Goal: Transaction & Acquisition: Purchase product/service

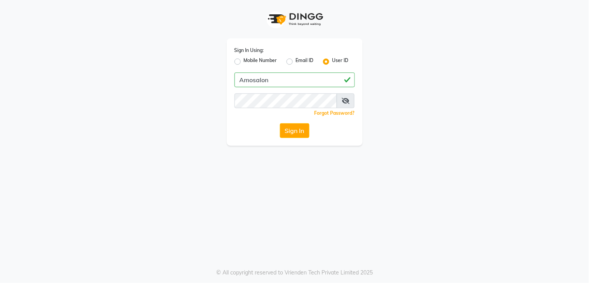
type input "Amosalon"
click at [280, 123] on button "Sign In" at bounding box center [295, 130] width 30 height 15
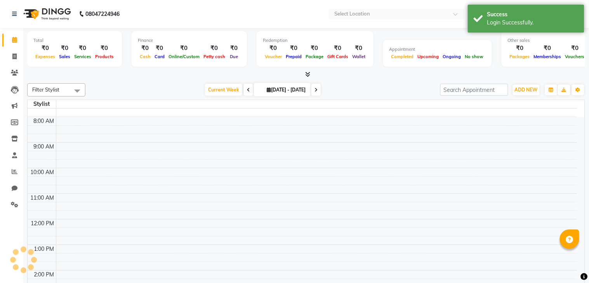
select select "en"
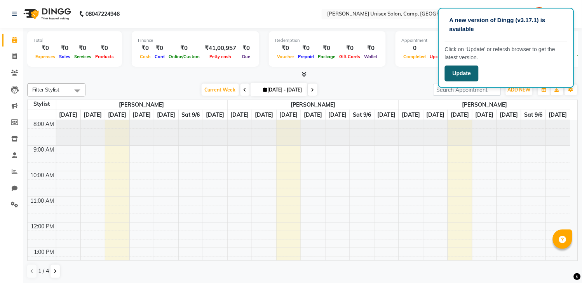
click at [460, 78] on button "Update" at bounding box center [462, 74] width 34 height 16
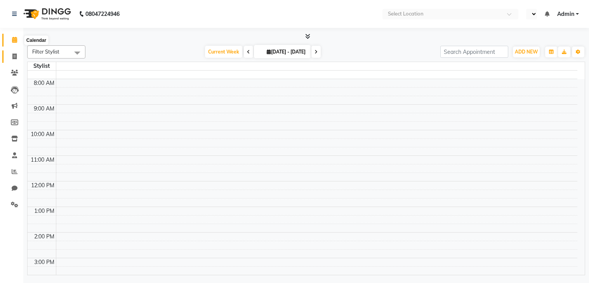
click at [14, 59] on icon at bounding box center [14, 57] width 4 height 6
select select "en"
select select "service"
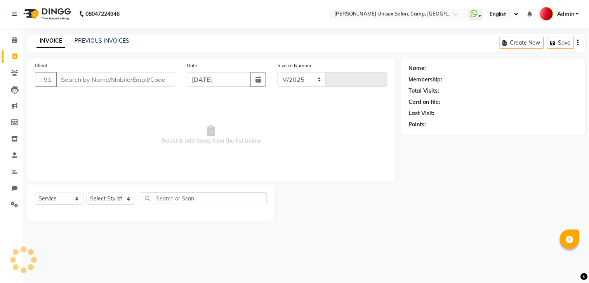
select select "75"
type input "0683"
click at [261, 78] on icon "button" at bounding box center [257, 79] width 5 height 6
select select "9"
select select "2025"
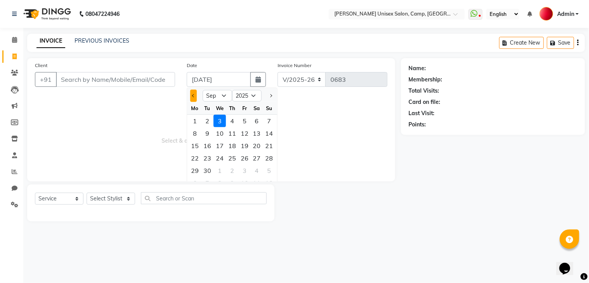
click at [192, 98] on button "Previous month" at bounding box center [193, 96] width 7 height 12
select select "8"
click at [269, 173] on div "31" at bounding box center [269, 171] width 12 height 12
type input "[DATE]"
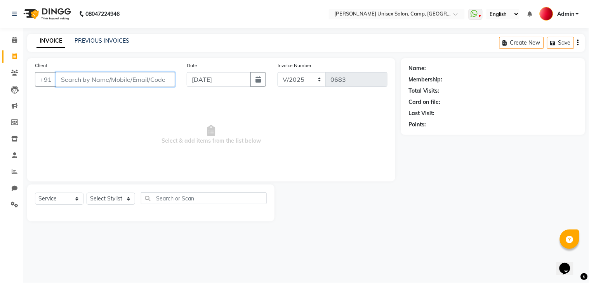
click at [103, 75] on input "Client" at bounding box center [115, 79] width 119 height 15
type input "7815959621"
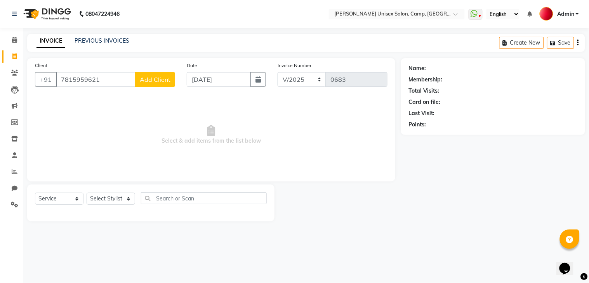
click at [160, 80] on span "Add Client" at bounding box center [155, 80] width 31 height 8
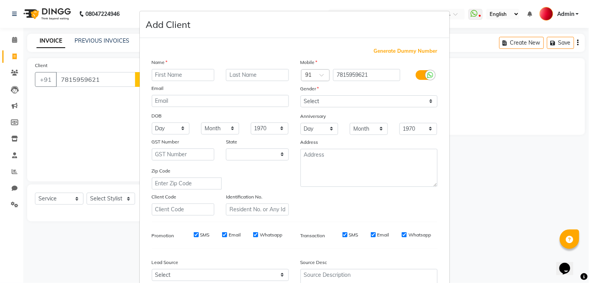
select select "22"
type input "[PERSON_NAME]"
click at [368, 111] on div "Anniversary" at bounding box center [369, 117] width 149 height 12
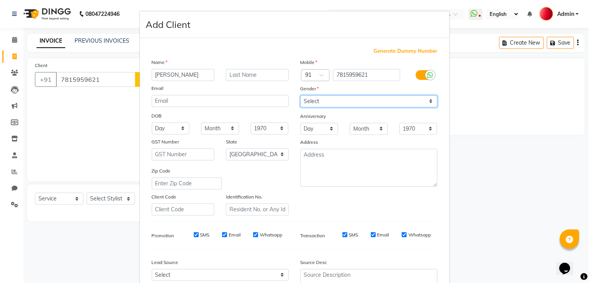
click at [367, 106] on select "Select [DEMOGRAPHIC_DATA] [DEMOGRAPHIC_DATA] Other Prefer Not To Say" at bounding box center [369, 102] width 137 height 12
select select "[DEMOGRAPHIC_DATA]"
click at [301, 96] on select "Select [DEMOGRAPHIC_DATA] [DEMOGRAPHIC_DATA] Other Prefer Not To Say" at bounding box center [369, 102] width 137 height 12
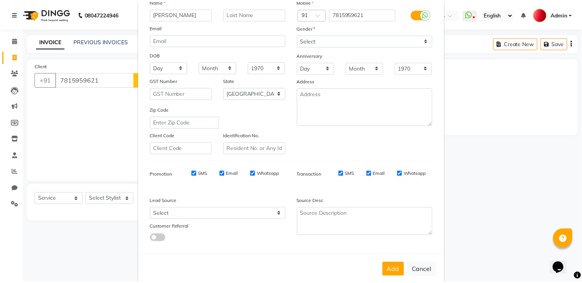
scroll to position [75, 0]
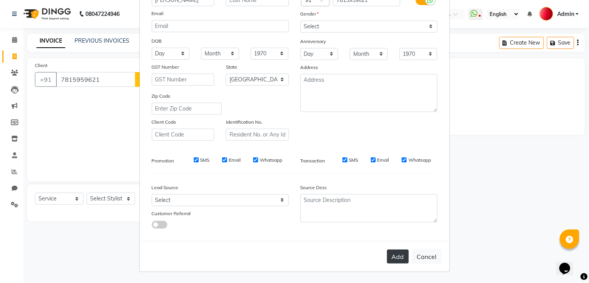
click at [404, 254] on button "Add" at bounding box center [398, 257] width 22 height 14
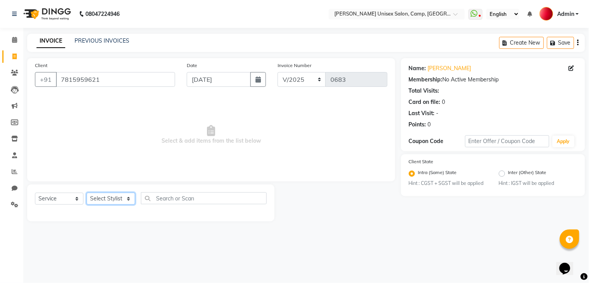
click at [109, 199] on select "Select Stylist [PERSON_NAME] [PERSON_NAME] Reception Reception 2 Rohit [PERSON_…" at bounding box center [111, 199] width 49 height 12
select select "42205"
click at [87, 193] on select "Select Stylist [PERSON_NAME] [PERSON_NAME] Reception Reception 2 Rohit [PERSON_…" at bounding box center [111, 199] width 49 height 12
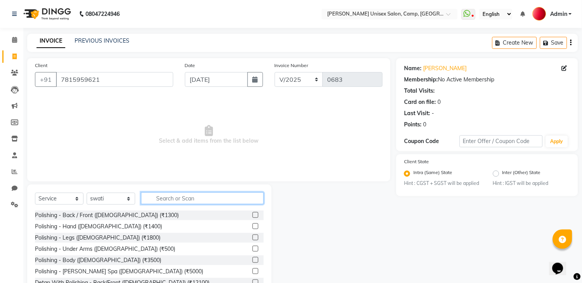
click at [180, 201] on input "text" at bounding box center [202, 199] width 123 height 12
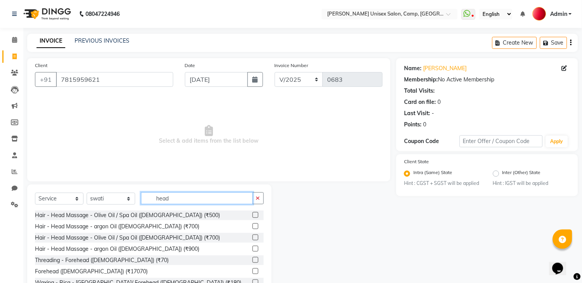
type input "head"
click at [252, 248] on label at bounding box center [255, 249] width 6 height 6
click at [252, 248] on input "checkbox" at bounding box center [254, 249] width 5 height 5
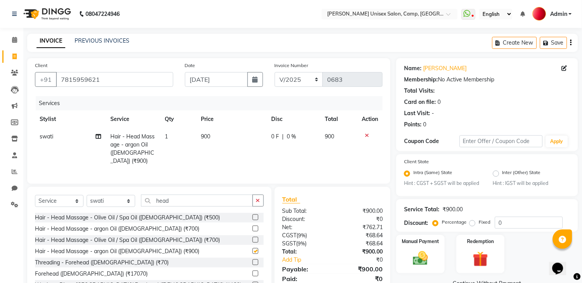
checkbox input "false"
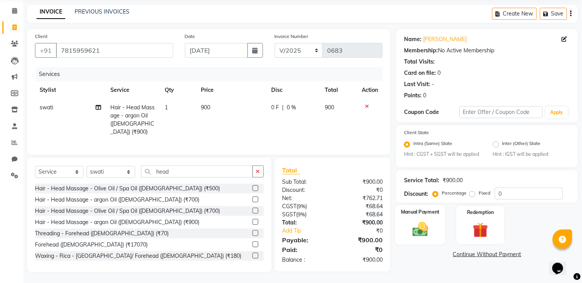
click at [405, 230] on div "Manual Payment" at bounding box center [420, 225] width 50 height 40
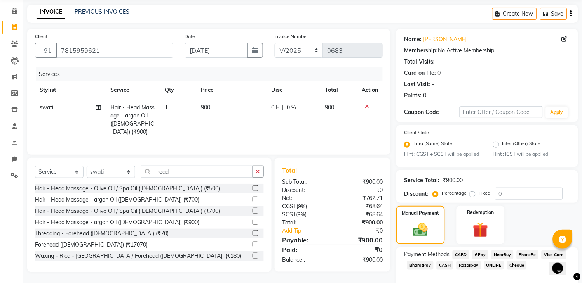
click at [478, 260] on span "GPay" at bounding box center [480, 255] width 16 height 9
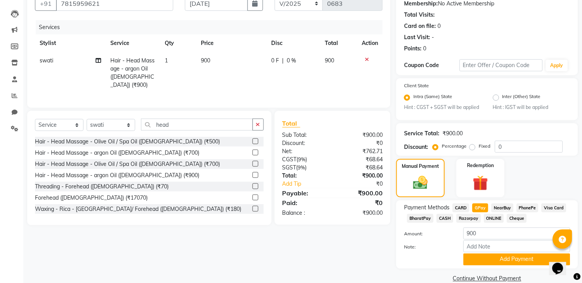
scroll to position [96, 0]
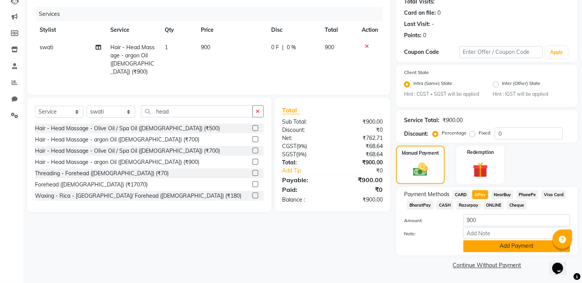
click at [479, 245] on button "Add Payment" at bounding box center [516, 247] width 107 height 12
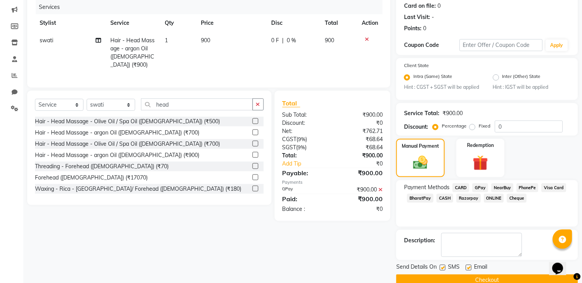
click at [472, 273] on div "Email" at bounding box center [480, 269] width 28 height 10
click at [440, 271] on label at bounding box center [443, 268] width 6 height 6
click at [440, 271] on input "checkbox" at bounding box center [442, 268] width 5 height 5
checkbox input "false"
click at [469, 271] on label at bounding box center [469, 268] width 6 height 6
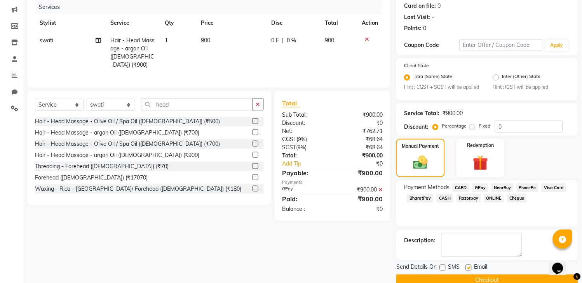
click at [469, 271] on input "checkbox" at bounding box center [468, 268] width 5 height 5
checkbox input "false"
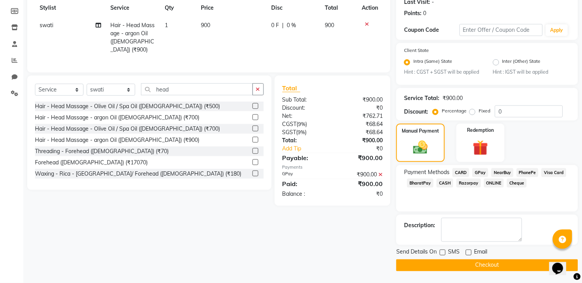
scroll to position [118, 0]
click at [443, 262] on button "Checkout" at bounding box center [487, 266] width 182 height 12
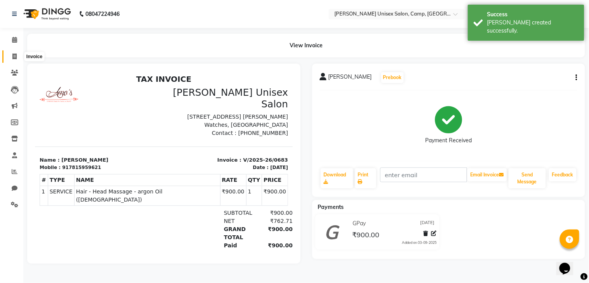
click at [12, 55] on icon at bounding box center [14, 57] width 4 height 6
select select "service"
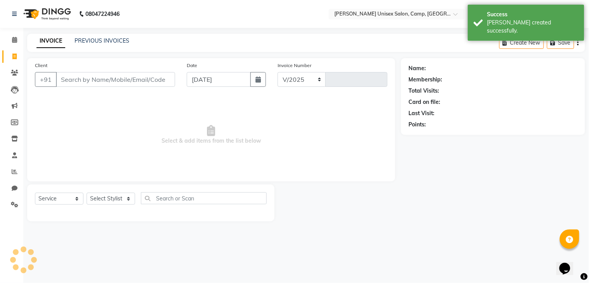
select select "75"
type input "0684"
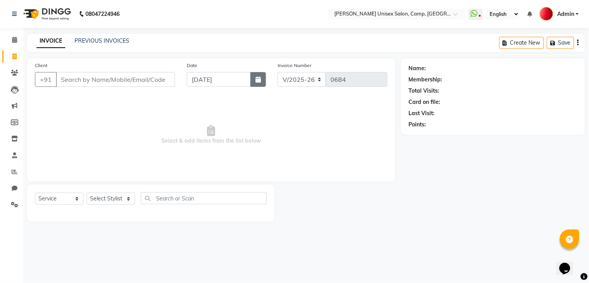
click at [258, 83] on button "button" at bounding box center [258, 79] width 16 height 15
select select "9"
select select "2025"
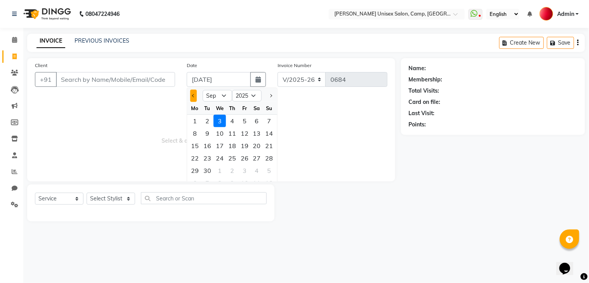
click at [193, 96] on span "Previous month" at bounding box center [193, 95] width 3 height 3
select select "8"
click at [267, 174] on div "31" at bounding box center [269, 171] width 12 height 12
type input "[DATE]"
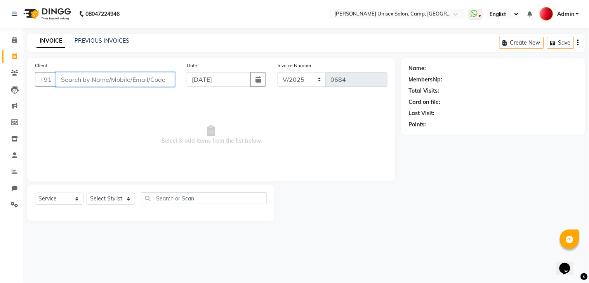
click at [92, 82] on input "Client" at bounding box center [115, 79] width 119 height 15
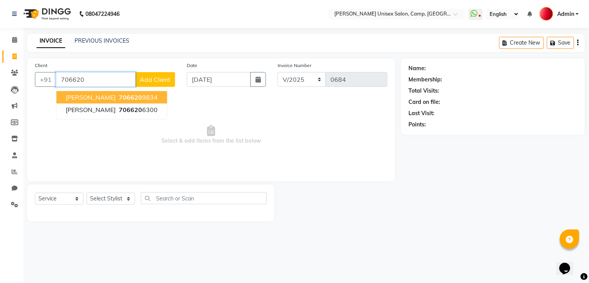
click at [119, 98] on span "706620" at bounding box center [130, 98] width 23 height 8
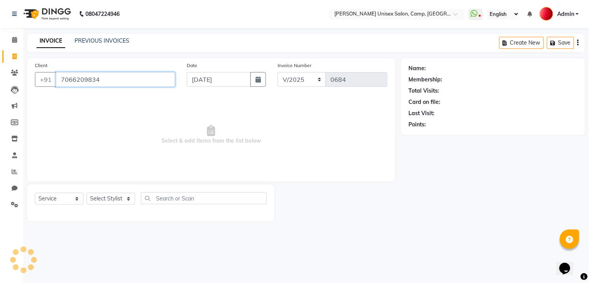
type input "7066209834"
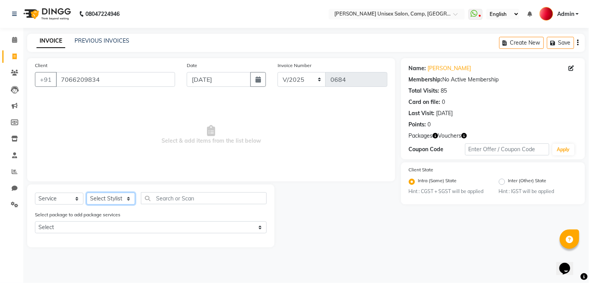
click at [112, 201] on select "Select Stylist [PERSON_NAME] [PERSON_NAME] Reception Reception 2 Rohit [PERSON_…" at bounding box center [111, 199] width 49 height 12
click at [118, 197] on select "Select Stylist [PERSON_NAME] [PERSON_NAME] Reception Reception 2 Rohit [PERSON_…" at bounding box center [111, 199] width 49 height 12
select select "8959"
click at [87, 193] on select "Select Stylist [PERSON_NAME] [PERSON_NAME] Reception Reception 2 Rohit [PERSON_…" at bounding box center [111, 199] width 49 height 12
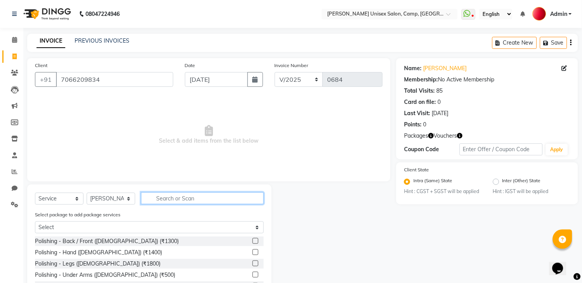
click at [195, 195] on input "text" at bounding box center [202, 199] width 123 height 12
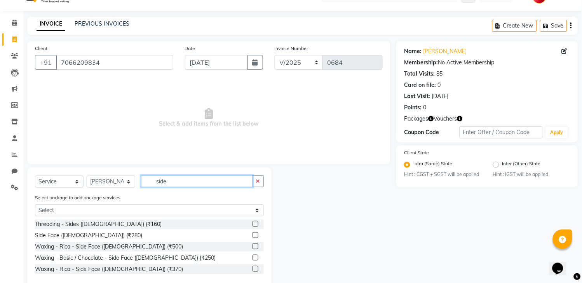
scroll to position [32, 0]
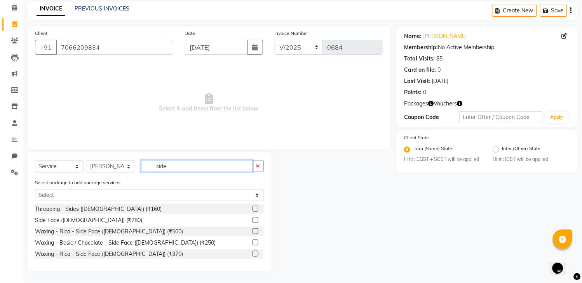
type input "side"
click at [254, 254] on label at bounding box center [255, 254] width 6 height 6
click at [254, 254] on input "checkbox" at bounding box center [254, 254] width 5 height 5
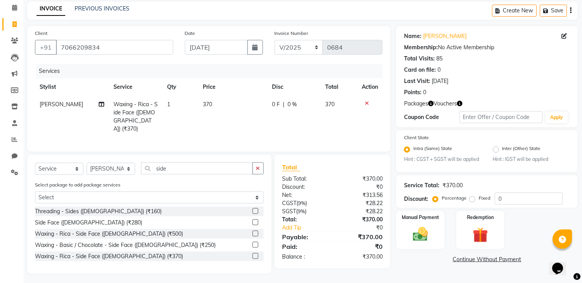
click at [254, 254] on label at bounding box center [255, 257] width 6 height 6
click at [254, 254] on input "checkbox" at bounding box center [254, 256] width 5 height 5
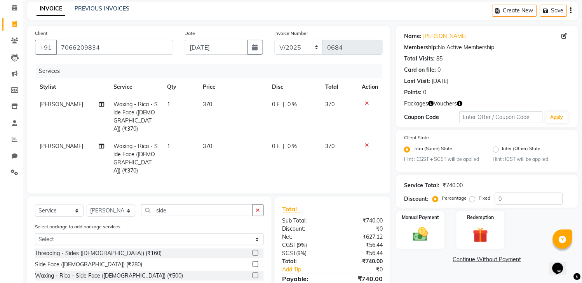
checkbox input "false"
click at [177, 205] on input "side" at bounding box center [197, 211] width 112 height 12
type input "s"
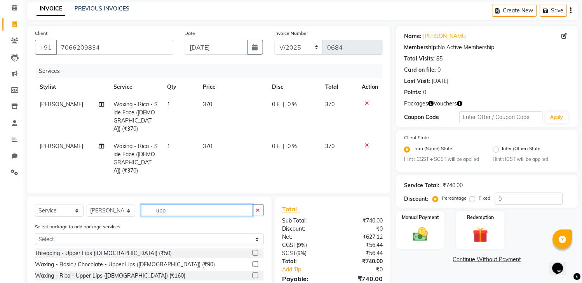
type input "upp"
click at [255, 250] on label at bounding box center [255, 253] width 6 height 6
click at [255, 251] on input "checkbox" at bounding box center [254, 253] width 5 height 5
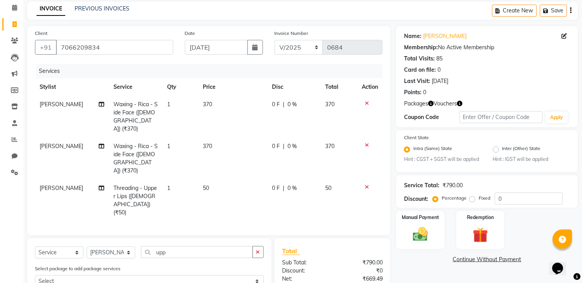
checkbox input "false"
click at [45, 185] on span "[PERSON_NAME]" at bounding box center [61, 188] width 43 height 7
select select "8959"
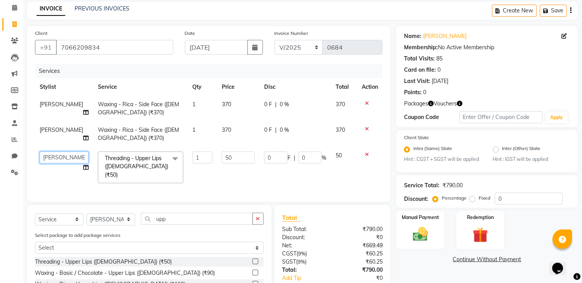
click at [47, 160] on select "[PERSON_NAME] [PERSON_NAME] Reception Reception 2 Rohit [PERSON_NAME] [PERSON_N…" at bounding box center [64, 158] width 49 height 12
select select "48908"
click at [266, 159] on input "0" at bounding box center [275, 158] width 23 height 12
click at [272, 158] on input "0" at bounding box center [275, 158] width 23 height 12
type input "15"
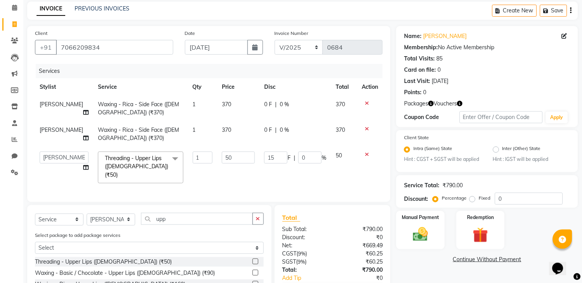
click at [258, 125] on tbody "[PERSON_NAME] Waxing - Rica - Side Face ([DEMOGRAPHIC_DATA]) (₹370) 1 370 0 F |…" at bounding box center [208, 142] width 347 height 92
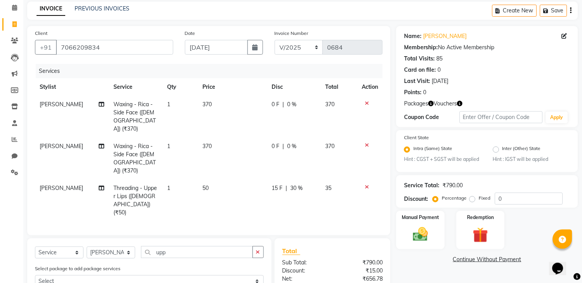
click at [273, 142] on span "0 F" at bounding box center [275, 146] width 8 height 8
select select "8959"
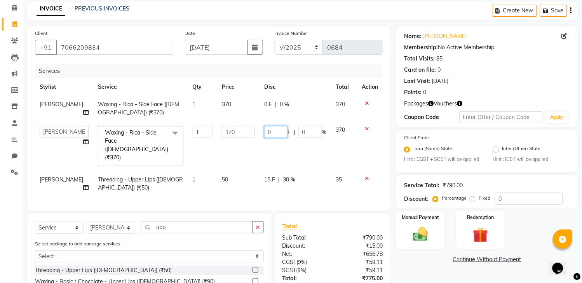
click at [264, 131] on input "0" at bounding box center [275, 132] width 23 height 12
type input "130"
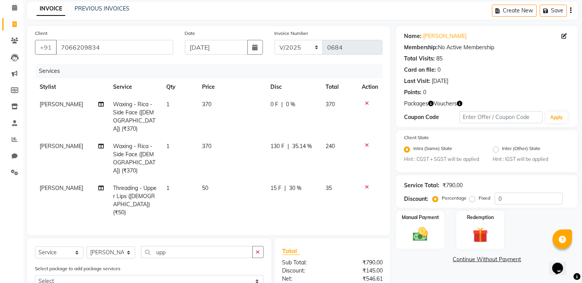
click at [255, 105] on td "370" at bounding box center [231, 117] width 68 height 42
select select "8959"
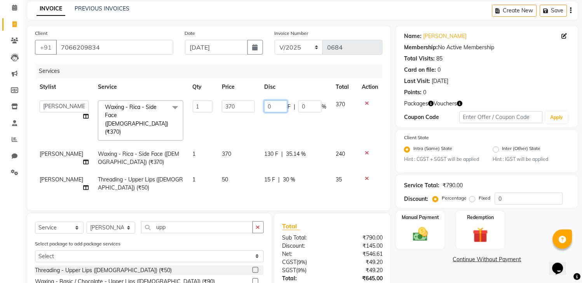
click at [264, 103] on input "0" at bounding box center [275, 107] width 23 height 12
type input "70"
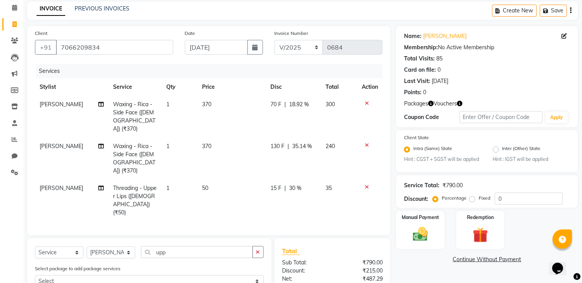
click at [363, 120] on td at bounding box center [370, 117] width 26 height 42
click at [405, 236] on div "Manual Payment" at bounding box center [420, 230] width 50 height 40
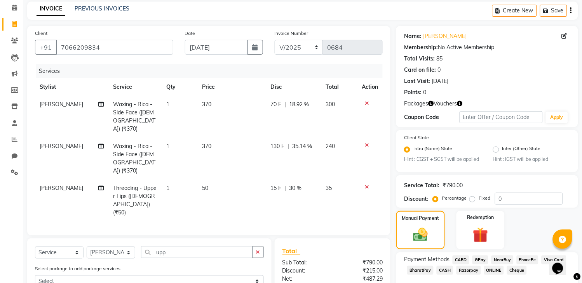
scroll to position [96, 0]
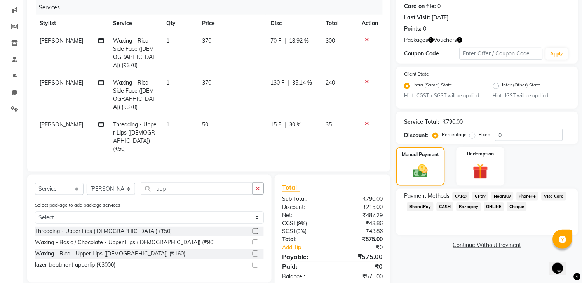
click at [480, 201] on span "GPay" at bounding box center [480, 196] width 16 height 9
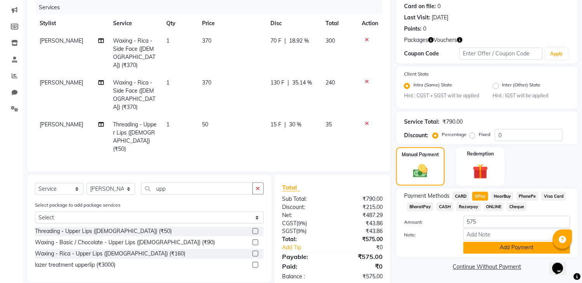
click at [502, 254] on button "Add Payment" at bounding box center [516, 248] width 107 height 12
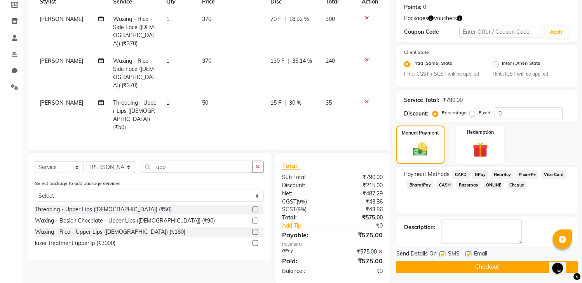
scroll to position [127, 0]
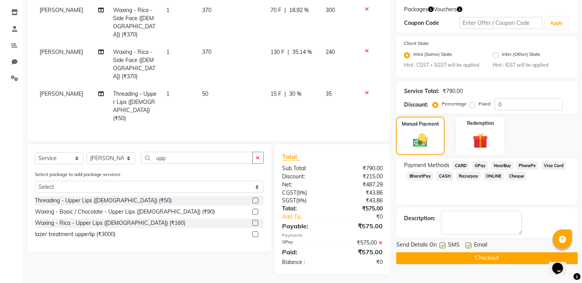
click at [441, 249] on label at bounding box center [443, 246] width 6 height 6
click at [441, 249] on input "checkbox" at bounding box center [442, 246] width 5 height 5
checkbox input "false"
click at [470, 249] on label at bounding box center [469, 246] width 6 height 6
click at [470, 249] on input "checkbox" at bounding box center [468, 246] width 5 height 5
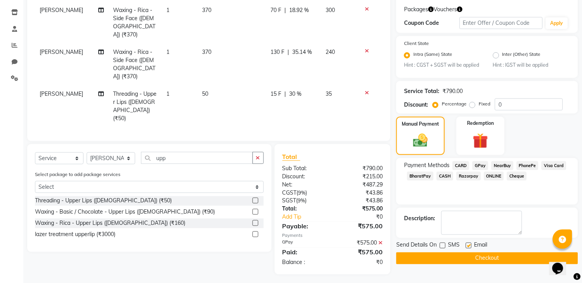
checkbox input "false"
click at [474, 265] on button "Checkout" at bounding box center [487, 259] width 182 height 12
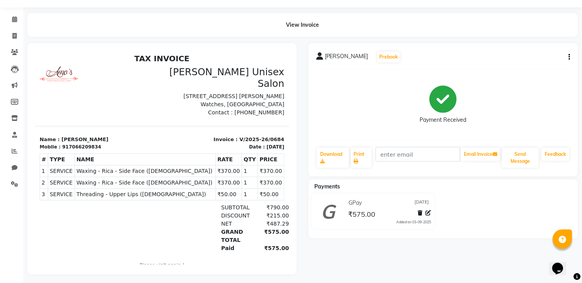
scroll to position [30, 0]
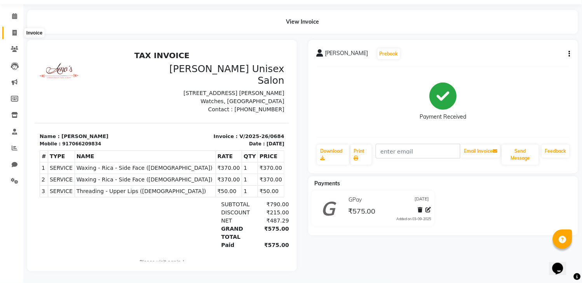
click at [20, 29] on span at bounding box center [15, 33] width 14 height 9
select select "service"
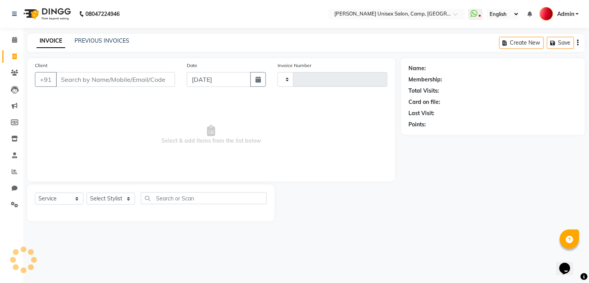
type input "0685"
select select "75"
click at [258, 81] on icon "button" at bounding box center [257, 79] width 5 height 6
select select "9"
select select "2025"
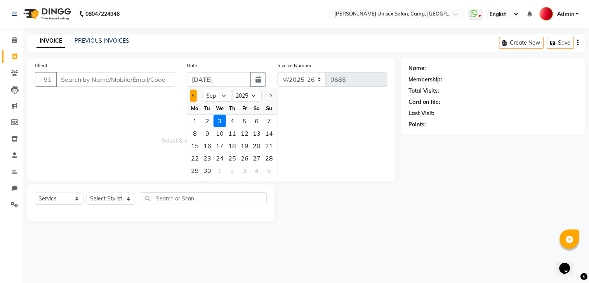
click at [194, 98] on button "Previous month" at bounding box center [193, 96] width 7 height 12
select select "8"
click at [267, 170] on div "31" at bounding box center [269, 171] width 12 height 12
type input "[DATE]"
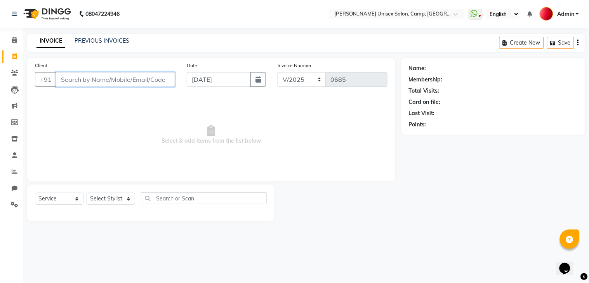
click at [90, 75] on input "Client" at bounding box center [115, 79] width 119 height 15
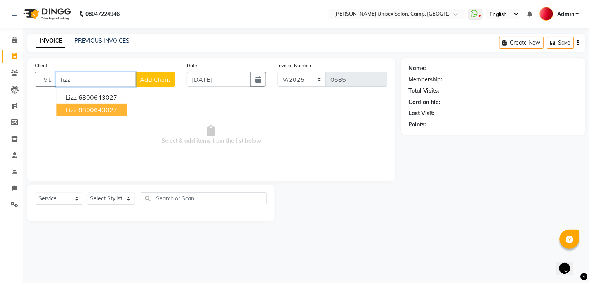
click at [99, 115] on button "lizz 8800643027" at bounding box center [91, 110] width 70 height 12
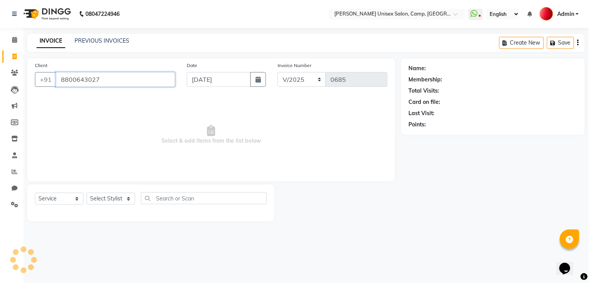
type input "8800643027"
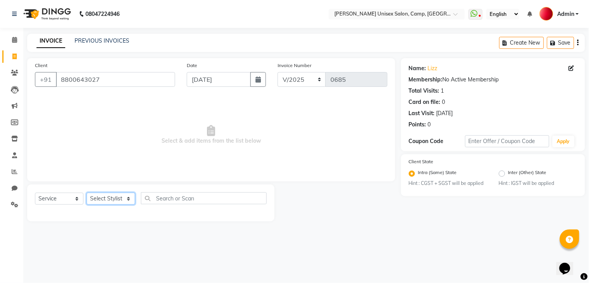
click at [114, 198] on select "Select Stylist [PERSON_NAME] [PERSON_NAME] Reception Reception 2 Rohit [PERSON_…" at bounding box center [111, 199] width 49 height 12
select select "48908"
click at [87, 193] on select "Select Stylist [PERSON_NAME] [PERSON_NAME] Reception Reception 2 Rohit [PERSON_…" at bounding box center [111, 199] width 49 height 12
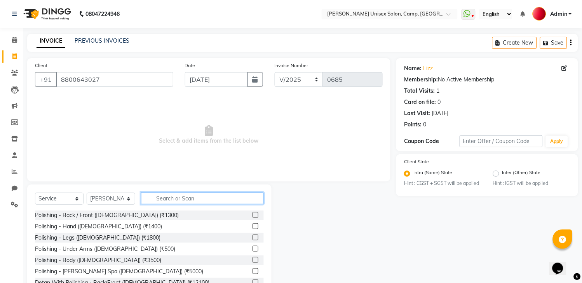
click at [189, 199] on input "text" at bounding box center [202, 199] width 123 height 12
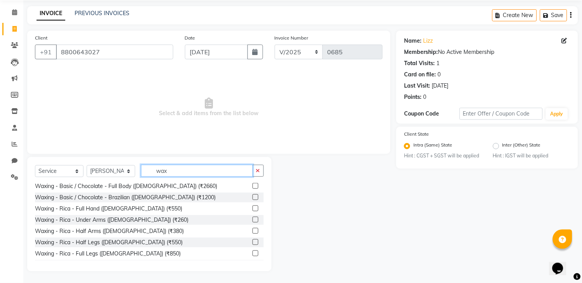
scroll to position [345, 0]
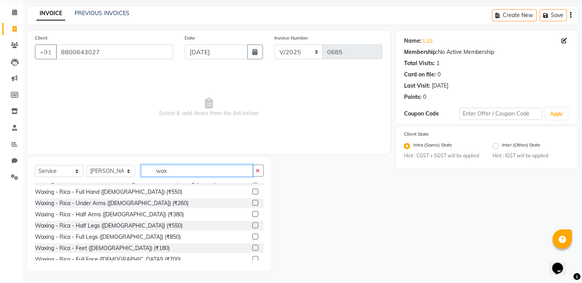
type input "wax"
click at [252, 191] on label at bounding box center [255, 192] width 6 height 6
click at [252, 191] on input "checkbox" at bounding box center [254, 192] width 5 height 5
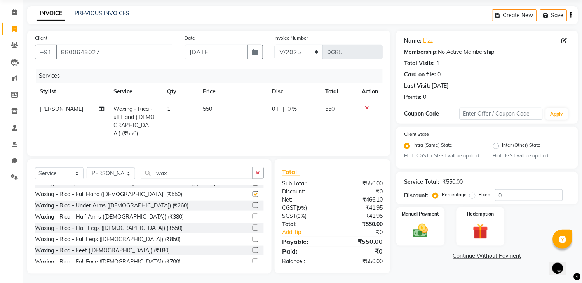
checkbox input "false"
click at [252, 203] on label at bounding box center [255, 206] width 6 height 6
click at [252, 203] on input "checkbox" at bounding box center [254, 205] width 5 height 5
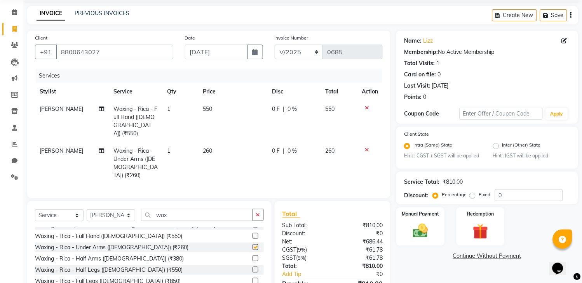
checkbox input "false"
click at [252, 278] on label at bounding box center [255, 281] width 6 height 6
click at [252, 279] on input "checkbox" at bounding box center [254, 281] width 5 height 5
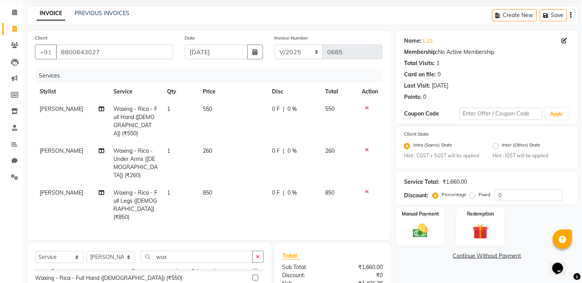
checkbox input "false"
click at [201, 251] on input "wax" at bounding box center [197, 257] width 112 height 12
type input "w"
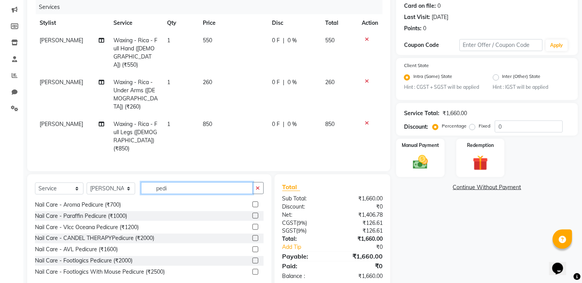
scroll to position [0, 0]
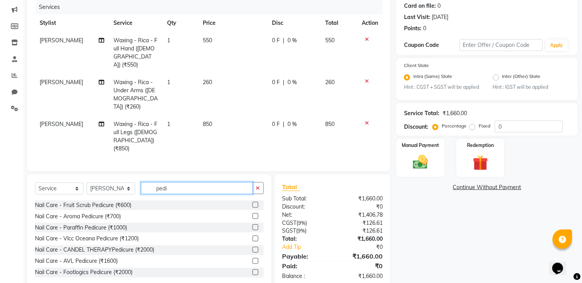
type input "pedi"
click at [252, 236] on label at bounding box center [255, 239] width 6 height 6
click at [252, 237] on input "checkbox" at bounding box center [254, 239] width 5 height 5
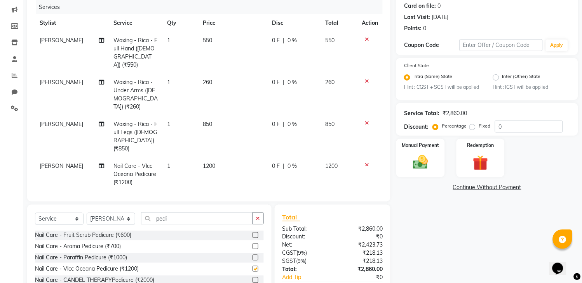
checkbox input "false"
click at [198, 158] on td "1200" at bounding box center [232, 175] width 69 height 34
select select "48908"
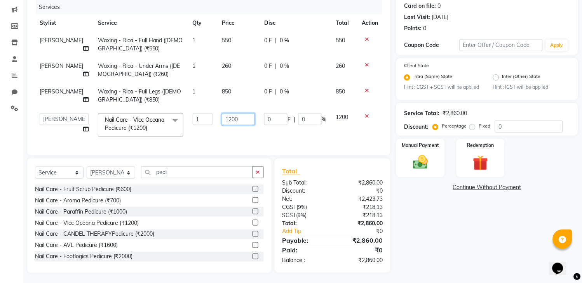
click at [243, 117] on input "1200" at bounding box center [238, 119] width 33 height 12
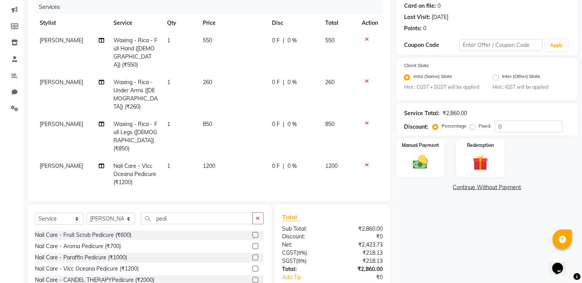
click at [273, 162] on span "0 F" at bounding box center [276, 166] width 8 height 8
select select "48908"
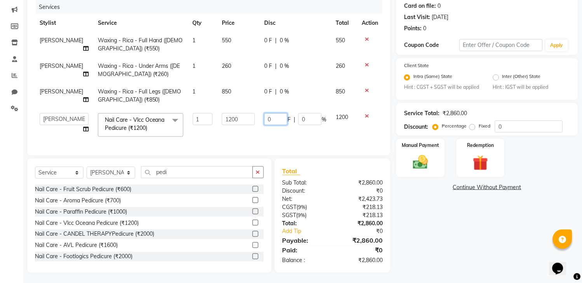
click at [264, 116] on input "0" at bounding box center [275, 119] width 23 height 12
type input "400"
click at [350, 147] on div "Services Stylist Service Qty Price Disc Total Action [PERSON_NAME] Waxing - Ric…" at bounding box center [208, 74] width 347 height 148
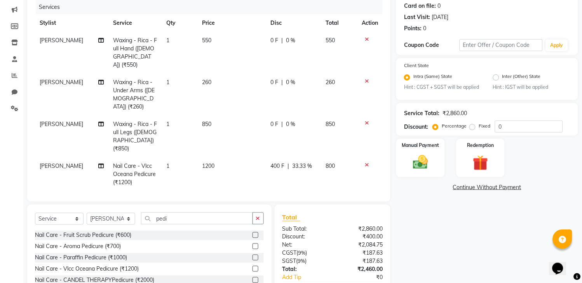
click at [261, 116] on td "850" at bounding box center [231, 137] width 68 height 42
select select "48908"
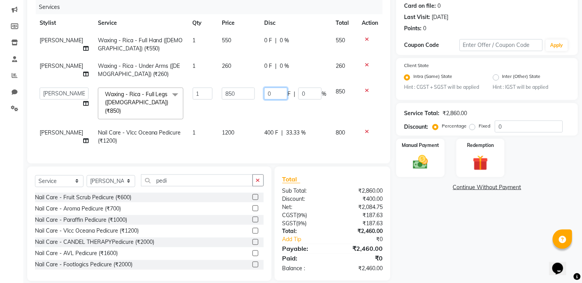
click at [270, 93] on input "0" at bounding box center [275, 94] width 23 height 12
type input "250"
click at [324, 108] on tr "[PERSON_NAME] [PERSON_NAME] Reception Reception 2 Rohit [PERSON_NAME] swati [PE…" at bounding box center [208, 103] width 347 height 41
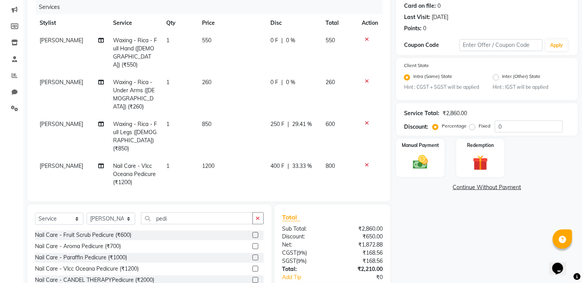
click at [266, 74] on td "0 F | 0 %" at bounding box center [293, 95] width 55 height 42
select select "48908"
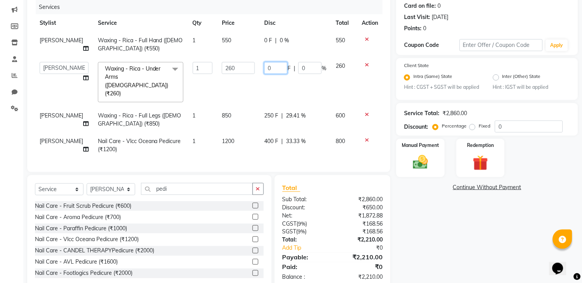
click at [271, 71] on input "0" at bounding box center [275, 68] width 23 height 12
type input "65"
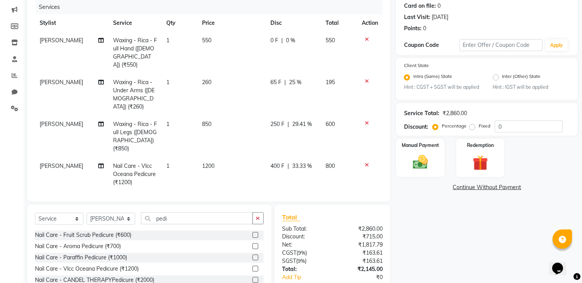
click at [266, 47] on td "0 F | 0 %" at bounding box center [293, 53] width 55 height 42
select select "48908"
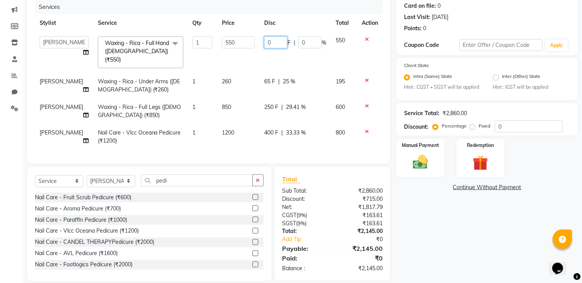
click at [264, 41] on input "0" at bounding box center [275, 42] width 23 height 12
type input "140"
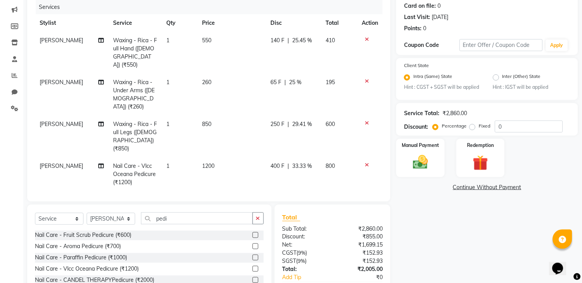
click at [320, 54] on td "140 F | 25.45 %" at bounding box center [293, 53] width 55 height 42
select select "48908"
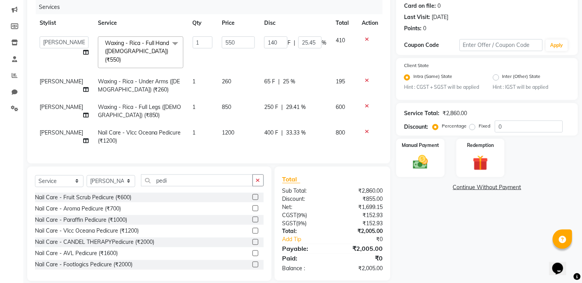
click at [270, 129] on span "400 F" at bounding box center [271, 133] width 14 height 8
select select "48908"
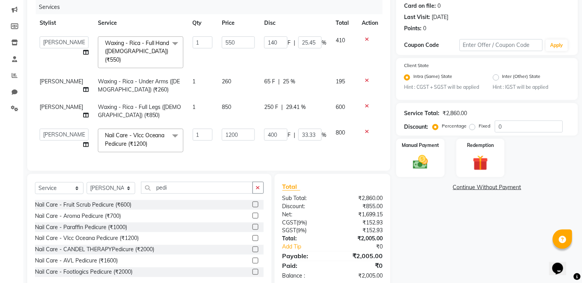
click at [264, 78] on span "65 F" at bounding box center [269, 82] width 11 height 8
select select "48908"
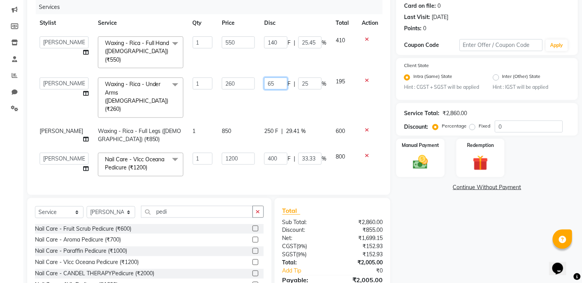
click at [268, 78] on input "65" at bounding box center [275, 84] width 23 height 12
type input "75"
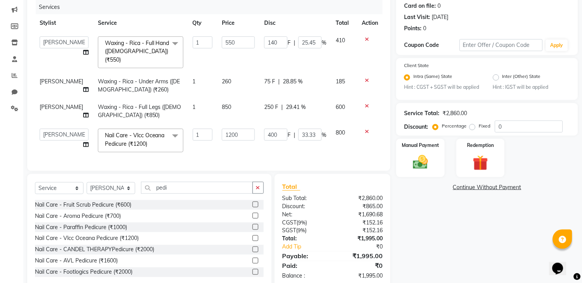
click at [311, 88] on td "75 F | 28.85 %" at bounding box center [294, 86] width 71 height 26
select select "48908"
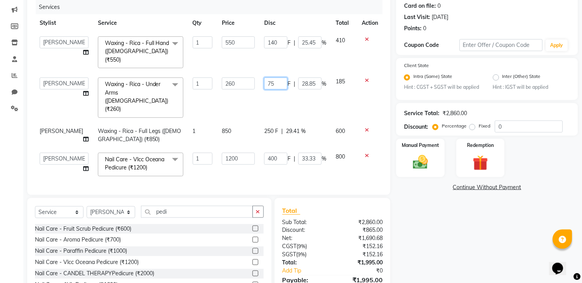
click at [273, 78] on input "75" at bounding box center [275, 84] width 23 height 12
type input "7"
type input "80"
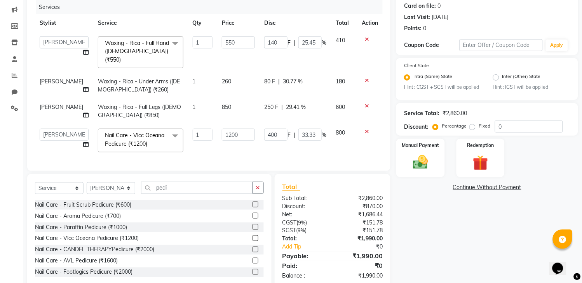
click at [339, 91] on tbody "[PERSON_NAME] [PERSON_NAME] Reception Reception 2 Rohit Shweta [PERSON_NAME] sw…" at bounding box center [208, 94] width 347 height 125
click at [101, 188] on select "Select Stylist [PERSON_NAME] [PERSON_NAME] Reception Reception 2 Rohit [PERSON_…" at bounding box center [111, 188] width 49 height 12
select select "2670"
click at [87, 182] on select "Select Stylist [PERSON_NAME] [PERSON_NAME] Reception Reception 2 Rohit [PERSON_…" at bounding box center [111, 188] width 49 height 12
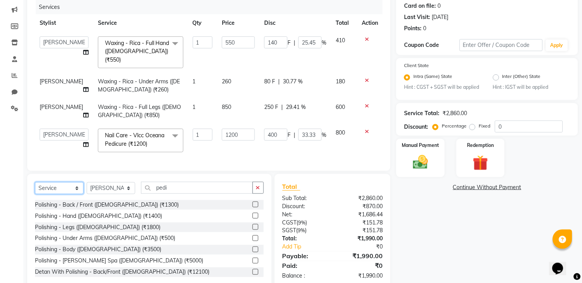
click at [44, 188] on select "Select Service Product Membership Package Voucher Prepaid Gift Card" at bounding box center [59, 188] width 49 height 12
select select "package"
click at [35, 182] on select "Select Service Product Membership Package Voucher Prepaid Gift Card" at bounding box center [59, 188] width 49 height 12
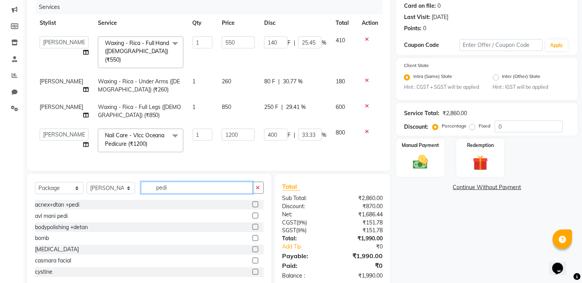
click at [186, 186] on input "pedi" at bounding box center [197, 188] width 112 height 12
type input "p"
type input "hair"
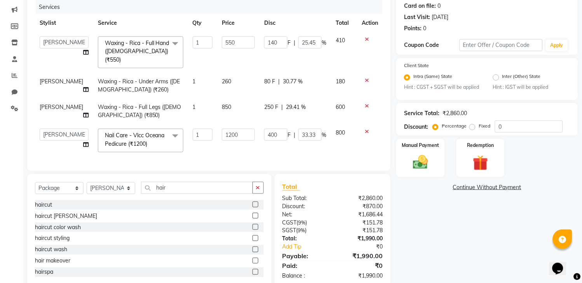
click at [252, 259] on label at bounding box center [255, 261] width 6 height 6
click at [252, 259] on input "checkbox" at bounding box center [254, 261] width 5 height 5
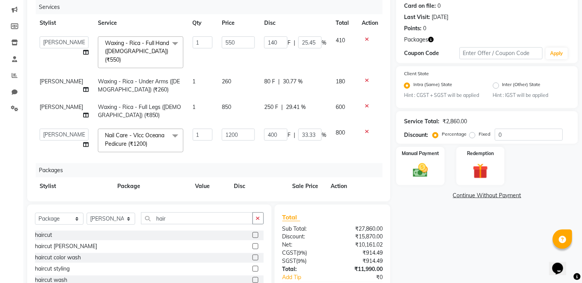
checkbox input "false"
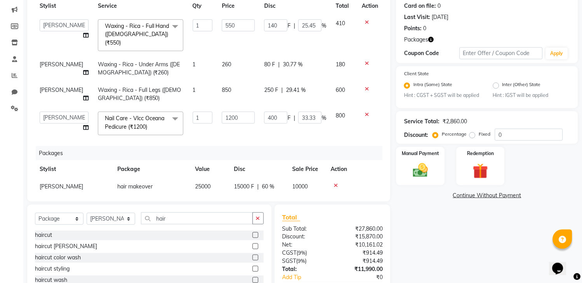
scroll to position [24, 0]
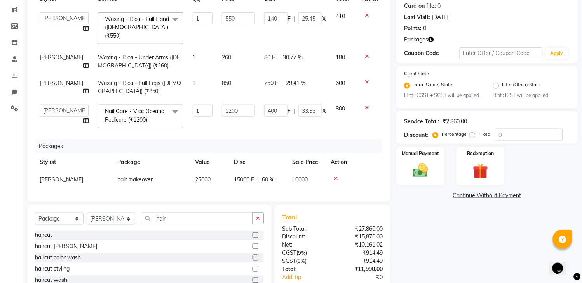
click at [245, 176] on span "15000 F" at bounding box center [244, 180] width 20 height 8
select select "2670"
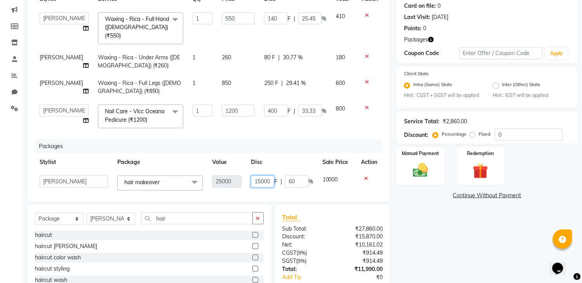
click at [255, 176] on input "15000" at bounding box center [262, 182] width 23 height 12
type input "13000"
click at [300, 171] on tr "[PERSON_NAME] [PERSON_NAME] Reception Reception 2 Rohit Shweta [PERSON_NAME] sw…" at bounding box center [208, 183] width 347 height 24
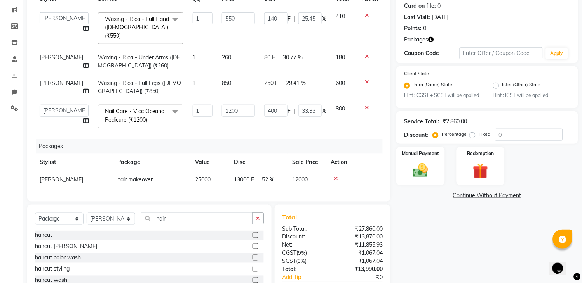
click at [59, 176] on span "[PERSON_NAME]" at bounding box center [61, 179] width 43 height 7
select select "2670"
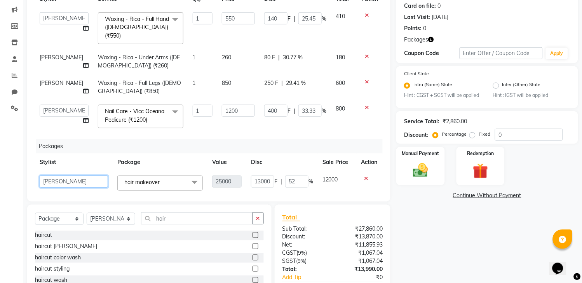
click at [59, 176] on select "[PERSON_NAME] [PERSON_NAME] Reception Reception 2 Rohit [PERSON_NAME] [PERSON_N…" at bounding box center [74, 182] width 68 height 12
click at [164, 154] on th "Package" at bounding box center [160, 162] width 95 height 17
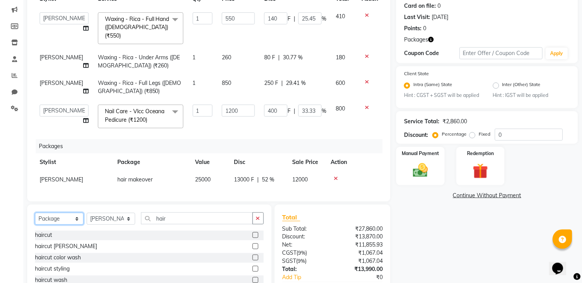
click at [43, 219] on select "Select Service Product Membership Package Voucher Prepaid Gift Card" at bounding box center [59, 219] width 49 height 12
select select "service"
click at [35, 213] on select "Select Service Product Membership Package Voucher Prepaid Gift Card" at bounding box center [59, 219] width 49 height 12
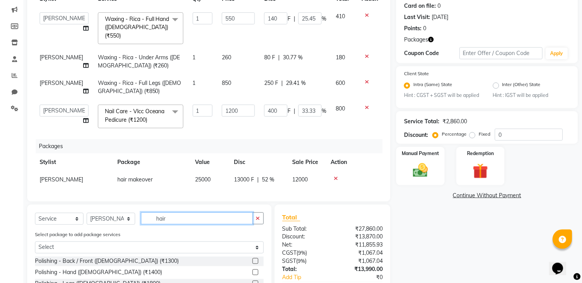
click at [176, 215] on input "hair" at bounding box center [197, 219] width 112 height 12
type input "h"
click at [110, 216] on select "Select Stylist [PERSON_NAME] [PERSON_NAME] Reception Reception 2 Rohit [PERSON_…" at bounding box center [111, 219] width 49 height 12
select select "2676"
click at [87, 213] on select "Select Stylist [PERSON_NAME] [PERSON_NAME] Reception Reception 2 Rohit [PERSON_…" at bounding box center [111, 219] width 49 height 12
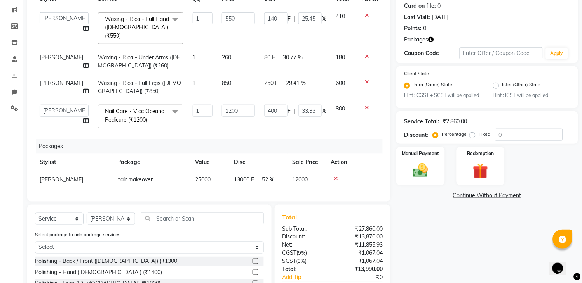
click at [142, 176] on span "hair makeover" at bounding box center [134, 179] width 35 height 7
select select "2670"
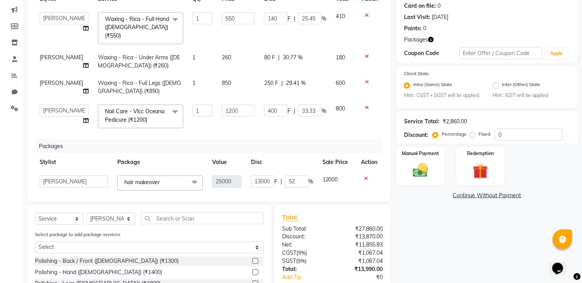
click at [142, 179] on span "hair makeover" at bounding box center [141, 182] width 35 height 7
click at [189, 176] on span at bounding box center [195, 183] width 16 height 15
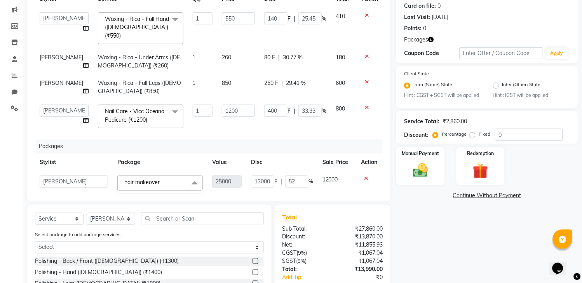
click at [189, 176] on span at bounding box center [195, 183] width 16 height 15
click at [194, 215] on input "text" at bounding box center [202, 219] width 123 height 12
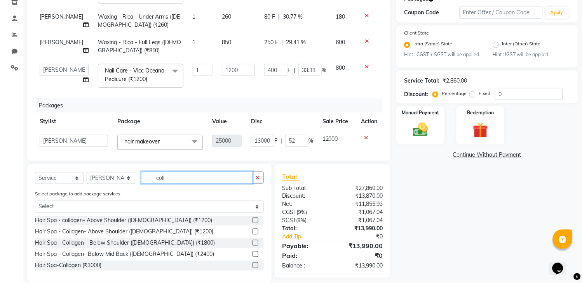
scroll to position [149, 0]
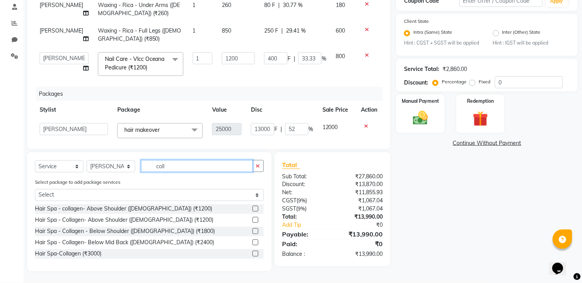
type input "coll"
click at [255, 255] on label at bounding box center [255, 254] width 6 height 6
click at [255, 255] on input "checkbox" at bounding box center [254, 254] width 5 height 5
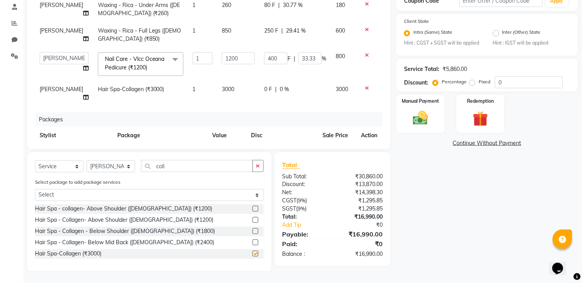
checkbox input "false"
click at [192, 162] on input "coll" at bounding box center [197, 166] width 112 height 12
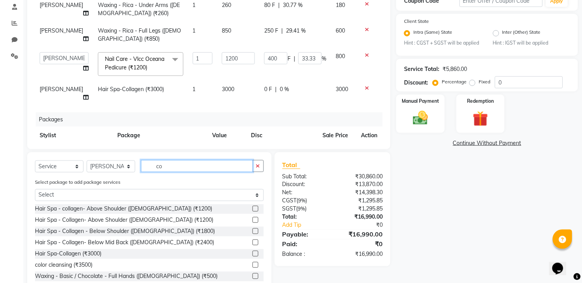
type input "c"
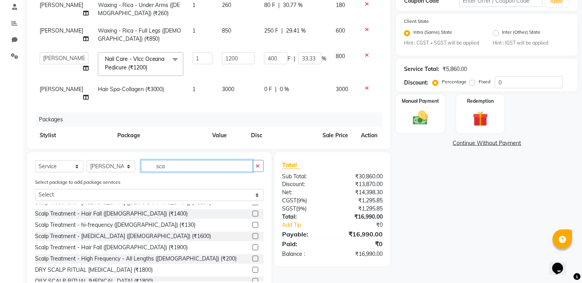
scroll to position [34, 0]
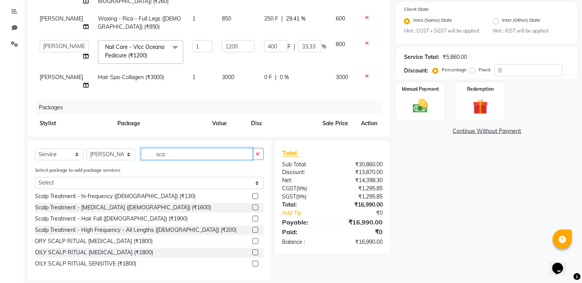
type input "sca"
click at [262, 278] on main "INVOICE PREVIOUS INVOICES Create New Save Client [PHONE_NUMBER] Date [DATE] Inv…" at bounding box center [302, 83] width 558 height 420
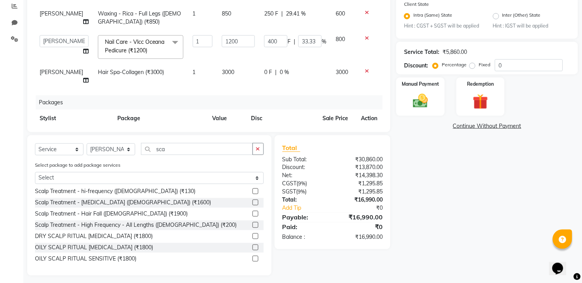
click at [262, 278] on main "INVOICE PREVIOUS INVOICES Create New Save Client [PHONE_NUMBER] Date [DATE] Inv…" at bounding box center [302, 78] width 558 height 420
click at [252, 248] on label at bounding box center [255, 248] width 6 height 6
click at [252, 248] on input "checkbox" at bounding box center [254, 248] width 5 height 5
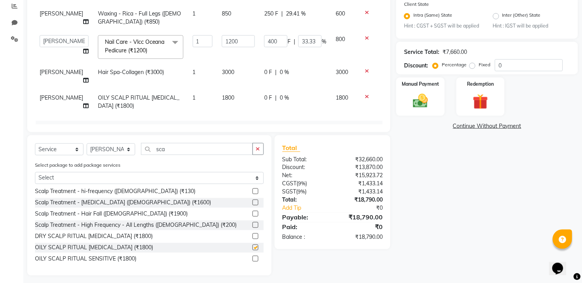
checkbox input "false"
click at [217, 89] on td "1800" at bounding box center [238, 102] width 42 height 26
click at [222, 94] on input "1800" at bounding box center [238, 100] width 33 height 12
type input "2000"
click at [288, 95] on td "0 F | 0 %" at bounding box center [294, 102] width 71 height 26
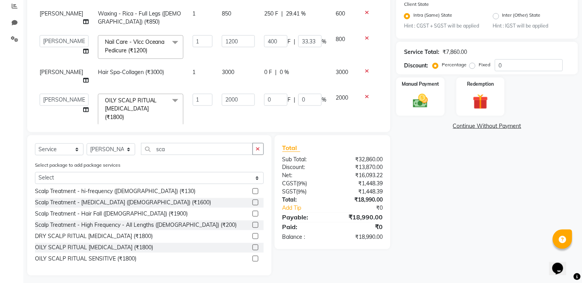
click at [264, 68] on span "0 F" at bounding box center [268, 72] width 8 height 8
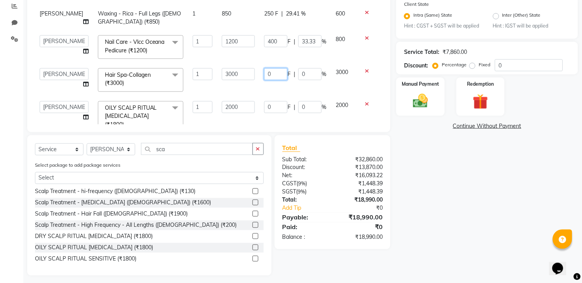
click at [264, 68] on input "0" at bounding box center [275, 74] width 23 height 12
type input "500"
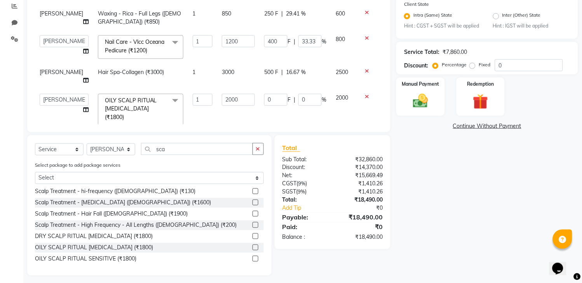
click at [296, 74] on tbody "[PERSON_NAME] [PERSON_NAME] Reception Reception 2 Rohit Shweta [PERSON_NAME] sw…" at bounding box center [208, 34] width 347 height 192
click at [56, 153] on select "Select Service Product Membership Package Voucher Prepaid Gift Card" at bounding box center [59, 150] width 49 height 12
select select "product"
click at [35, 144] on select "Select Service Product Membership Package Voucher Prepaid Gift Card" at bounding box center [59, 150] width 49 height 12
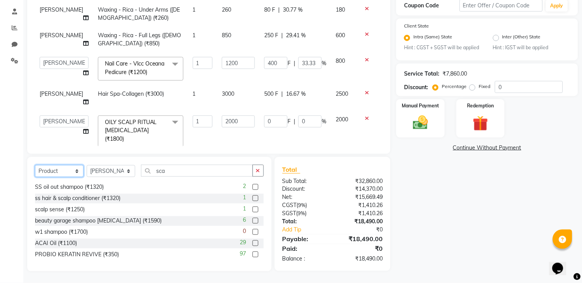
scroll to position [144, 0]
click at [181, 172] on input "sca" at bounding box center [197, 171] width 112 height 12
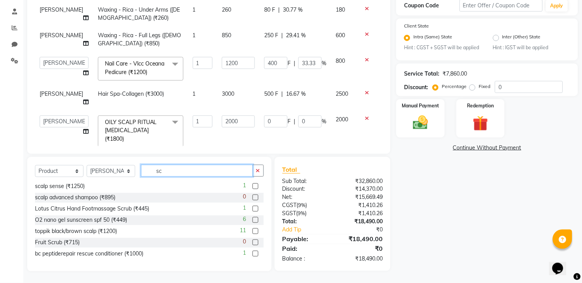
type input "s"
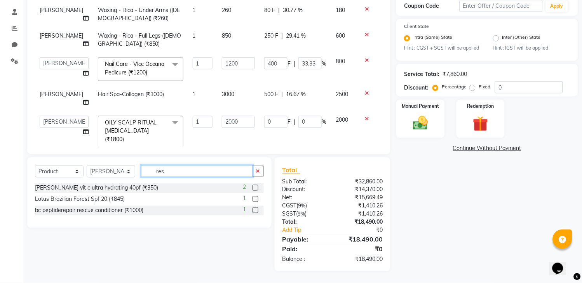
scroll to position [144, 0]
type input "res"
click at [255, 210] on label at bounding box center [255, 211] width 6 height 6
click at [255, 210] on input "checkbox" at bounding box center [254, 210] width 5 height 5
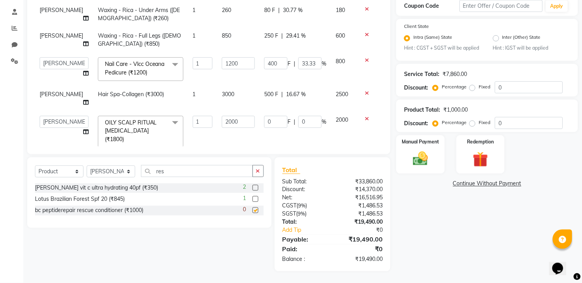
checkbox input "false"
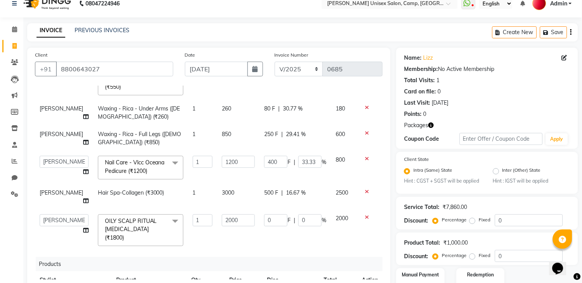
scroll to position [5, 0]
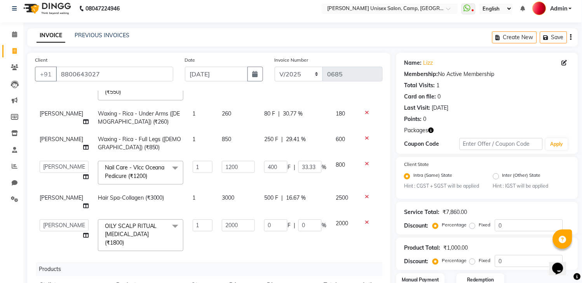
click at [264, 194] on span "500 F" at bounding box center [271, 198] width 14 height 8
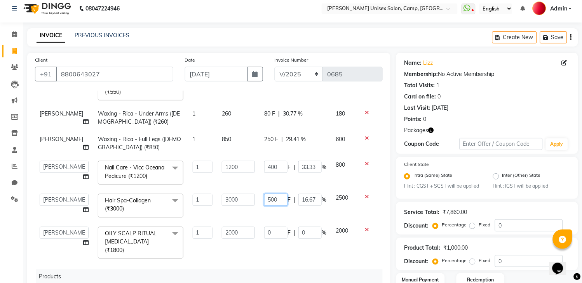
click at [265, 194] on input "500" at bounding box center [275, 200] width 23 height 12
type input "490"
click at [304, 201] on tbody "[PERSON_NAME] [PERSON_NAME] Reception Reception 2 Rohit Shweta [PERSON_NAME] sw…" at bounding box center [208, 164] width 347 height 200
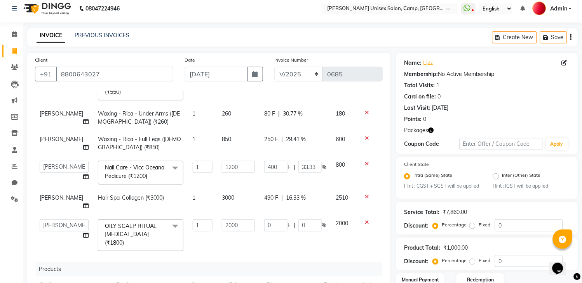
scroll to position [144, 0]
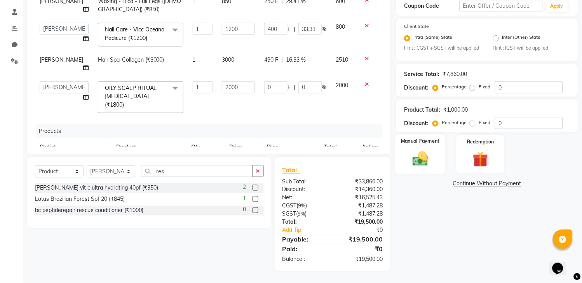
click at [425, 163] on img at bounding box center [421, 159] width 26 height 18
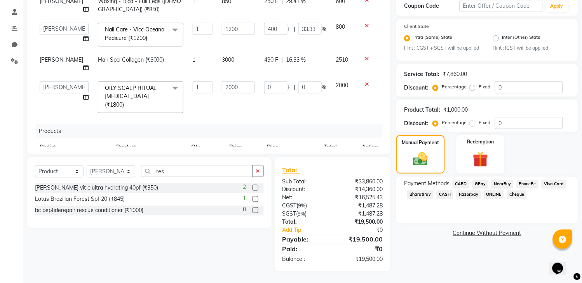
click at [474, 189] on span "GPay" at bounding box center [480, 184] width 16 height 9
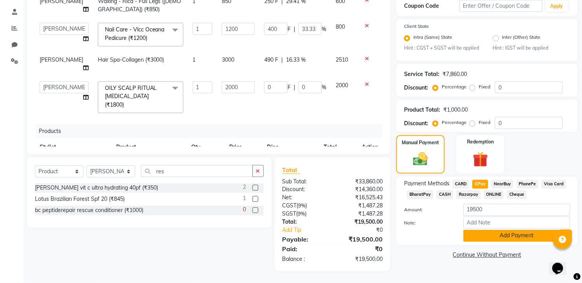
click at [490, 242] on button "Add Payment" at bounding box center [516, 236] width 107 height 12
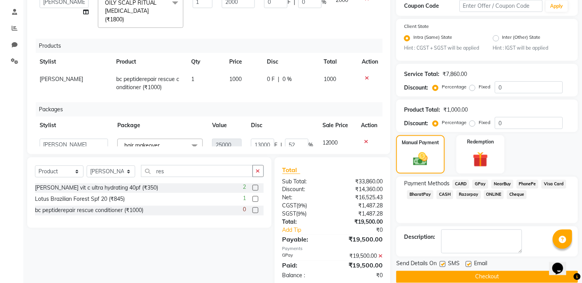
scroll to position [145, 0]
click at [55, 171] on select "Select Service Product Membership Package Voucher Prepaid Gift Card" at bounding box center [59, 172] width 49 height 12
select select "service"
click at [35, 166] on select "Select Service Product Membership Package Voucher Prepaid Gift Card" at bounding box center [59, 172] width 49 height 12
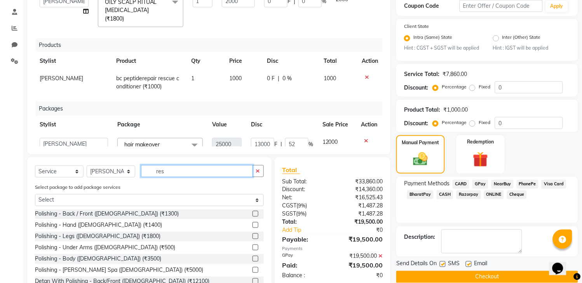
click at [198, 173] on input "res" at bounding box center [197, 171] width 112 height 12
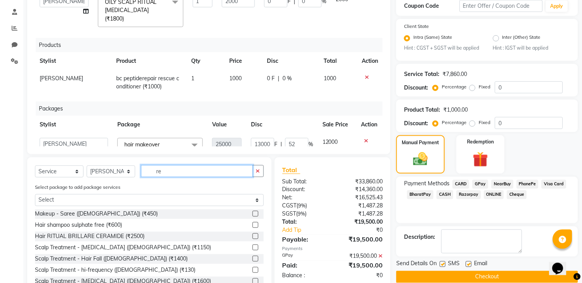
type input "r"
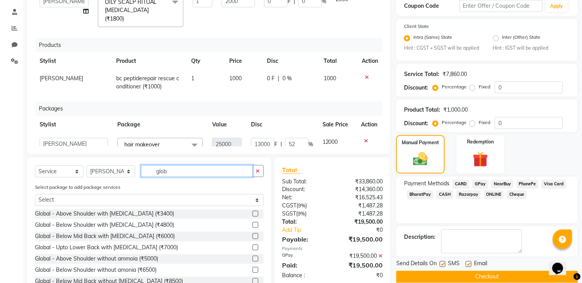
type input "glob"
click at [252, 271] on label at bounding box center [255, 271] width 6 height 6
click at [252, 271] on input "checkbox" at bounding box center [254, 270] width 5 height 5
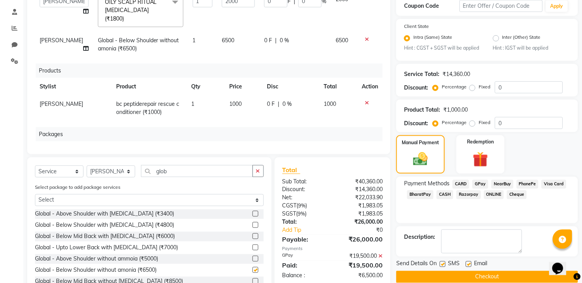
checkbox input "false"
click at [580, 6] on div "Name: Lizz Membership: No Active Membership Total Visits: 1 Card on file: 0 Las…" at bounding box center [490, 107] width 188 height 384
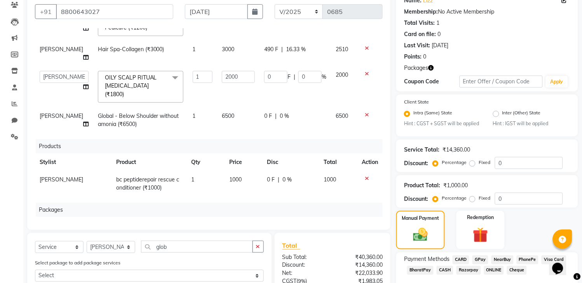
scroll to position [57, 0]
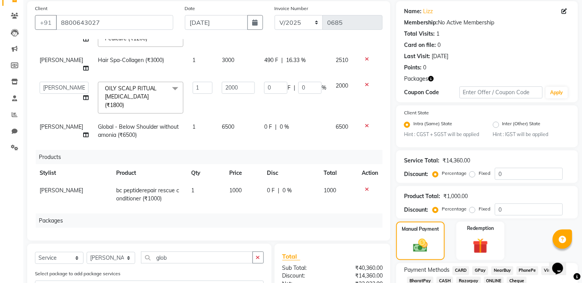
click at [245, 118] on td "6500" at bounding box center [238, 131] width 42 height 26
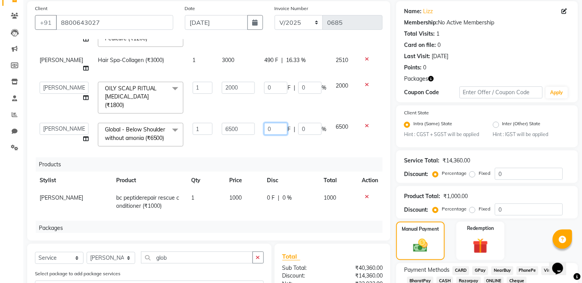
click at [264, 123] on input "0" at bounding box center [275, 129] width 23 height 12
type input "2500"
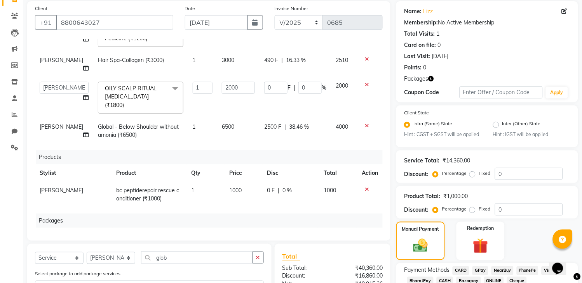
click at [331, 118] on td "4000" at bounding box center [344, 131] width 26 height 26
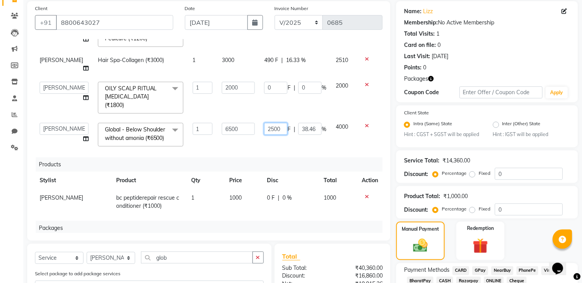
click at [266, 123] on input "2500" at bounding box center [275, 129] width 23 height 12
type input "2000"
click at [316, 131] on div "Services Stylist Service Qty Price Disc Total Action [PERSON_NAME] [PERSON_NAME…" at bounding box center [208, 136] width 347 height 194
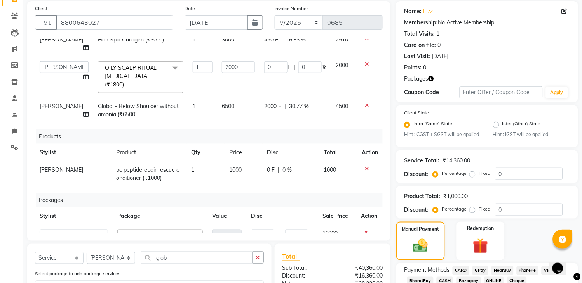
scroll to position [171, 0]
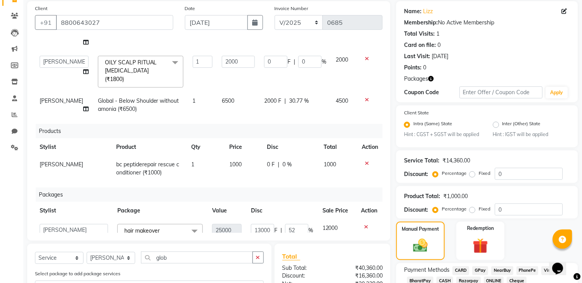
click at [127, 227] on span "hair makeover x" at bounding box center [143, 231] width 43 height 8
click at [56, 258] on select "Select Service Product Membership Package Voucher Prepaid Gift Card" at bounding box center [59, 258] width 49 height 12
select select "package"
click at [35, 252] on select "Select Service Product Membership Package Voucher Prepaid Gift Card" at bounding box center [59, 258] width 49 height 12
click at [101, 263] on select "Select Stylist [PERSON_NAME] [PERSON_NAME] Reception Reception 2 Rohit [PERSON_…" at bounding box center [111, 258] width 49 height 12
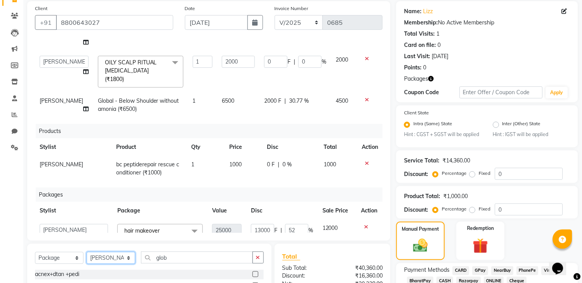
select select "2670"
click at [87, 252] on select "Select Stylist [PERSON_NAME] [PERSON_NAME] Reception Reception 2 Rohit [PERSON_…" at bounding box center [111, 258] width 49 height 12
click at [201, 261] on input "glob" at bounding box center [197, 258] width 112 height 12
type input "g"
type input "hig"
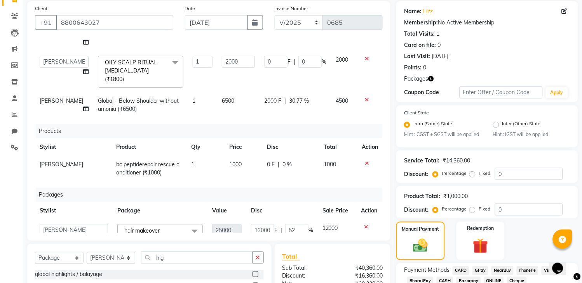
click at [255, 274] on label at bounding box center [255, 275] width 6 height 6
click at [255, 274] on input "checkbox" at bounding box center [254, 275] width 5 height 5
checkbox input "false"
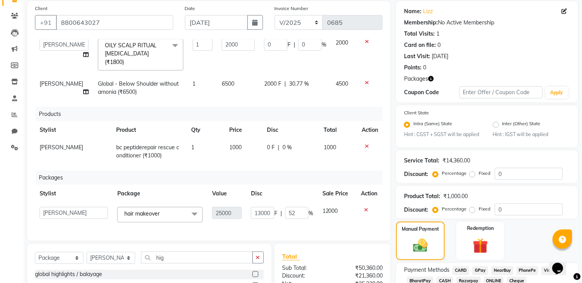
scroll to position [188, 0]
click at [364, 207] on icon at bounding box center [366, 209] width 4 height 5
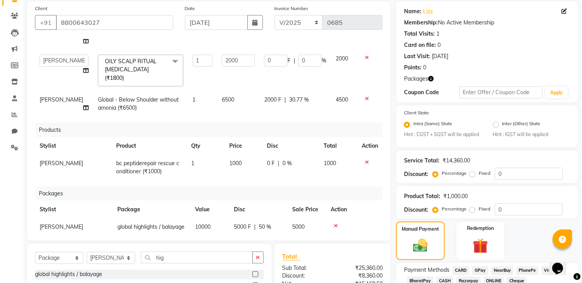
scroll to position [166, 0]
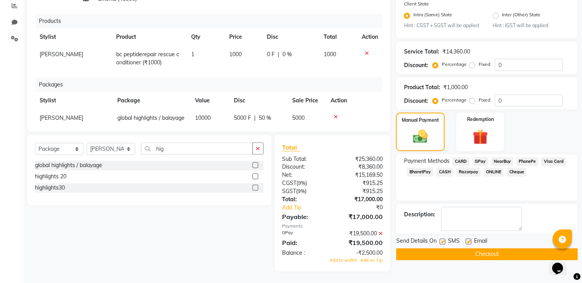
click at [240, 114] on span "5000 F" at bounding box center [242, 118] width 17 height 8
select select "2670"
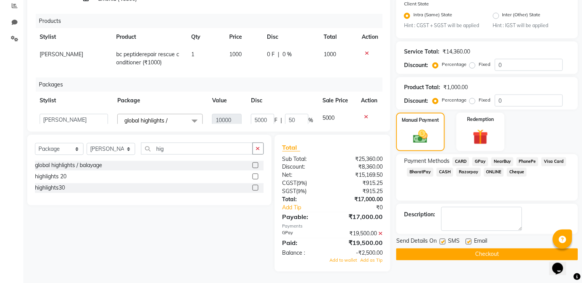
scroll to position [179, 0]
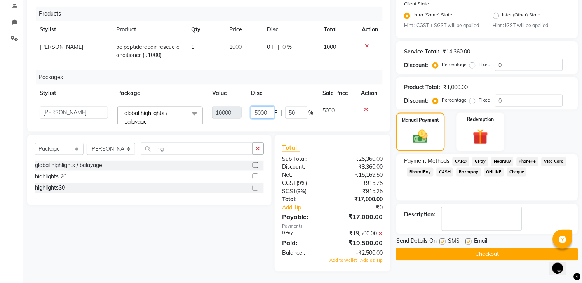
click at [251, 107] on input "5000" at bounding box center [262, 113] width 23 height 12
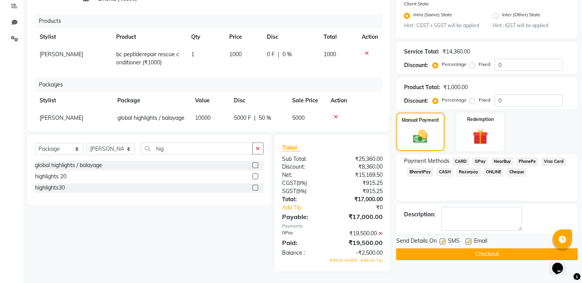
click at [203, 115] on span "10000" at bounding box center [203, 118] width 16 height 7
select select "2670"
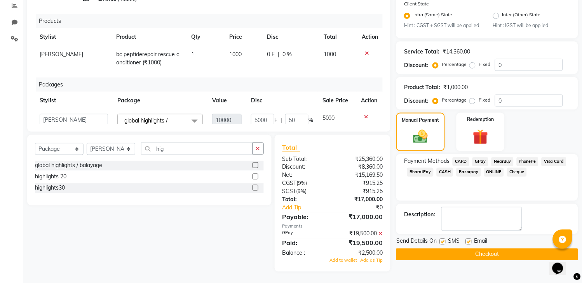
scroll to position [179, 0]
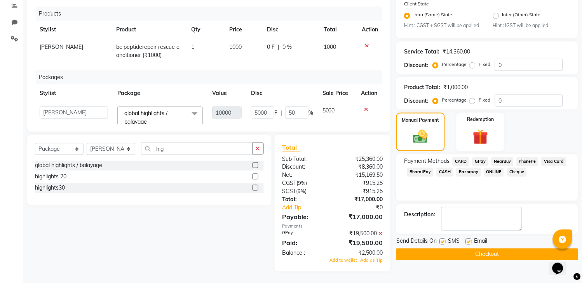
click at [216, 107] on input "10000" at bounding box center [227, 113] width 30 height 12
click at [218, 107] on input "10000" at bounding box center [227, 113] width 30 height 12
click at [219, 107] on input "10000" at bounding box center [227, 113] width 30 height 12
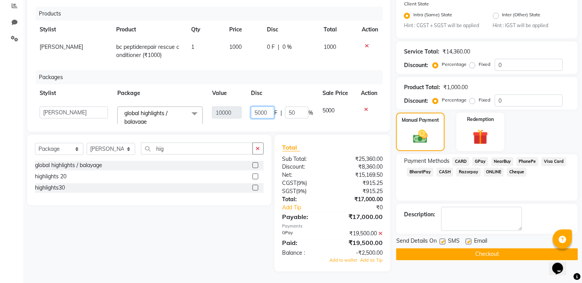
click at [253, 107] on input "5000" at bounding box center [262, 113] width 23 height 12
type input "2000"
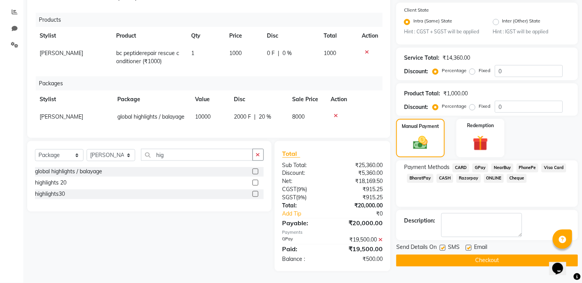
scroll to position [172, 0]
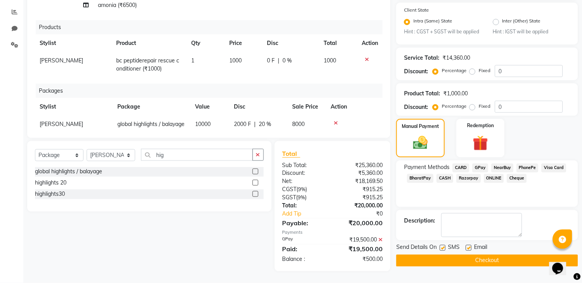
click at [294, 116] on tr "[PERSON_NAME] global highlights / balayage 10000 2000 F | 20 % 8000" at bounding box center [208, 124] width 347 height 17
click at [440, 251] on label at bounding box center [443, 248] width 6 height 6
click at [440, 251] on input "checkbox" at bounding box center [442, 248] width 5 height 5
checkbox input "false"
click at [468, 251] on label at bounding box center [469, 248] width 6 height 6
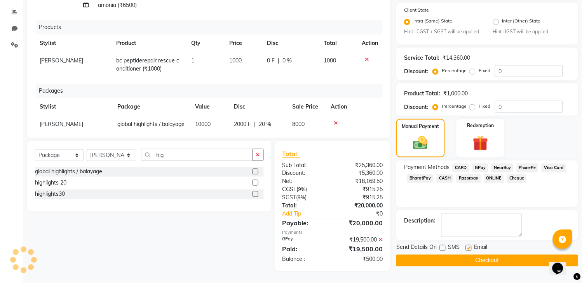
click at [468, 251] on input "checkbox" at bounding box center [468, 248] width 5 height 5
checkbox input "false"
click at [472, 266] on button "Checkout" at bounding box center [487, 261] width 182 height 12
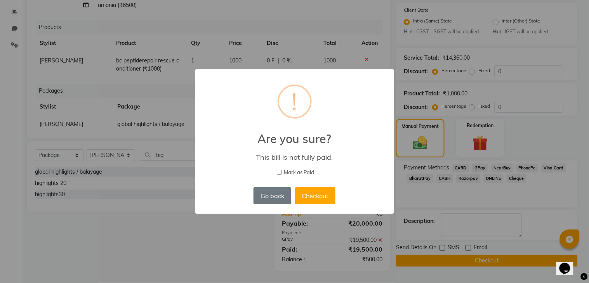
click at [287, 174] on span "Mark as Paid" at bounding box center [299, 173] width 30 height 8
click at [282, 174] on input "Mark as Paid" at bounding box center [279, 172] width 5 height 5
checkbox input "true"
click at [319, 200] on button "Checkout" at bounding box center [315, 196] width 40 height 17
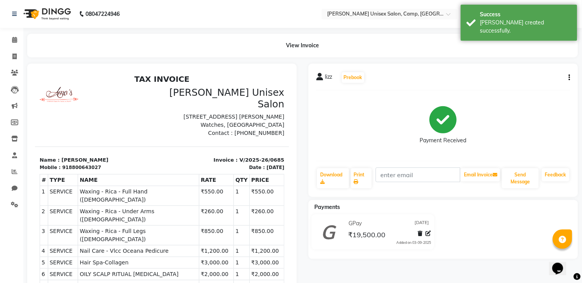
click at [319, 200] on div "lizz Prebook Payment Received Download Print Email Invoice Send Message Feedbac…" at bounding box center [442, 215] width 281 height 302
click at [13, 55] on icon at bounding box center [14, 57] width 4 height 6
select select "service"
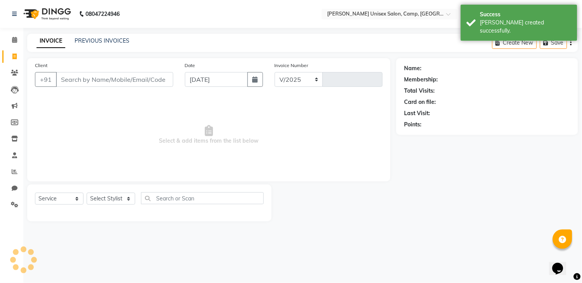
select select "75"
type input "0686"
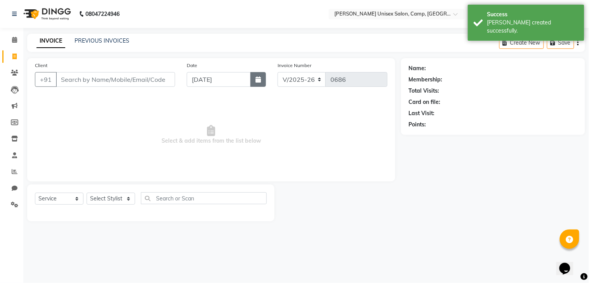
click at [263, 80] on button "button" at bounding box center [258, 79] width 16 height 15
select select "9"
select select "2025"
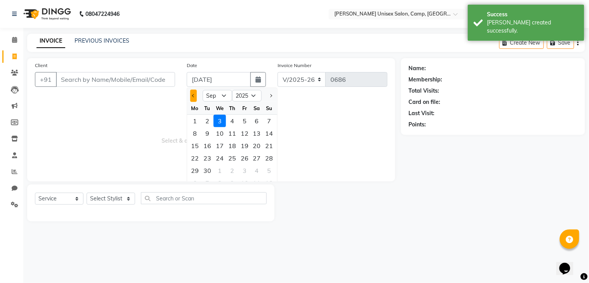
click at [193, 95] on span "Previous month" at bounding box center [193, 95] width 3 height 3
select select "8"
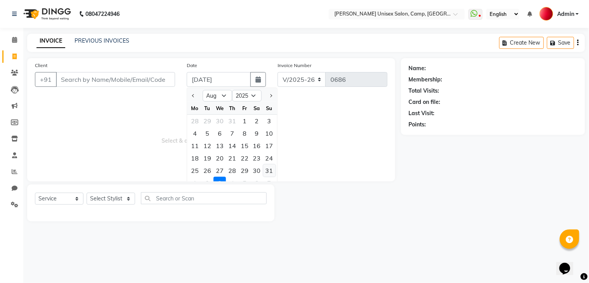
click at [271, 172] on div "31" at bounding box center [269, 171] width 12 height 12
type input "[DATE]"
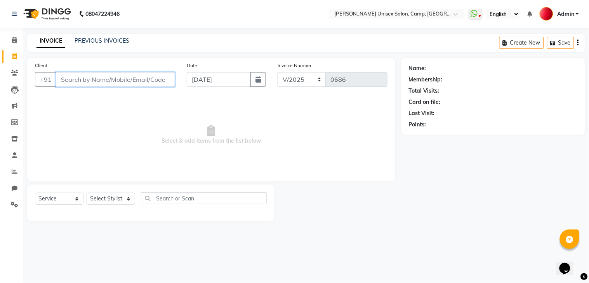
click at [122, 78] on input "Client" at bounding box center [115, 79] width 119 height 15
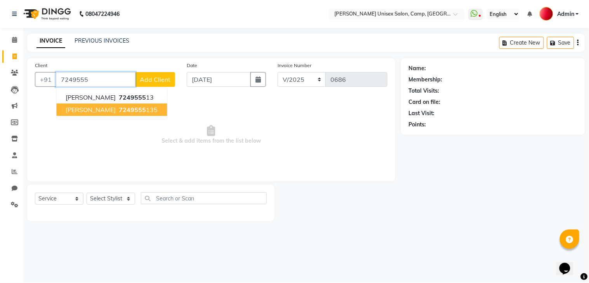
click at [121, 108] on ngb-highlight "7249555 135" at bounding box center [137, 110] width 40 height 8
type input "7249555135"
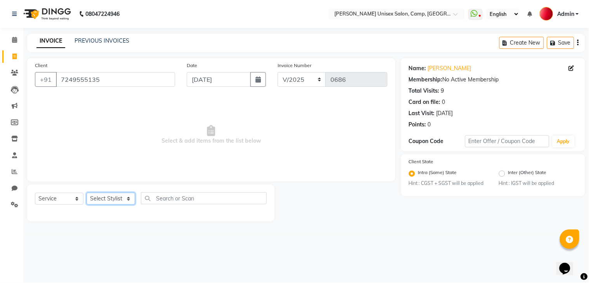
click at [105, 196] on select "Select Stylist [PERSON_NAME] [PERSON_NAME] Reception Reception 2 Rohit [PERSON_…" at bounding box center [111, 199] width 49 height 12
select select "42205"
click at [87, 193] on select "Select Stylist [PERSON_NAME] [PERSON_NAME] Reception Reception 2 Rohit [PERSON_…" at bounding box center [111, 199] width 49 height 12
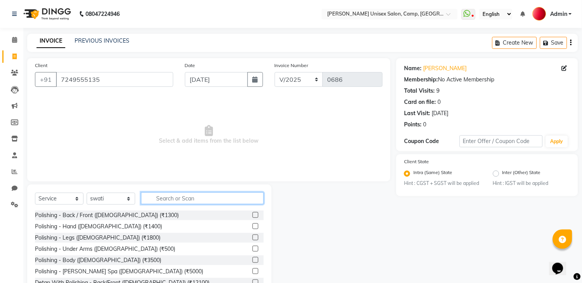
click at [183, 196] on input "text" at bounding box center [202, 199] width 123 height 12
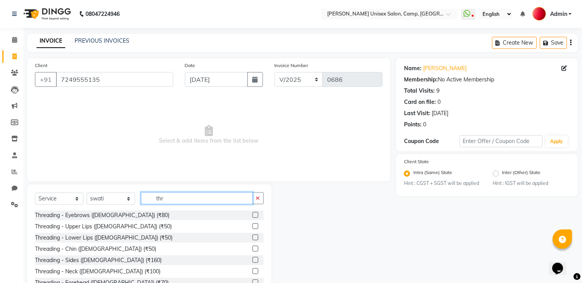
type input "thr"
click at [252, 216] on label at bounding box center [255, 215] width 6 height 6
click at [252, 216] on input "checkbox" at bounding box center [254, 215] width 5 height 5
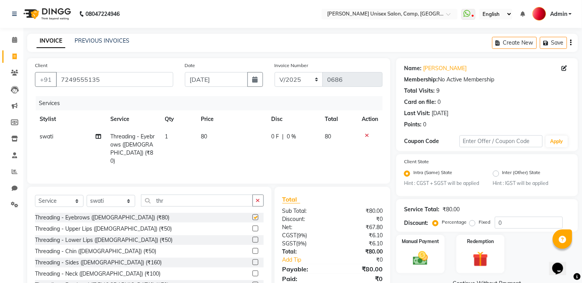
checkbox input "false"
click at [252, 228] on label at bounding box center [255, 229] width 6 height 6
click at [252, 228] on input "checkbox" at bounding box center [254, 229] width 5 height 5
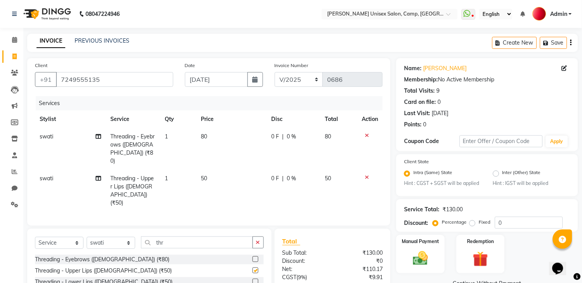
checkbox input "false"
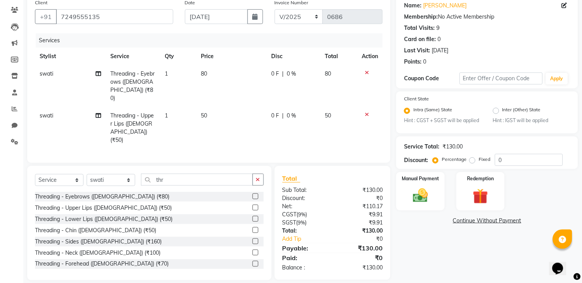
click at [263, 110] on td "50" at bounding box center [231, 128] width 70 height 42
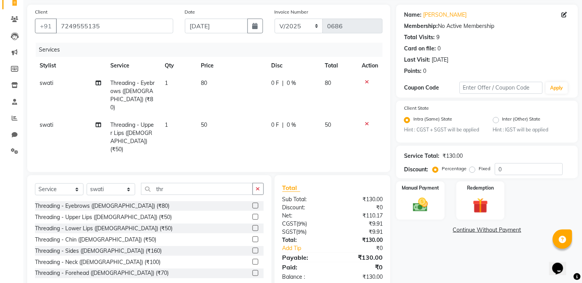
select select "42205"
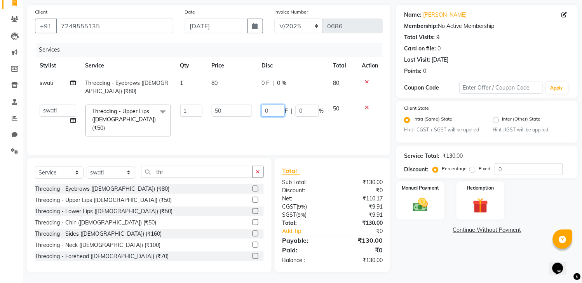
click at [272, 110] on input "0" at bounding box center [272, 111] width 23 height 12
type input "15"
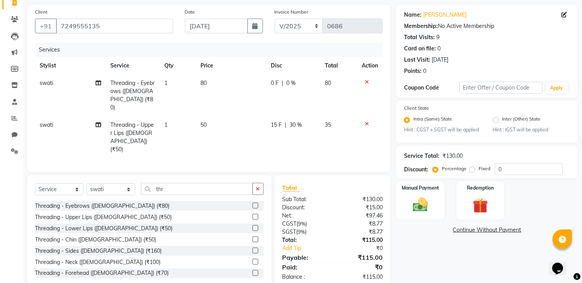
click at [314, 125] on td "15 F | 30 %" at bounding box center [293, 137] width 54 height 42
select select "42205"
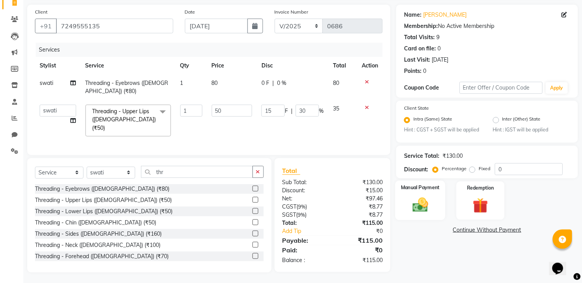
click at [422, 210] on img at bounding box center [421, 205] width 26 height 18
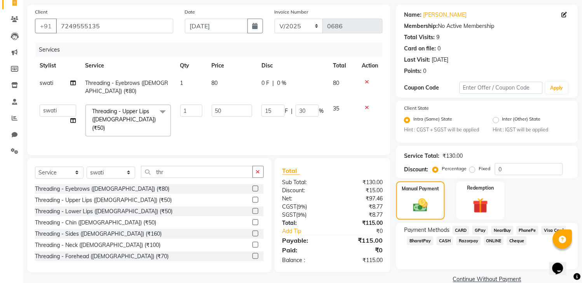
click at [477, 235] on span "GPay" at bounding box center [480, 230] width 16 height 9
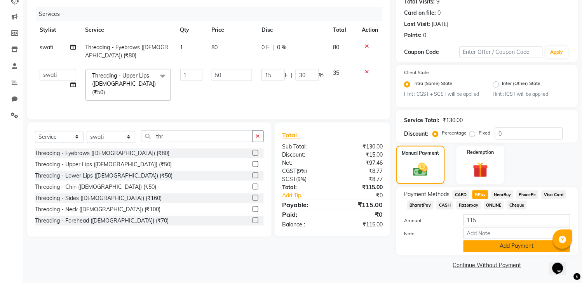
click at [490, 245] on button "Add Payment" at bounding box center [516, 247] width 107 height 12
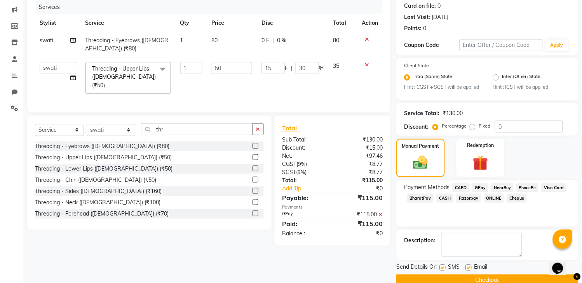
click at [438, 273] on div "Send Details On SMS Email" at bounding box center [487, 269] width 182 height 10
click at [442, 271] on label at bounding box center [443, 268] width 6 height 6
click at [442, 271] on input "checkbox" at bounding box center [442, 268] width 5 height 5
checkbox input "false"
click at [467, 271] on label at bounding box center [469, 268] width 6 height 6
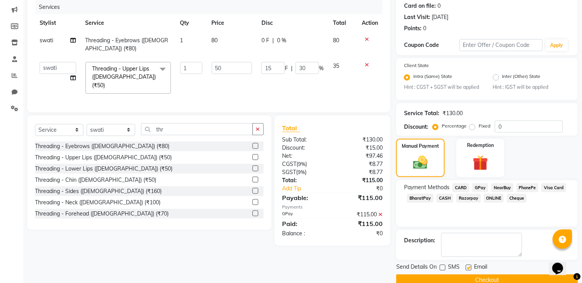
click at [467, 271] on input "checkbox" at bounding box center [468, 268] width 5 height 5
checkbox input "false"
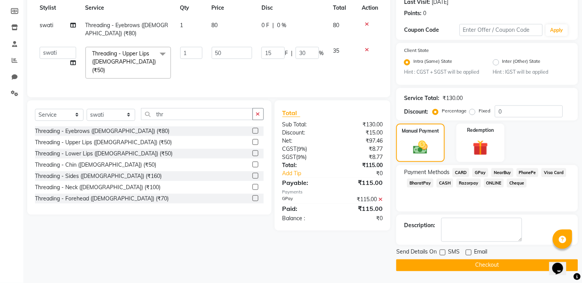
scroll to position [118, 0]
click at [455, 267] on button "Checkout" at bounding box center [487, 266] width 182 height 12
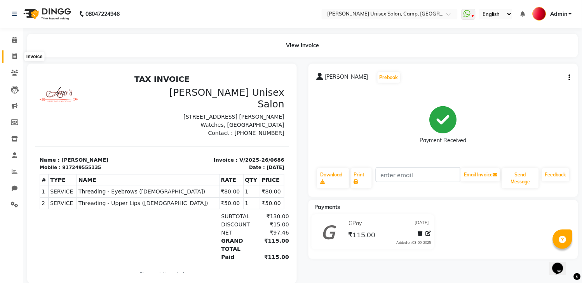
click at [20, 57] on span at bounding box center [15, 56] width 14 height 9
select select "service"
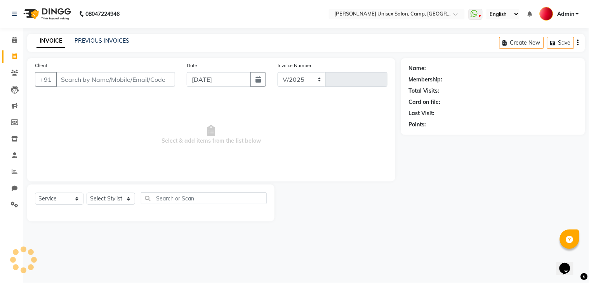
select select "75"
type input "0687"
click at [261, 79] on icon "button" at bounding box center [257, 79] width 5 height 6
select select "9"
select select "2025"
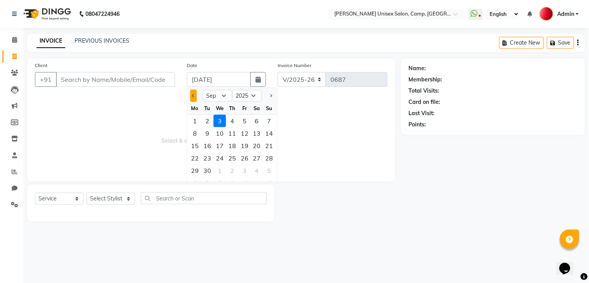
click at [192, 95] on button "Previous month" at bounding box center [193, 96] width 7 height 12
select select "8"
click at [269, 166] on div "31" at bounding box center [269, 171] width 12 height 12
type input "[DATE]"
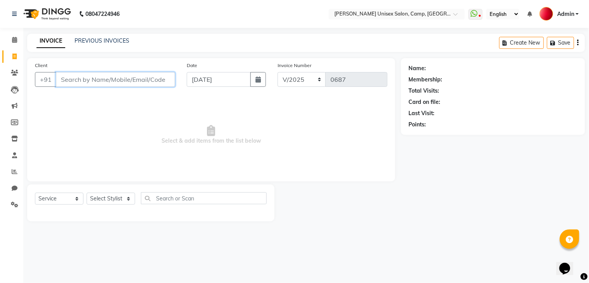
click at [114, 76] on input "Client" at bounding box center [115, 79] width 119 height 15
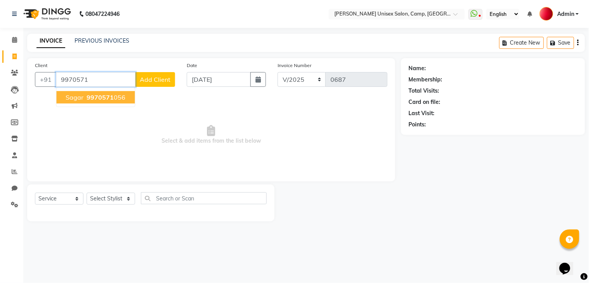
click at [98, 100] on span "9970571" at bounding box center [100, 98] width 27 height 8
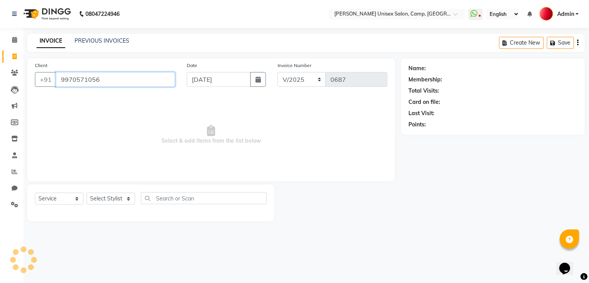
type input "9970571056"
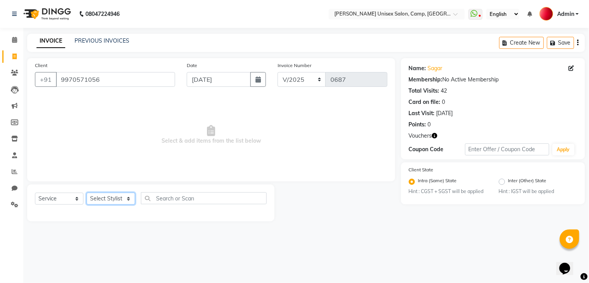
click at [110, 197] on select "Select Stylist [PERSON_NAME] [PERSON_NAME] Reception Reception 2 Rohit [PERSON_…" at bounding box center [111, 199] width 49 height 12
select select "21998"
click at [87, 193] on select "Select Stylist [PERSON_NAME] [PERSON_NAME] Reception Reception 2 Rohit [PERSON_…" at bounding box center [111, 199] width 49 height 12
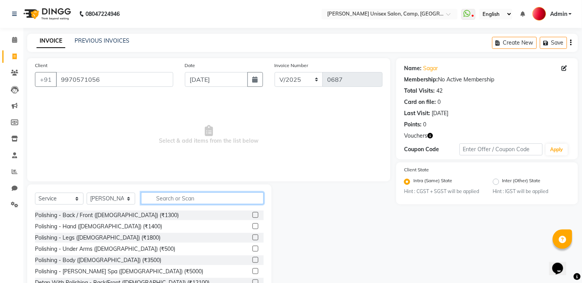
click at [191, 203] on input "text" at bounding box center [202, 199] width 123 height 12
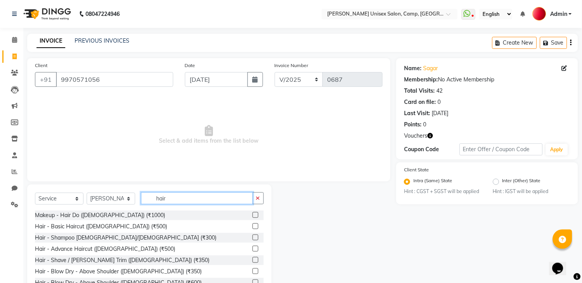
type input "hair"
click at [252, 227] on label at bounding box center [255, 227] width 6 height 6
click at [252, 227] on input "checkbox" at bounding box center [254, 226] width 5 height 5
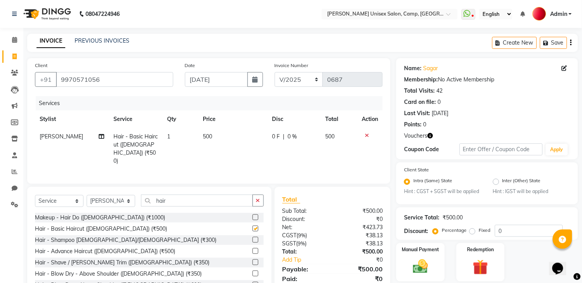
checkbox input "false"
click at [262, 137] on td "500" at bounding box center [232, 149] width 69 height 42
select select "21998"
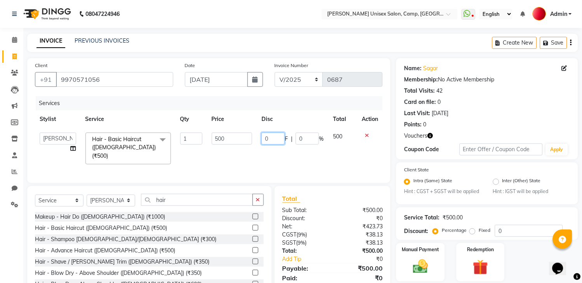
click at [264, 137] on input "0" at bounding box center [272, 139] width 23 height 12
type input "100"
click at [336, 161] on div "Services Stylist Service Qty Price Disc Total Action [PERSON_NAME] [PERSON_NAME…" at bounding box center [208, 135] width 347 height 79
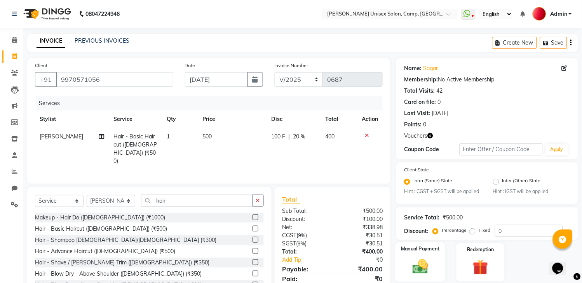
click at [396, 261] on div "Manual Payment" at bounding box center [420, 263] width 50 height 40
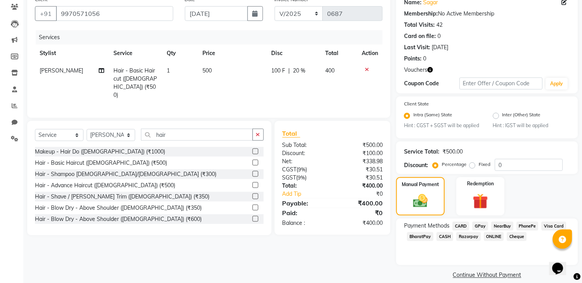
scroll to position [83, 0]
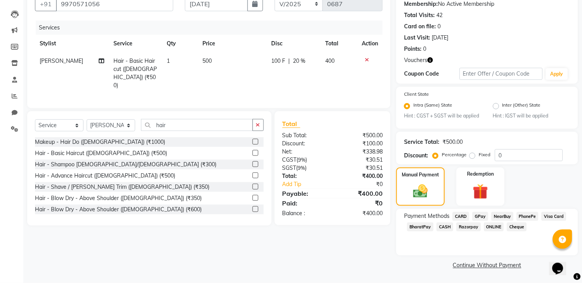
click at [444, 227] on span "CASH" at bounding box center [444, 227] width 17 height 9
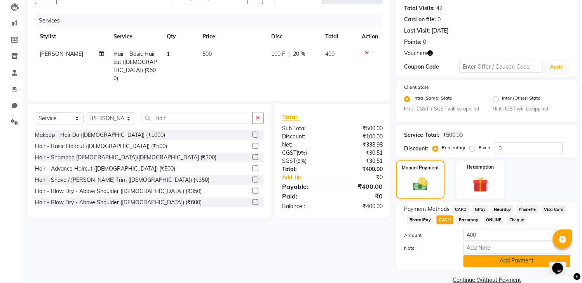
click at [492, 268] on button "Add Payment" at bounding box center [516, 261] width 107 height 12
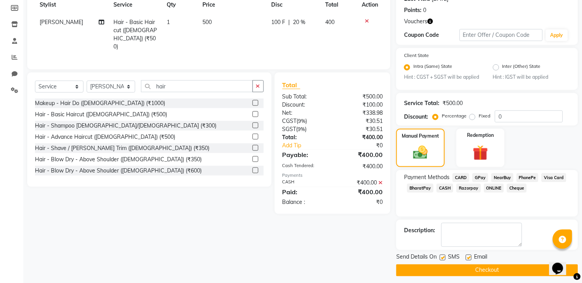
scroll to position [127, 0]
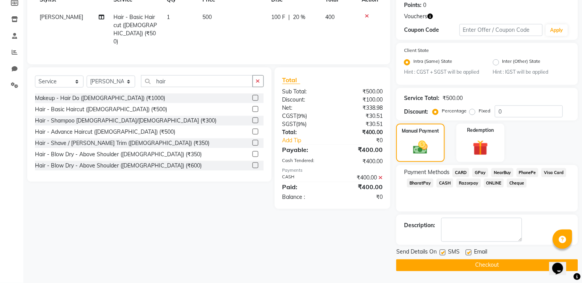
click at [441, 254] on label at bounding box center [443, 253] width 6 height 6
click at [441, 254] on input "checkbox" at bounding box center [442, 253] width 5 height 5
checkbox input "false"
click at [467, 253] on label at bounding box center [469, 253] width 6 height 6
click at [467, 253] on input "checkbox" at bounding box center [468, 253] width 5 height 5
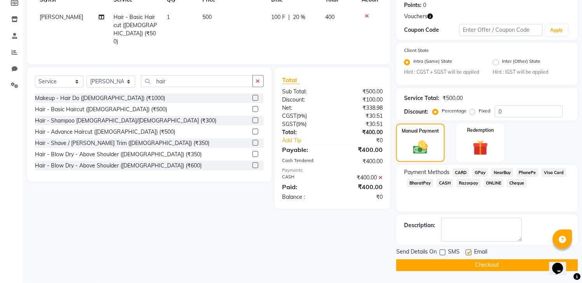
checkbox input "false"
click at [468, 264] on button "Checkout" at bounding box center [487, 266] width 182 height 12
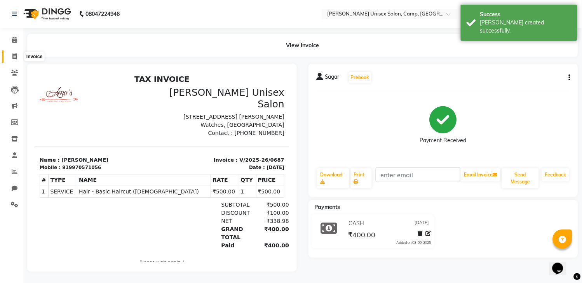
click at [14, 56] on icon at bounding box center [14, 57] width 4 height 6
select select "service"
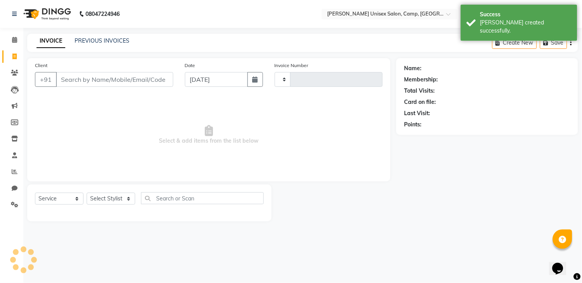
type input "0688"
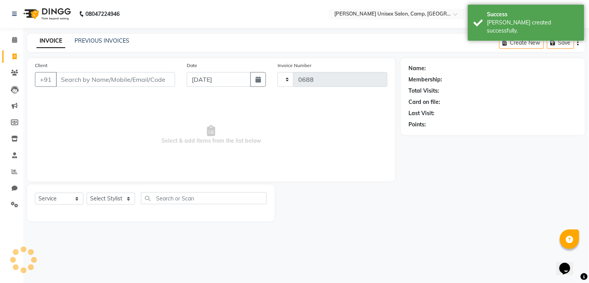
select select "75"
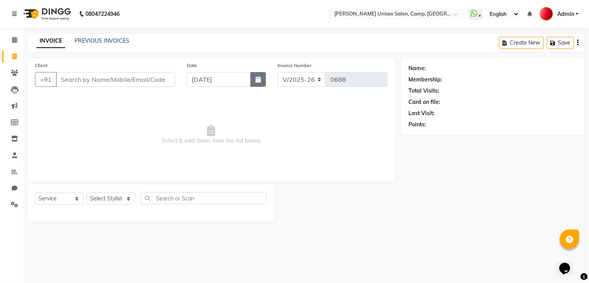
click at [257, 82] on icon "button" at bounding box center [257, 79] width 5 height 6
select select "9"
select select "2025"
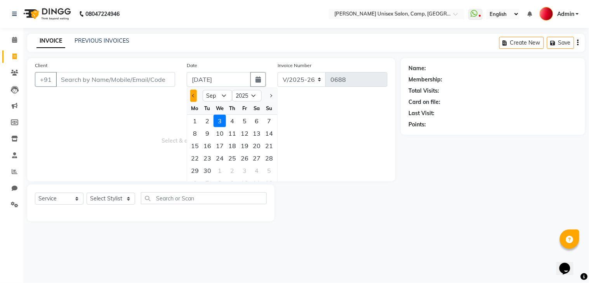
click at [194, 96] on span "Previous month" at bounding box center [193, 95] width 3 height 3
select select "8"
click at [268, 172] on div "31" at bounding box center [269, 171] width 12 height 12
type input "[DATE]"
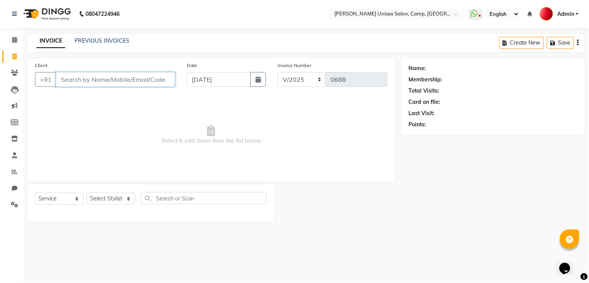
click at [114, 76] on input "Client" at bounding box center [115, 79] width 119 height 15
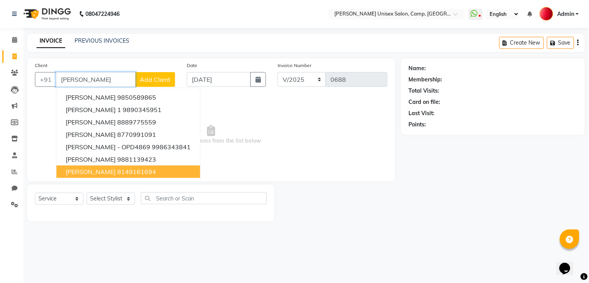
click at [120, 169] on ngb-highlight "8149161694" at bounding box center [136, 172] width 39 height 8
type input "8149161694"
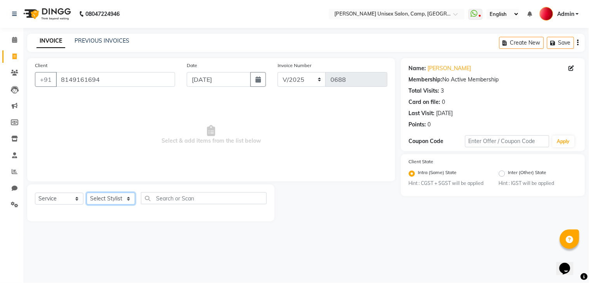
click at [109, 197] on select "Select Stylist [PERSON_NAME] [PERSON_NAME] Reception Reception 2 Rohit [PERSON_…" at bounding box center [111, 199] width 49 height 12
select select "4572"
click at [87, 193] on select "Select Stylist [PERSON_NAME] [PERSON_NAME] Reception Reception 2 Rohit [PERSON_…" at bounding box center [111, 199] width 49 height 12
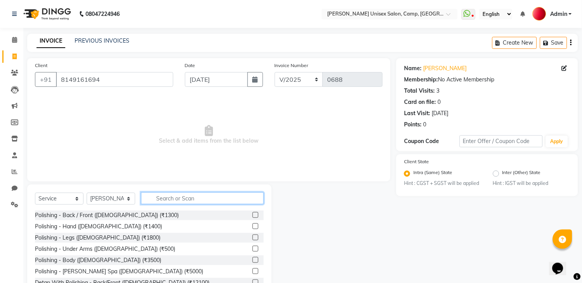
click at [163, 194] on input "text" at bounding box center [202, 199] width 123 height 12
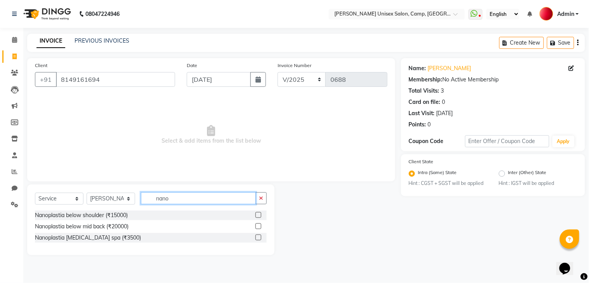
type input "nano"
click at [259, 215] on label at bounding box center [258, 215] width 6 height 6
click at [259, 215] on input "checkbox" at bounding box center [257, 215] width 5 height 5
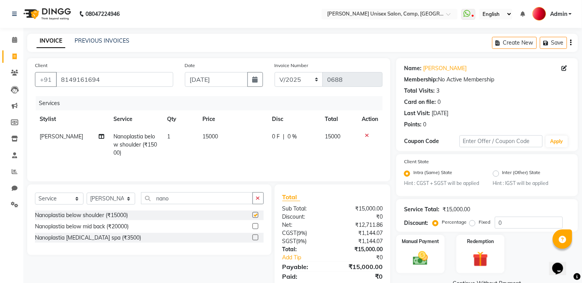
checkbox input "false"
click at [269, 135] on td "0 F | 0 %" at bounding box center [293, 145] width 53 height 34
select select "4572"
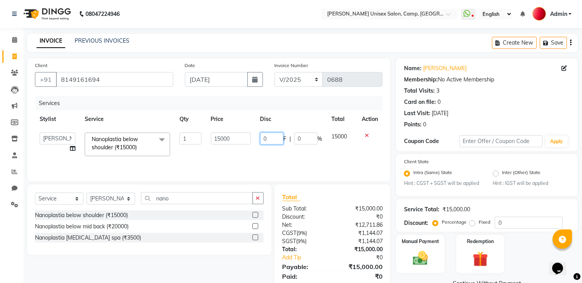
click at [262, 137] on input "0" at bounding box center [271, 139] width 23 height 12
type input "6500"
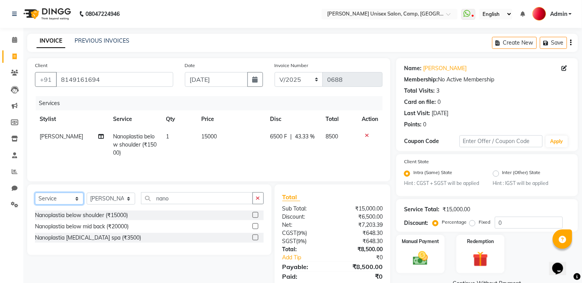
click at [64, 199] on select "Select Service Product Membership Package Voucher Prepaid Gift Card" at bounding box center [59, 199] width 49 height 12
select select "package"
click at [35, 195] on select "Select Service Product Membership Package Voucher Prepaid Gift Card" at bounding box center [59, 199] width 49 height 12
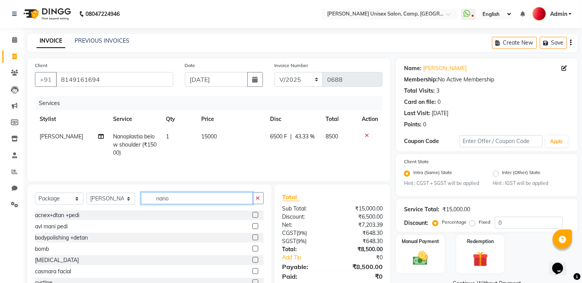
click at [186, 201] on input "nano" at bounding box center [197, 199] width 112 height 12
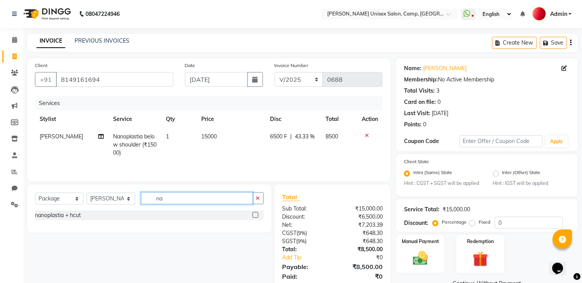
type input "n"
type input "high"
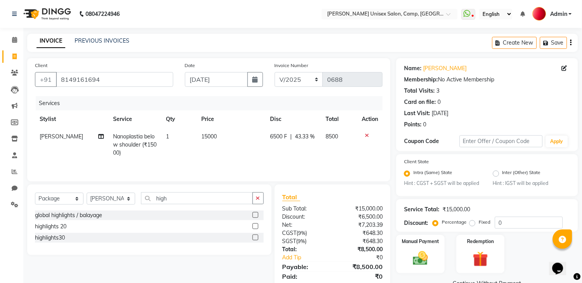
click at [254, 239] on label at bounding box center [255, 238] width 6 height 6
click at [254, 239] on input "checkbox" at bounding box center [254, 238] width 5 height 5
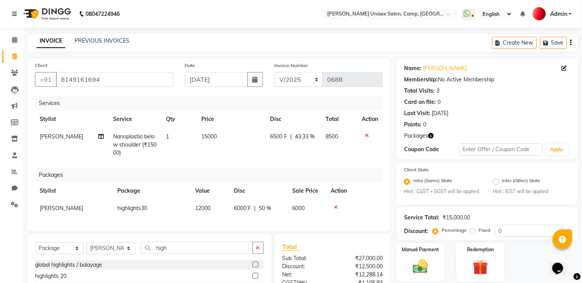
checkbox input "false"
click at [242, 208] on span "6000 F" at bounding box center [242, 209] width 17 height 8
select select "4572"
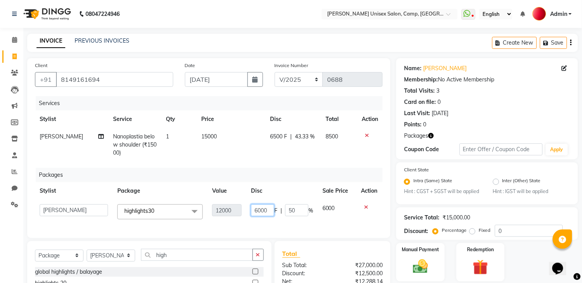
click at [261, 208] on input "6000" at bounding box center [262, 211] width 23 height 12
type input "5500"
click at [379, 216] on td at bounding box center [369, 212] width 26 height 24
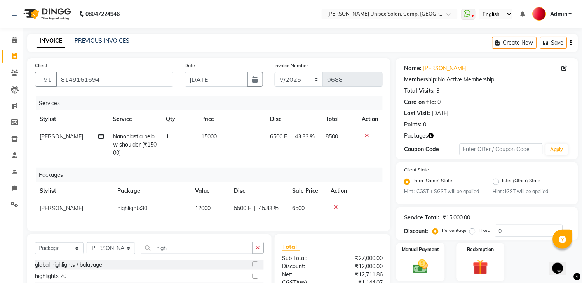
scroll to position [84, 0]
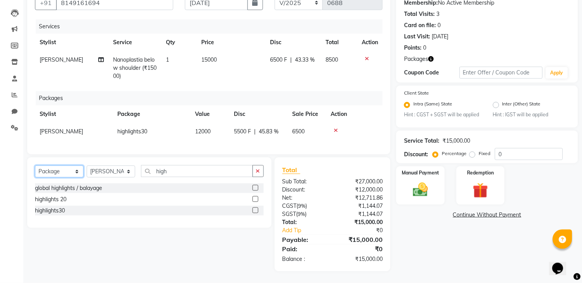
click at [64, 170] on select "Select Service Product Membership Package Voucher Prepaid Gift Card" at bounding box center [59, 172] width 49 height 12
select select "service"
click at [35, 166] on select "Select Service Product Membership Package Voucher Prepaid Gift Card" at bounding box center [59, 172] width 49 height 12
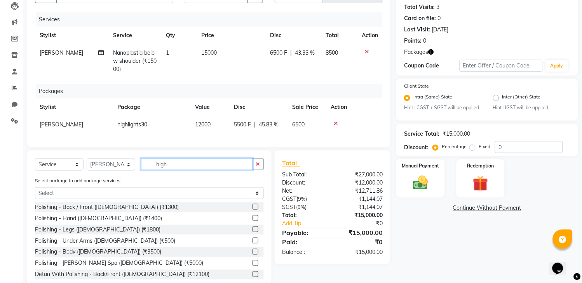
click at [173, 170] on input "high" at bounding box center [197, 164] width 112 height 12
type input "h"
type input "thr"
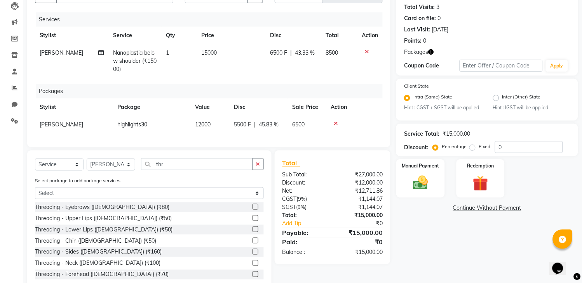
click at [252, 210] on label at bounding box center [255, 207] width 6 height 6
click at [252, 210] on input "checkbox" at bounding box center [254, 207] width 5 height 5
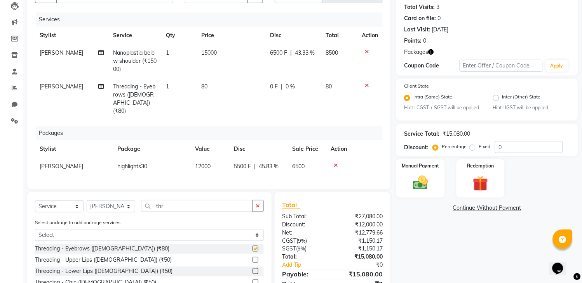
checkbox input "false"
click at [261, 83] on td "80" at bounding box center [231, 99] width 69 height 42
select select "4572"
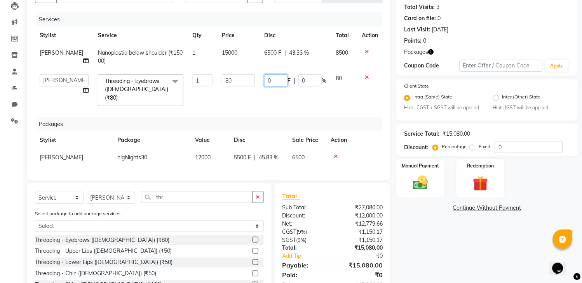
click at [264, 80] on input "0" at bounding box center [275, 81] width 23 height 12
type input "20"
click at [290, 91] on td "20 F | 0 %" at bounding box center [294, 90] width 71 height 41
select select "4572"
click at [271, 56] on span "6500 F" at bounding box center [272, 53] width 17 height 8
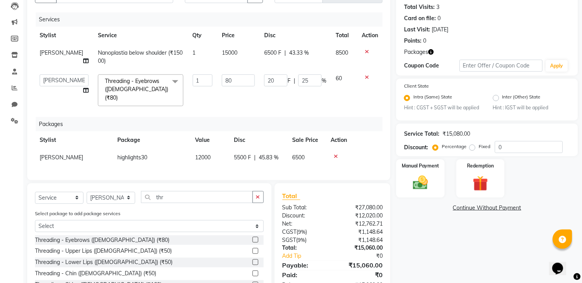
select select "4572"
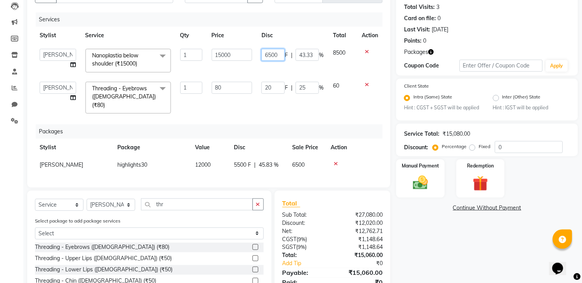
click at [275, 53] on input "6500" at bounding box center [272, 55] width 23 height 12
type input "6440"
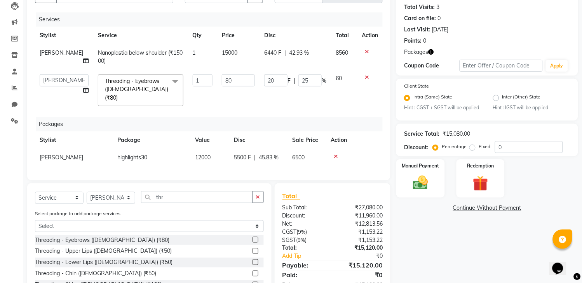
click at [311, 67] on td "6440 F | 42.93 %" at bounding box center [294, 57] width 71 height 26
select select "4572"
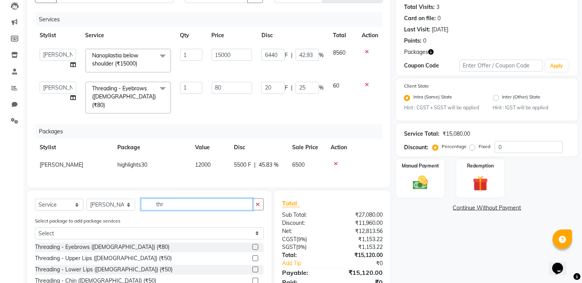
click at [185, 200] on input "thr" at bounding box center [197, 205] width 112 height 12
type input "t"
type input "ped"
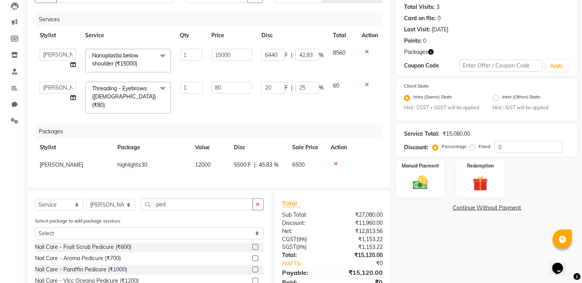
click at [252, 278] on label at bounding box center [255, 281] width 6 height 6
click at [252, 279] on input "checkbox" at bounding box center [254, 281] width 5 height 5
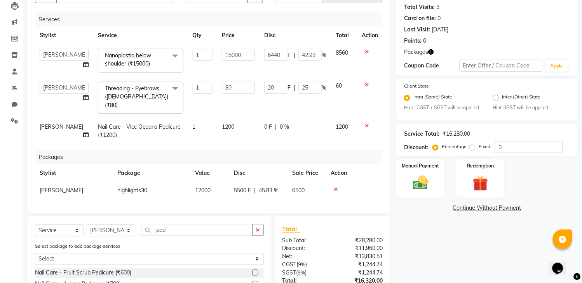
checkbox input "false"
click at [263, 127] on td "0 F | 0 %" at bounding box center [294, 131] width 71 height 26
select select "4572"
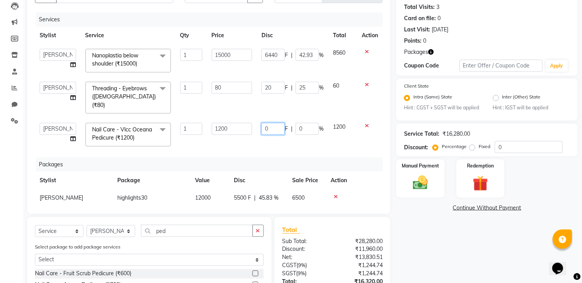
click at [261, 123] on input "0" at bounding box center [272, 129] width 23 height 12
type input "400"
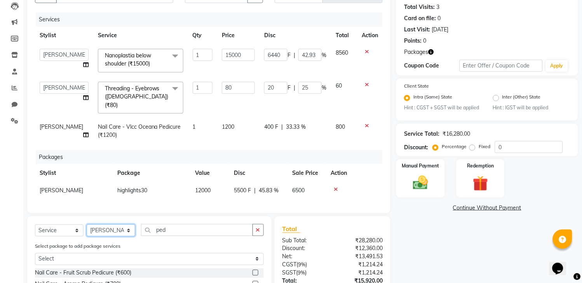
click at [101, 231] on select "Select Stylist [PERSON_NAME] [PERSON_NAME] Reception Reception 2 Rohit [PERSON_…" at bounding box center [111, 231] width 49 height 12
select select "48908"
click at [87, 225] on select "Select Stylist [PERSON_NAME] [PERSON_NAME] Reception Reception 2 Rohit [PERSON_…" at bounding box center [111, 231] width 49 height 12
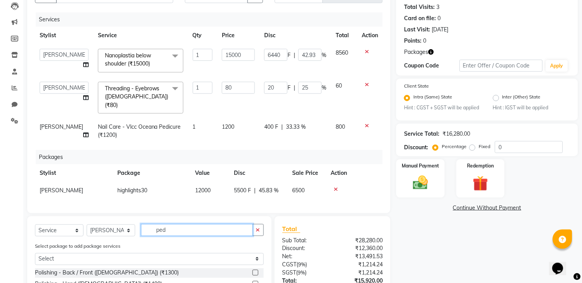
click at [181, 228] on input "ped" at bounding box center [197, 230] width 112 height 12
type input "p"
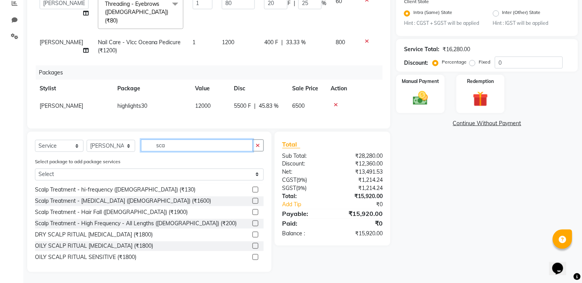
scroll to position [34, 0]
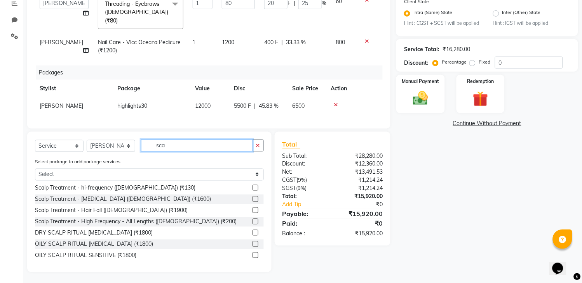
type input "sca"
click at [252, 231] on label at bounding box center [255, 233] width 6 height 6
click at [252, 231] on input "checkbox" at bounding box center [254, 233] width 5 height 5
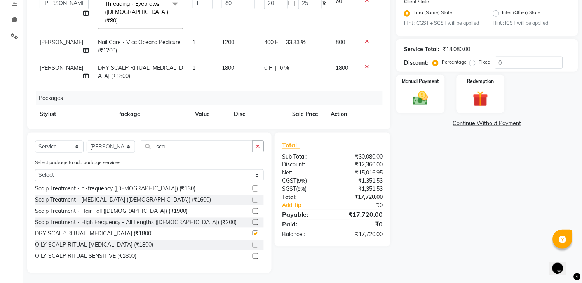
checkbox input "false"
click at [217, 69] on td "1800" at bounding box center [238, 72] width 42 height 26
select select "48908"
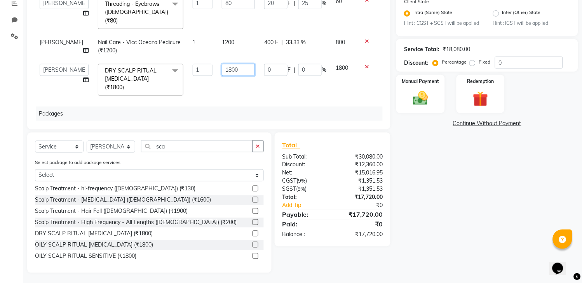
click at [222, 64] on input "1800" at bounding box center [238, 70] width 33 height 12
type input "2000"
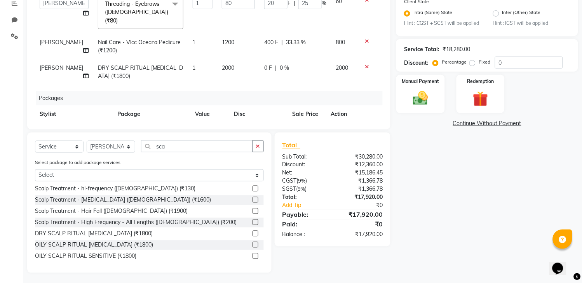
click at [259, 71] on td "0 F | 0 %" at bounding box center [294, 72] width 71 height 26
select select "48908"
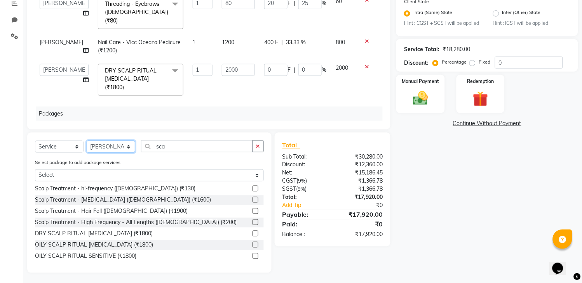
click at [106, 149] on select "Select Stylist [PERSON_NAME] [PERSON_NAME] Reception Reception 2 Rohit [PERSON_…" at bounding box center [111, 147] width 49 height 12
select select "2670"
click at [87, 141] on select "Select Stylist [PERSON_NAME] [PERSON_NAME] Reception Reception 2 Rohit [PERSON_…" at bounding box center [111, 147] width 49 height 12
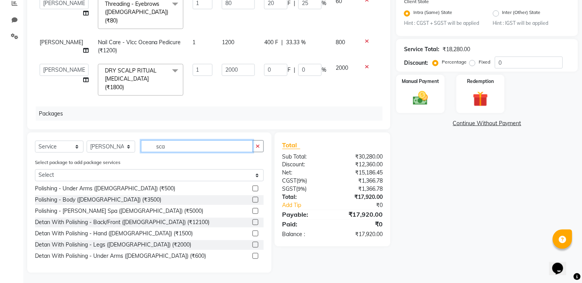
click at [181, 148] on input "sca" at bounding box center [197, 147] width 112 height 12
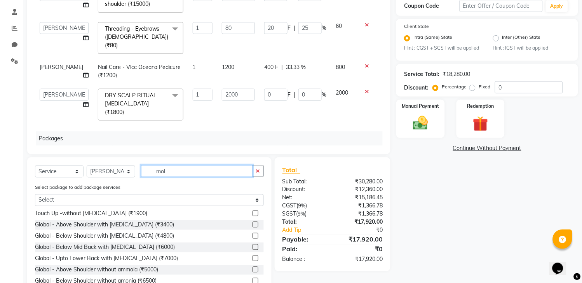
scroll to position [0, 0]
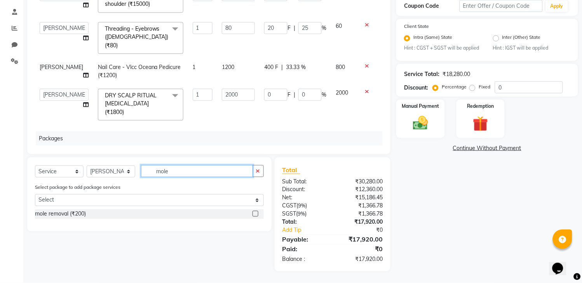
type input "mole"
click at [255, 216] on label at bounding box center [255, 214] width 6 height 6
click at [255, 216] on input "checkbox" at bounding box center [254, 214] width 5 height 5
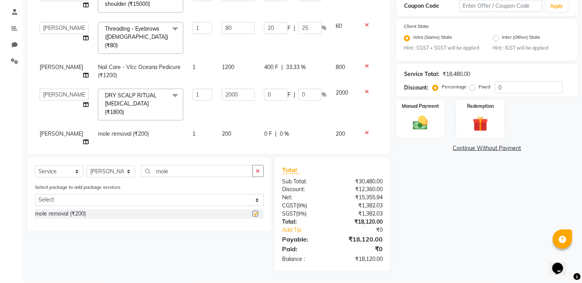
checkbox input "false"
click at [203, 125] on td "1" at bounding box center [203, 138] width 30 height 26
select select "2670"
click at [193, 130] on input "1" at bounding box center [203, 136] width 20 height 12
type input "6"
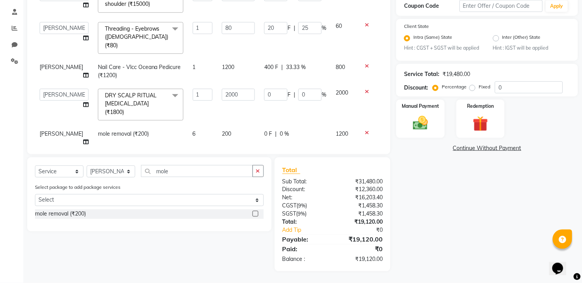
click at [259, 130] on td "0 F | 0 %" at bounding box center [294, 138] width 71 height 26
select select "2670"
click at [425, 110] on label "Manual Payment" at bounding box center [420, 106] width 39 height 7
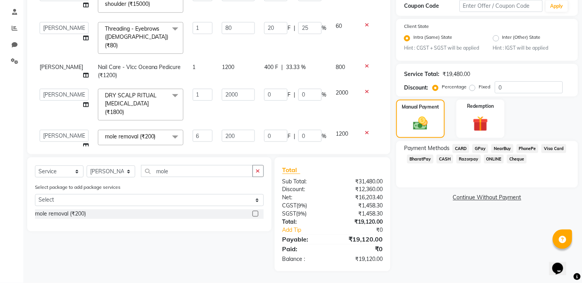
click at [484, 153] on span "GPay" at bounding box center [480, 148] width 16 height 9
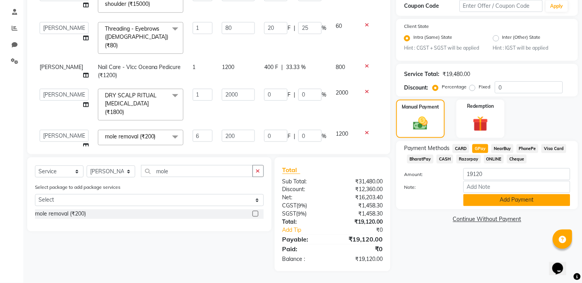
click at [525, 206] on button "Add Payment" at bounding box center [516, 201] width 107 height 12
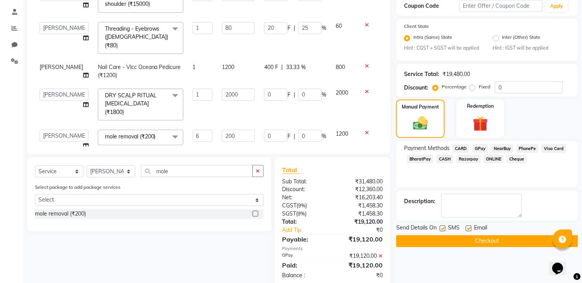
click at [439, 234] on div "Send Details On SMS Email" at bounding box center [487, 229] width 182 height 10
click at [443, 232] on label at bounding box center [443, 229] width 6 height 6
click at [443, 232] on input "checkbox" at bounding box center [442, 229] width 5 height 5
checkbox input "false"
click at [468, 232] on label at bounding box center [469, 229] width 6 height 6
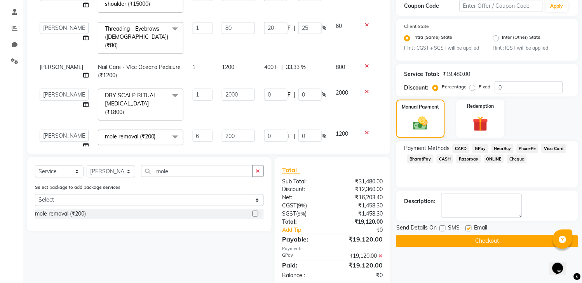
click at [468, 232] on input "checkbox" at bounding box center [468, 229] width 5 height 5
checkbox input "false"
click at [468, 248] on button "Checkout" at bounding box center [487, 242] width 182 height 12
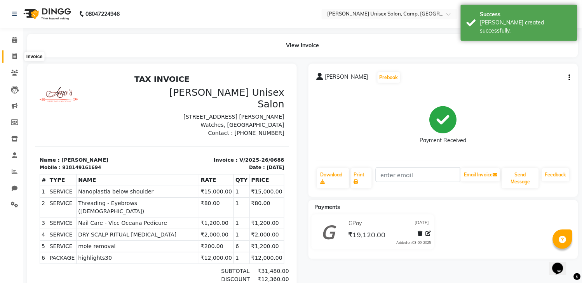
click at [16, 54] on icon at bounding box center [14, 57] width 4 height 6
select select "service"
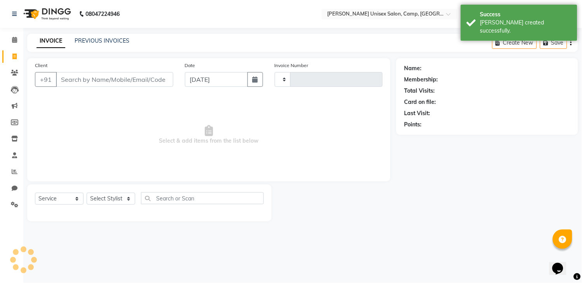
type input "0689"
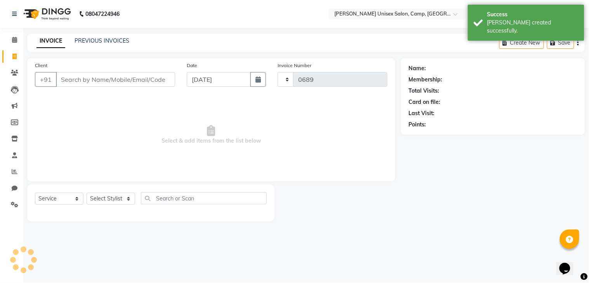
select select "75"
click at [262, 80] on button "button" at bounding box center [258, 79] width 16 height 15
select select "9"
select select "2025"
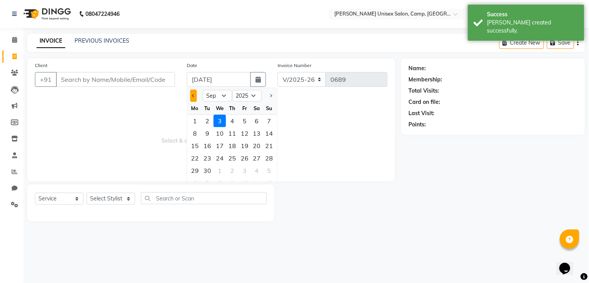
click at [191, 96] on button "Previous month" at bounding box center [193, 96] width 7 height 12
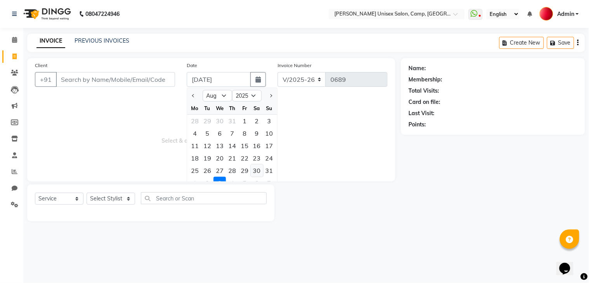
click at [260, 168] on div "30" at bounding box center [257, 171] width 12 height 12
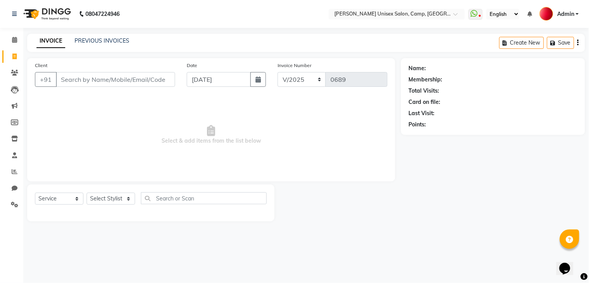
click at [61, 103] on span "Select & add items from the list below" at bounding box center [211, 135] width 353 height 78
click at [76, 75] on input "Client" at bounding box center [115, 79] width 119 height 15
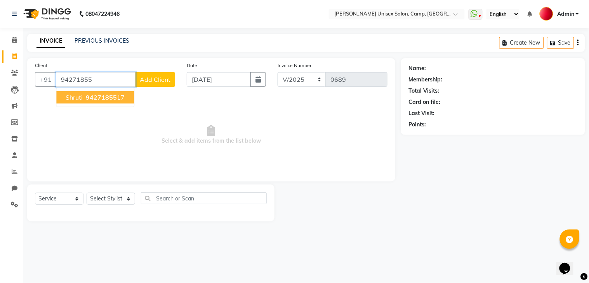
click at [84, 98] on ngb-highlight "94271855 17" at bounding box center [104, 98] width 40 height 8
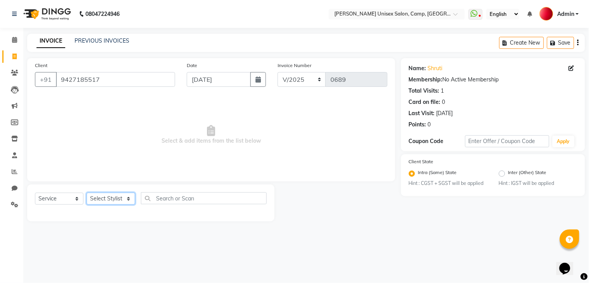
click at [121, 199] on select "Select Stylist [PERSON_NAME] [PERSON_NAME] Reception Reception 2 Rohit [PERSON_…" at bounding box center [111, 199] width 49 height 12
click at [87, 193] on select "Select Stylist [PERSON_NAME] [PERSON_NAME] Reception Reception 2 Rohit [PERSON_…" at bounding box center [111, 199] width 49 height 12
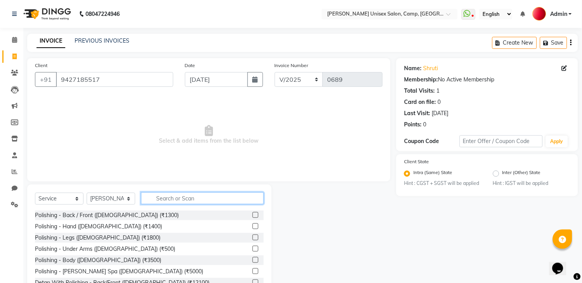
click at [161, 197] on input "text" at bounding box center [202, 199] width 123 height 12
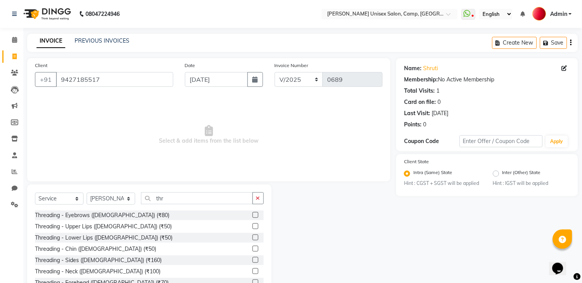
click at [252, 212] on label at bounding box center [255, 215] width 6 height 6
click at [252, 213] on input "checkbox" at bounding box center [254, 215] width 5 height 5
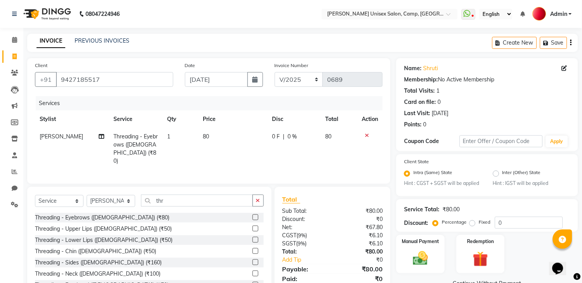
click at [207, 138] on span "80" at bounding box center [206, 136] width 6 height 7
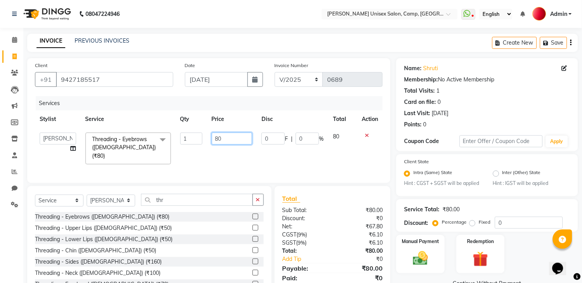
click at [222, 137] on input "80" at bounding box center [232, 139] width 41 height 12
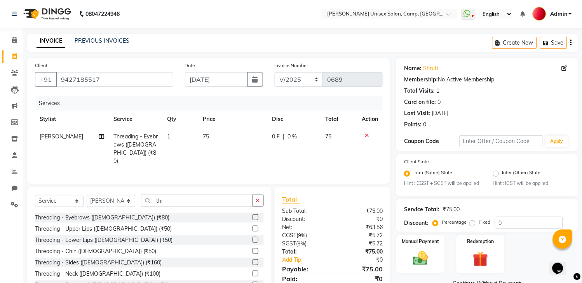
click at [285, 147] on td "0 F | 0 %" at bounding box center [294, 149] width 53 height 42
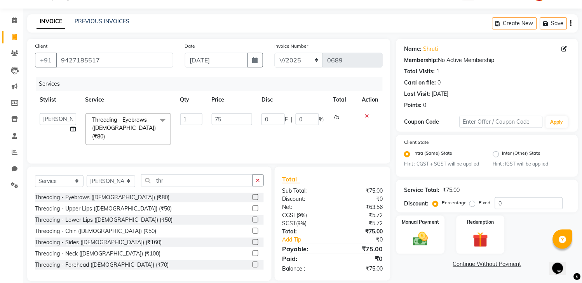
scroll to position [28, 0]
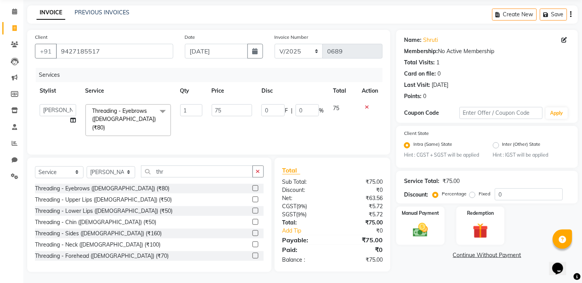
click at [394, 229] on div "Manual Payment Redemption" at bounding box center [486, 226] width 193 height 38
click at [411, 230] on img at bounding box center [421, 231] width 26 height 18
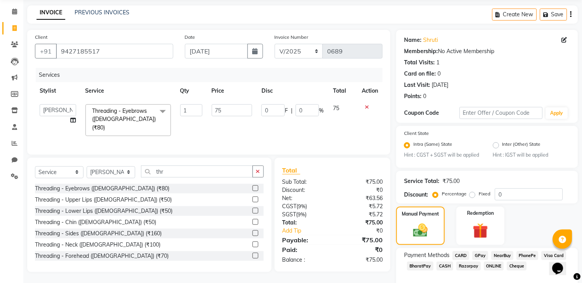
click at [476, 261] on span "GPay" at bounding box center [480, 256] width 16 height 9
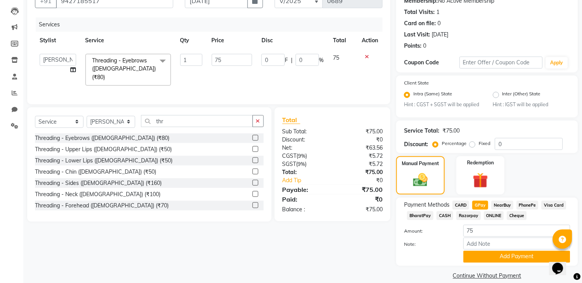
scroll to position [96, 0]
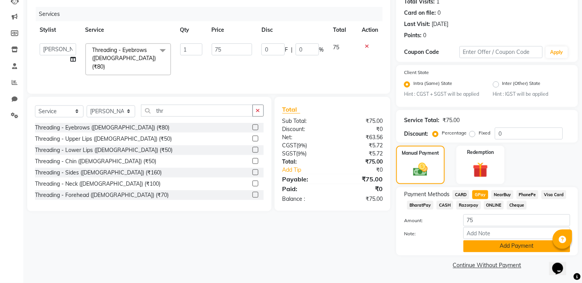
click at [511, 247] on button "Add Payment" at bounding box center [516, 247] width 107 height 12
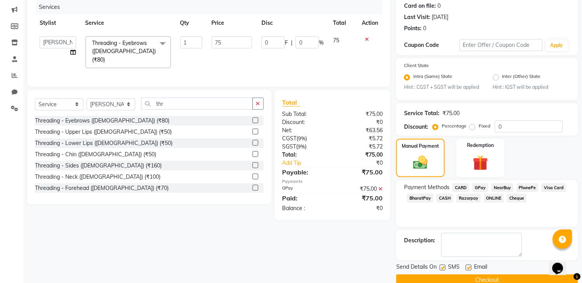
click at [444, 271] on label at bounding box center [443, 268] width 6 height 6
click at [444, 271] on input "checkbox" at bounding box center [442, 268] width 5 height 5
click at [469, 271] on label at bounding box center [469, 268] width 6 height 6
click at [469, 271] on input "checkbox" at bounding box center [468, 268] width 5 height 5
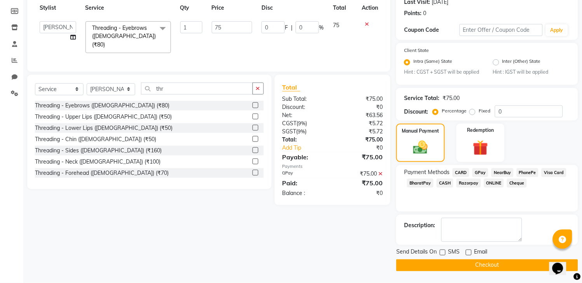
scroll to position [118, 0]
click at [515, 267] on button "Checkout" at bounding box center [487, 266] width 182 height 12
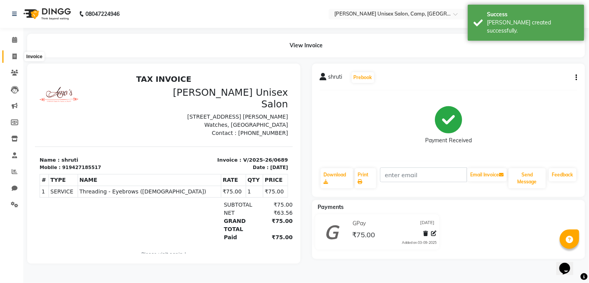
click at [16, 59] on icon at bounding box center [14, 57] width 4 height 6
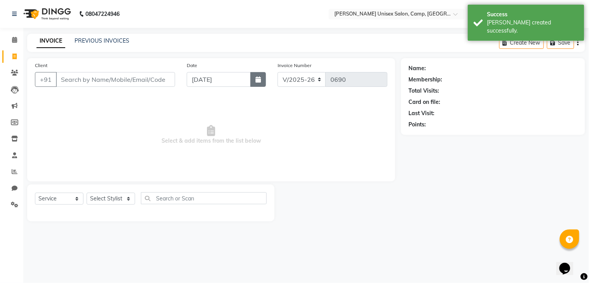
click at [261, 83] on button "button" at bounding box center [258, 79] width 16 height 15
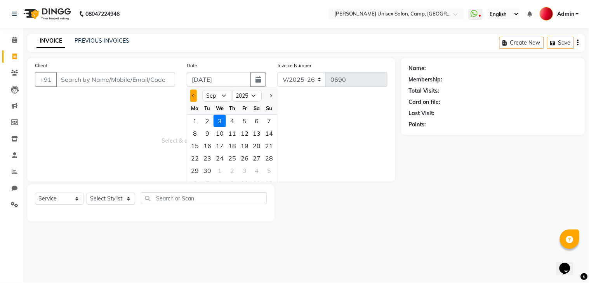
click at [191, 96] on button "Previous month" at bounding box center [193, 96] width 7 height 12
click at [259, 174] on div "30" at bounding box center [257, 171] width 12 height 12
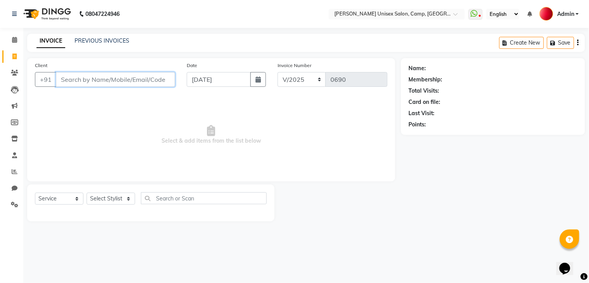
click at [123, 80] on input "Client" at bounding box center [115, 79] width 119 height 15
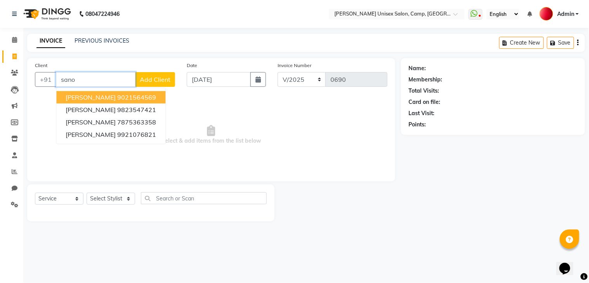
click at [121, 97] on ngb-highlight "9021564569" at bounding box center [136, 98] width 39 height 8
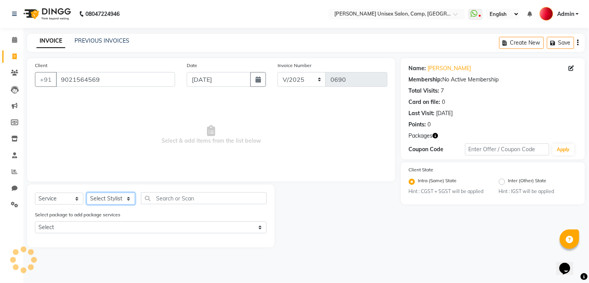
click at [110, 200] on select "Select Stylist [PERSON_NAME] [PERSON_NAME] Reception Reception 2 Rohit [PERSON_…" at bounding box center [111, 199] width 49 height 12
click at [87, 193] on select "Select Stylist [PERSON_NAME] [PERSON_NAME] Reception Reception 2 Rohit [PERSON_…" at bounding box center [111, 199] width 49 height 12
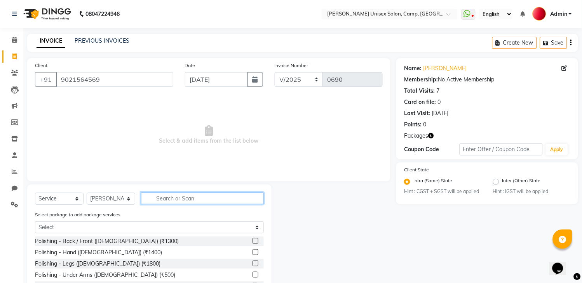
click at [177, 197] on input "text" at bounding box center [202, 199] width 123 height 12
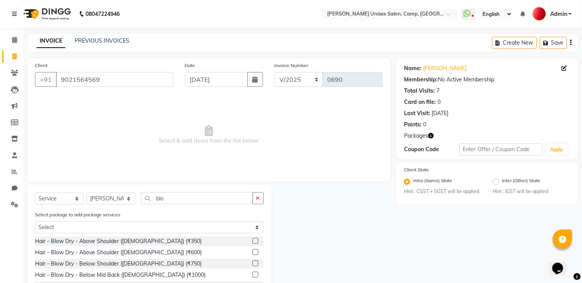
click at [256, 275] on label at bounding box center [255, 275] width 6 height 6
click at [256, 275] on input "checkbox" at bounding box center [254, 275] width 5 height 5
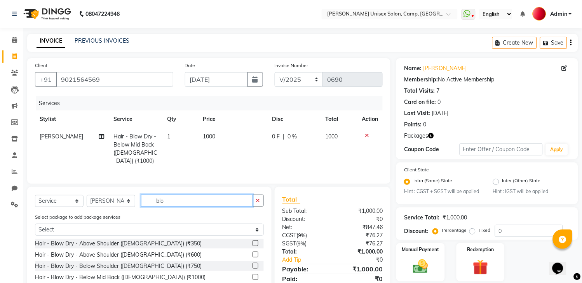
click at [175, 199] on input "blo" at bounding box center [197, 201] width 112 height 12
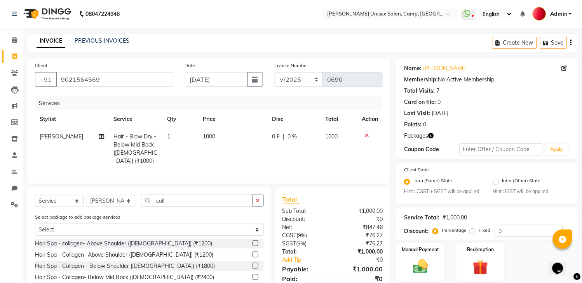
click at [256, 278] on label at bounding box center [255, 278] width 6 height 6
click at [256, 278] on input "checkbox" at bounding box center [254, 277] width 5 height 5
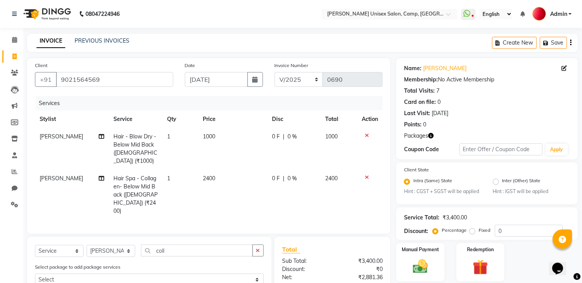
click at [221, 187] on td "2400" at bounding box center [232, 195] width 69 height 50
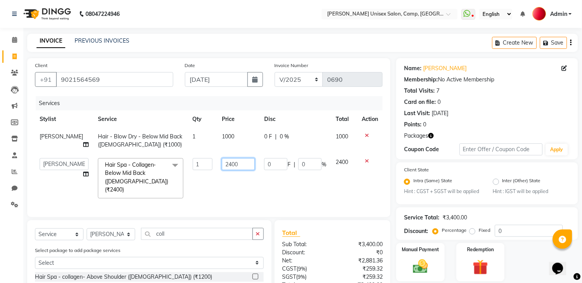
click at [224, 165] on input "2400" at bounding box center [238, 164] width 33 height 12
click at [269, 177] on td "0 F | 0 %" at bounding box center [294, 179] width 71 height 50
click at [269, 168] on input "0" at bounding box center [275, 164] width 23 height 12
click at [266, 162] on input "0" at bounding box center [275, 164] width 23 height 12
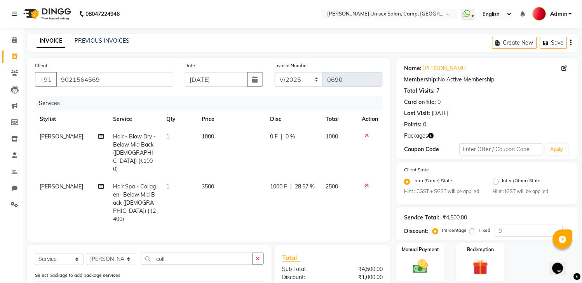
click at [386, 187] on div "Client [PHONE_NUMBER] Date [DATE] Invoice Number V/2025 V/[PHONE_NUMBER] Servic…" at bounding box center [208, 150] width 363 height 184
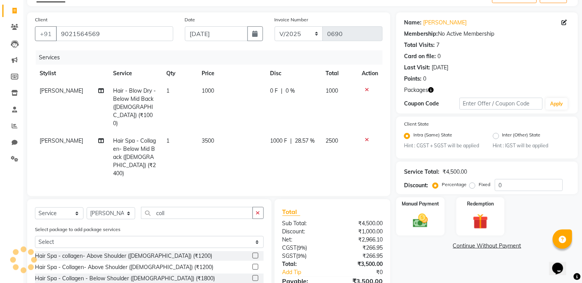
scroll to position [76, 0]
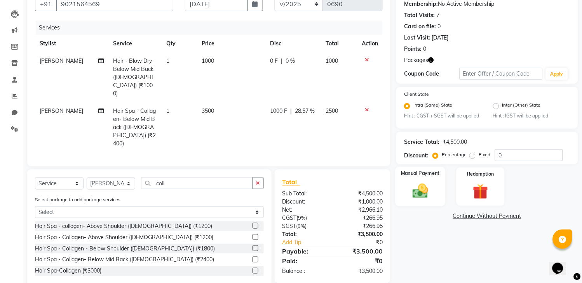
click at [416, 199] on img at bounding box center [421, 191] width 26 height 18
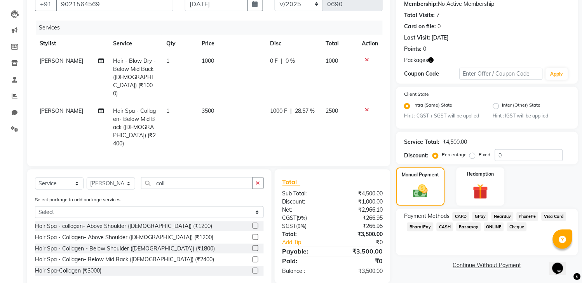
click at [456, 221] on span "CARD" at bounding box center [460, 216] width 17 height 9
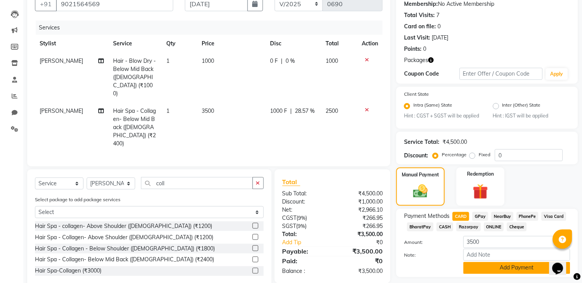
click at [511, 275] on button "Add Payment" at bounding box center [516, 268] width 107 height 12
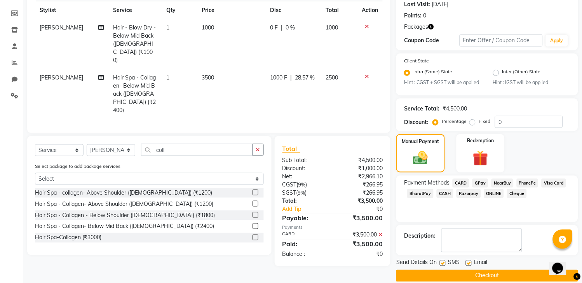
scroll to position [127, 0]
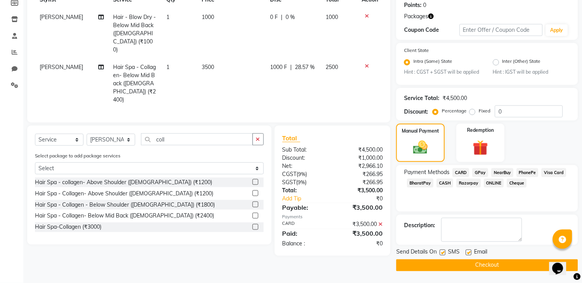
click at [441, 250] on label at bounding box center [443, 253] width 6 height 6
click at [441, 251] on input "checkbox" at bounding box center [442, 253] width 5 height 5
click at [469, 253] on label at bounding box center [469, 253] width 6 height 6
click at [469, 253] on input "checkbox" at bounding box center [468, 253] width 5 height 5
click at [469, 264] on button "Checkout" at bounding box center [487, 266] width 182 height 12
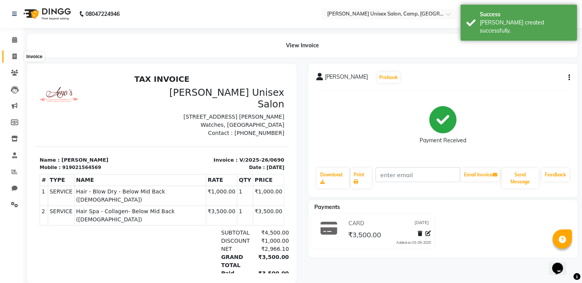
click at [15, 57] on icon at bounding box center [14, 57] width 4 height 6
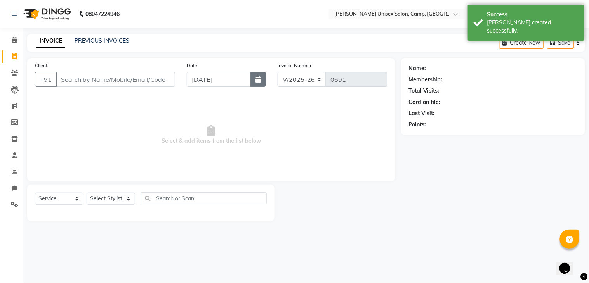
click at [263, 83] on button "button" at bounding box center [258, 79] width 16 height 15
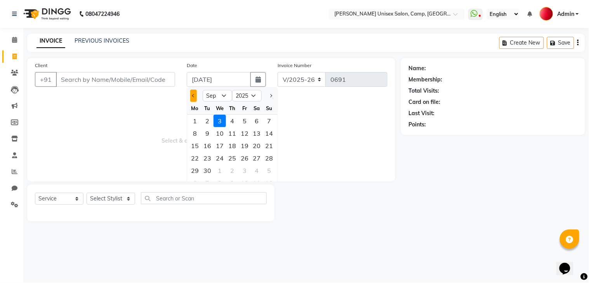
click at [191, 96] on button "Previous month" at bounding box center [193, 96] width 7 height 12
click at [258, 172] on div "30" at bounding box center [257, 171] width 12 height 12
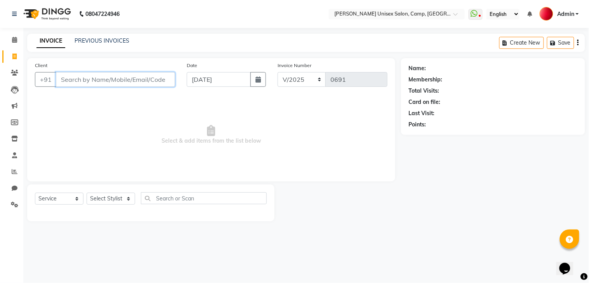
click at [109, 82] on input "Client" at bounding box center [115, 79] width 119 height 15
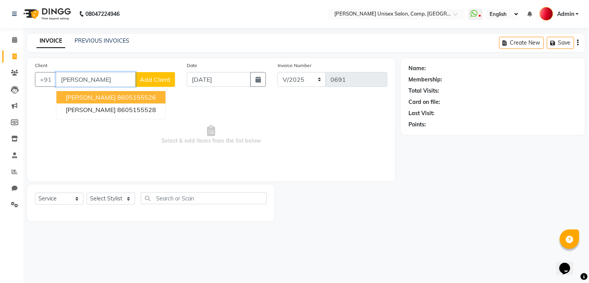
click at [97, 96] on span "[PERSON_NAME]" at bounding box center [91, 98] width 50 height 8
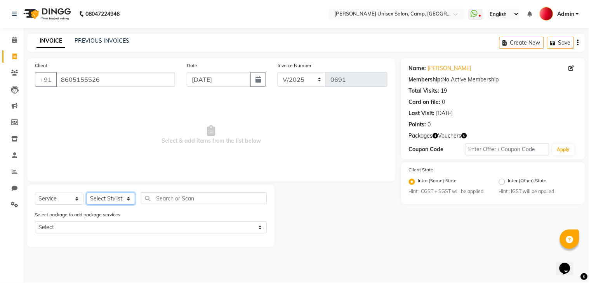
click at [118, 198] on select "Select Stylist [PERSON_NAME] [PERSON_NAME] Reception Reception 2 Rohit [PERSON_…" at bounding box center [111, 199] width 49 height 12
click at [87, 193] on select "Select Stylist [PERSON_NAME] [PERSON_NAME] Reception Reception 2 Rohit [PERSON_…" at bounding box center [111, 199] width 49 height 12
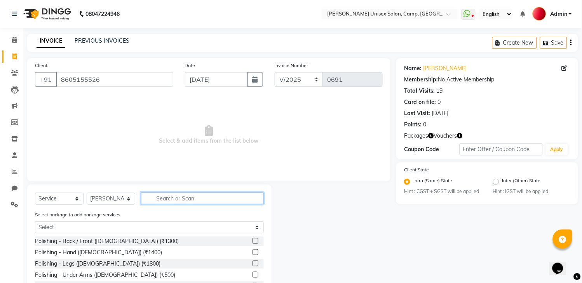
click at [158, 195] on input "text" at bounding box center [202, 199] width 123 height 12
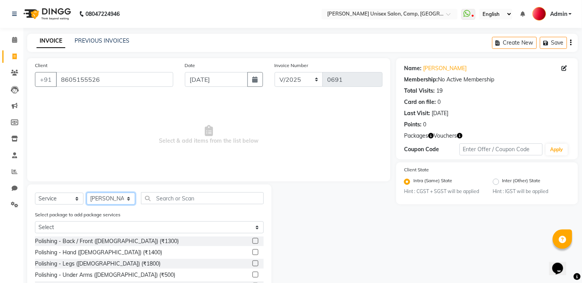
click at [116, 195] on select "Select Stylist [PERSON_NAME] [PERSON_NAME] Reception Reception 2 Rohit [PERSON_…" at bounding box center [111, 199] width 49 height 12
click at [87, 193] on select "Select Stylist [PERSON_NAME] [PERSON_NAME] Reception Reception 2 Rohit [PERSON_…" at bounding box center [111, 199] width 49 height 12
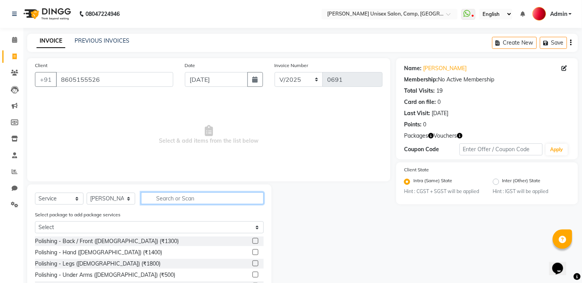
click at [179, 203] on input "text" at bounding box center [202, 199] width 123 height 12
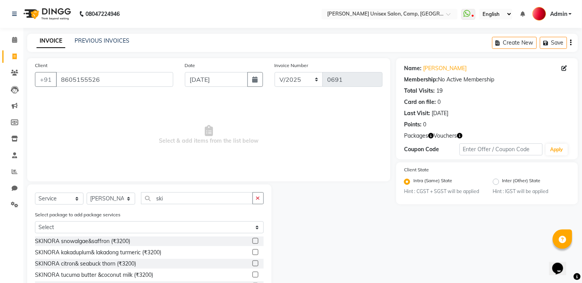
click at [252, 254] on label at bounding box center [255, 253] width 6 height 6
click at [252, 254] on input "checkbox" at bounding box center [254, 252] width 5 height 5
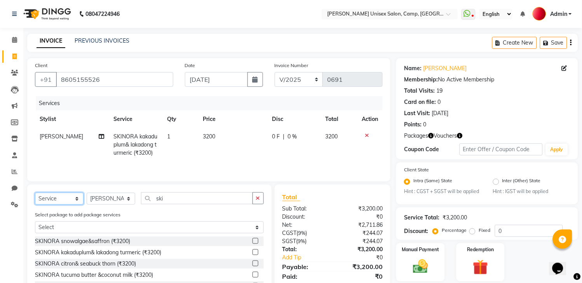
click at [49, 205] on select "Select Service Product Membership Package Voucher Prepaid Gift Card" at bounding box center [59, 199] width 49 height 12
click at [35, 195] on select "Select Service Product Membership Package Voucher Prepaid Gift Card" at bounding box center [59, 199] width 49 height 12
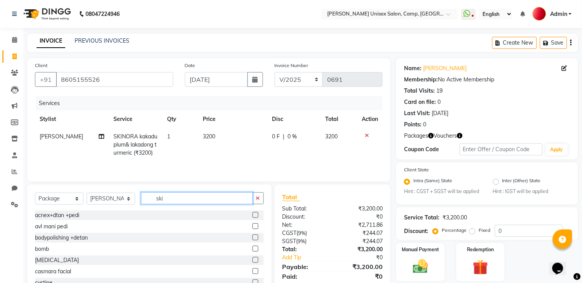
click at [179, 203] on input "ski" at bounding box center [197, 199] width 112 height 12
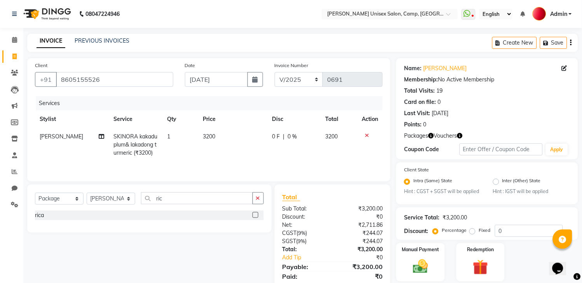
click at [255, 218] on label at bounding box center [255, 215] width 6 height 6
click at [255, 218] on input "checkbox" at bounding box center [254, 215] width 5 height 5
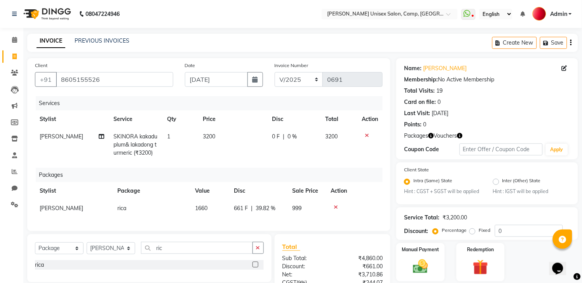
scroll to position [84, 0]
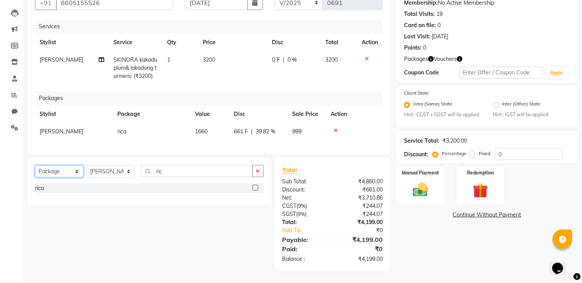
click at [47, 177] on select "Select Service Product Membership Package Voucher Prepaid Gift Card" at bounding box center [59, 172] width 49 height 12
click at [35, 166] on select "Select Service Product Membership Package Voucher Prepaid Gift Card" at bounding box center [59, 172] width 49 height 12
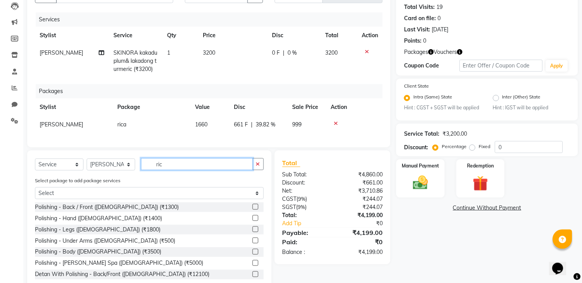
click at [166, 170] on input "ric" at bounding box center [197, 164] width 112 height 12
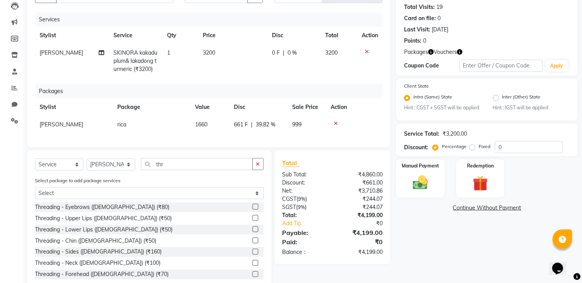
click at [252, 210] on label at bounding box center [255, 207] width 6 height 6
click at [252, 210] on input "checkbox" at bounding box center [254, 207] width 5 height 5
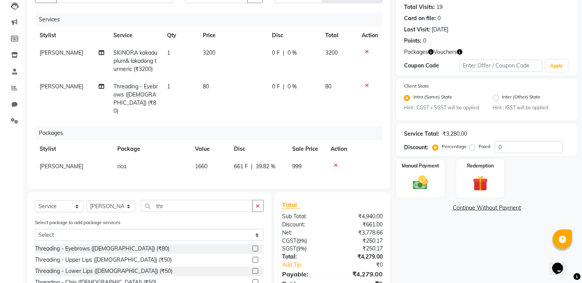
click at [252, 260] on label at bounding box center [255, 260] width 6 height 6
click at [252, 260] on input "checkbox" at bounding box center [254, 260] width 5 height 5
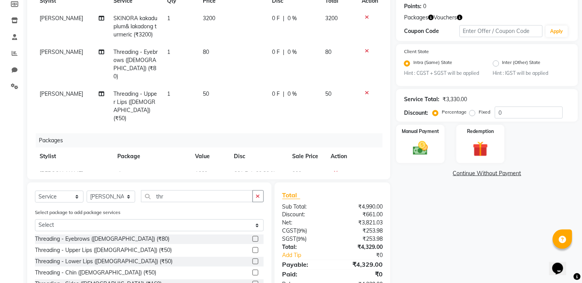
scroll to position [170, 0]
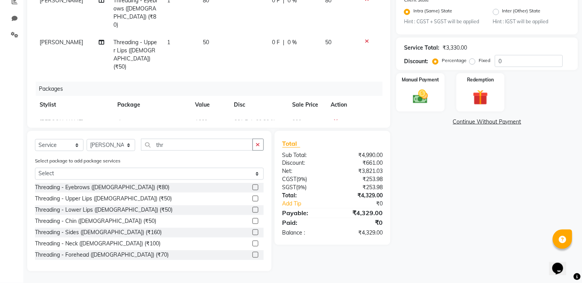
click at [252, 255] on label at bounding box center [255, 255] width 6 height 6
click at [252, 255] on input "checkbox" at bounding box center [254, 255] width 5 height 5
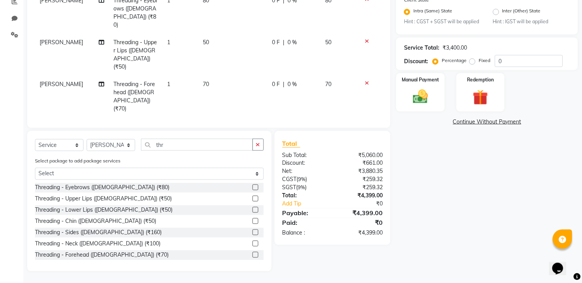
click at [252, 231] on label at bounding box center [255, 233] width 6 height 6
click at [252, 231] on input "checkbox" at bounding box center [254, 233] width 5 height 5
click at [406, 100] on div "Manual Payment" at bounding box center [420, 93] width 50 height 40
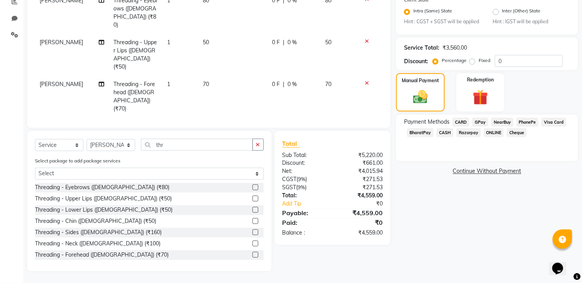
click at [463, 127] on span "CARD" at bounding box center [460, 122] width 17 height 9
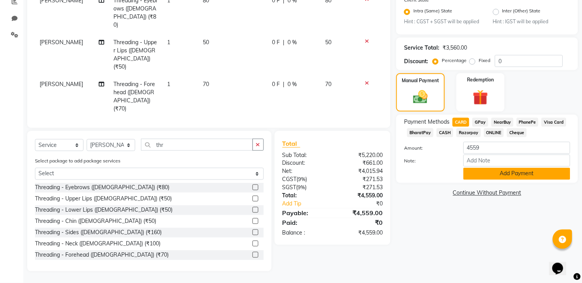
click at [487, 180] on button "Add Payment" at bounding box center [516, 174] width 107 height 12
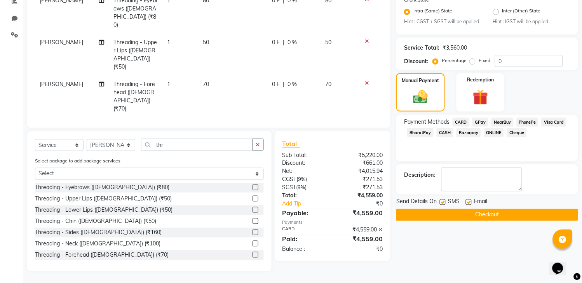
click at [444, 205] on label at bounding box center [443, 203] width 6 height 6
click at [444, 205] on input "checkbox" at bounding box center [442, 202] width 5 height 5
click at [467, 205] on label at bounding box center [469, 203] width 6 height 6
click at [467, 205] on input "checkbox" at bounding box center [468, 202] width 5 height 5
click at [472, 221] on button "Checkout" at bounding box center [487, 215] width 182 height 12
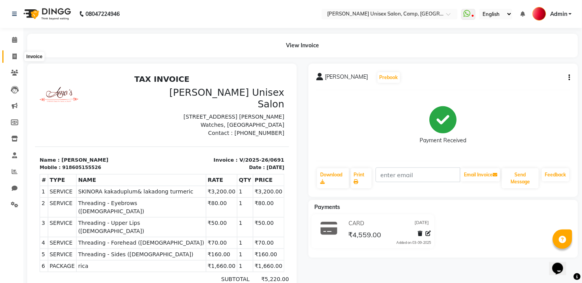
click at [15, 52] on span at bounding box center [15, 56] width 14 height 9
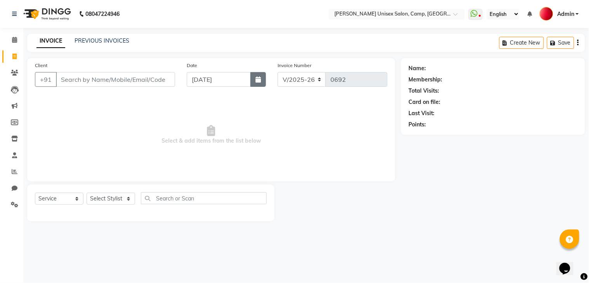
click at [256, 81] on icon "button" at bounding box center [257, 79] width 5 height 6
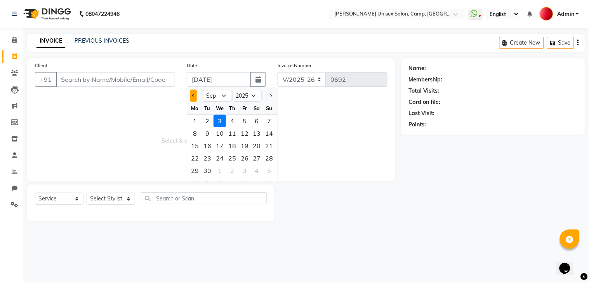
click at [191, 97] on button "Previous month" at bounding box center [193, 96] width 7 height 12
click at [257, 173] on div "30" at bounding box center [257, 171] width 12 height 12
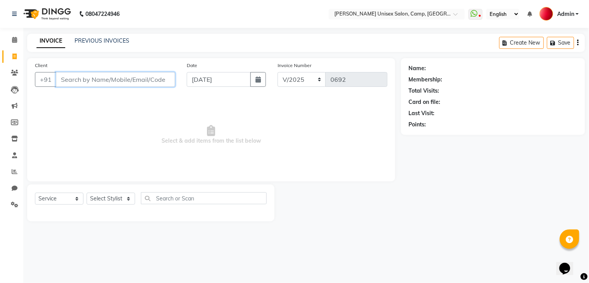
click at [116, 75] on input "Client" at bounding box center [115, 79] width 119 height 15
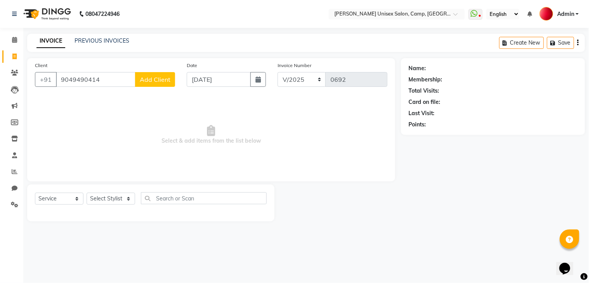
click at [152, 80] on span "Add Client" at bounding box center [155, 80] width 31 height 8
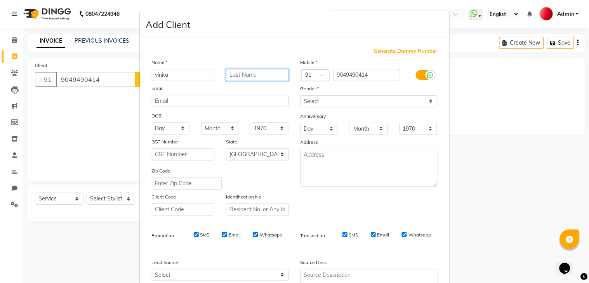
click at [227, 73] on input "text" at bounding box center [257, 75] width 63 height 12
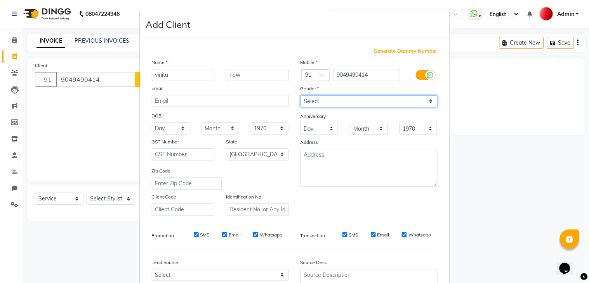
click at [322, 101] on select "Select [DEMOGRAPHIC_DATA] [DEMOGRAPHIC_DATA] Other Prefer Not To Say" at bounding box center [369, 102] width 137 height 12
click at [301, 96] on select "Select [DEMOGRAPHIC_DATA] [DEMOGRAPHIC_DATA] Other Prefer Not To Say" at bounding box center [369, 102] width 137 height 12
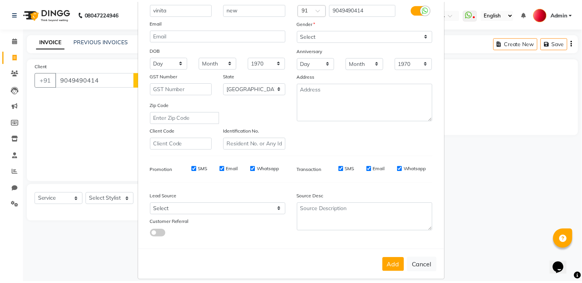
scroll to position [75, 0]
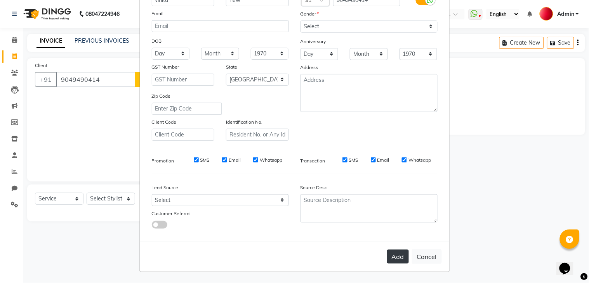
click at [394, 257] on button "Add" at bounding box center [398, 257] width 22 height 14
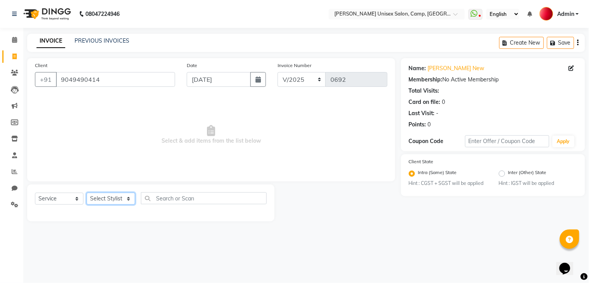
click at [116, 199] on select "Select Stylist [PERSON_NAME] [PERSON_NAME] Reception Reception 2 Rohit [PERSON_…" at bounding box center [111, 199] width 49 height 12
click at [87, 193] on select "Select Stylist [PERSON_NAME] [PERSON_NAME] Reception Reception 2 Rohit [PERSON_…" at bounding box center [111, 199] width 49 height 12
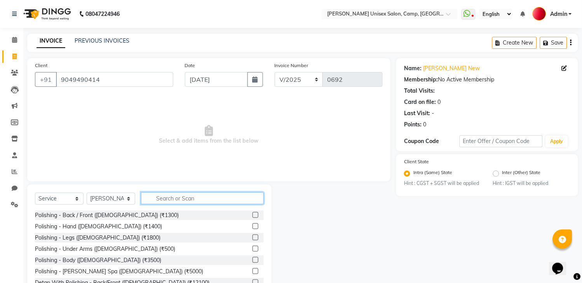
click at [169, 198] on input "text" at bounding box center [202, 199] width 123 height 12
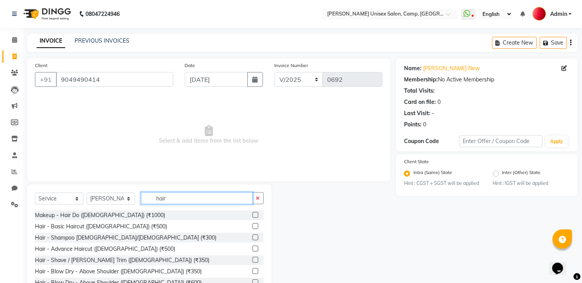
scroll to position [28, 0]
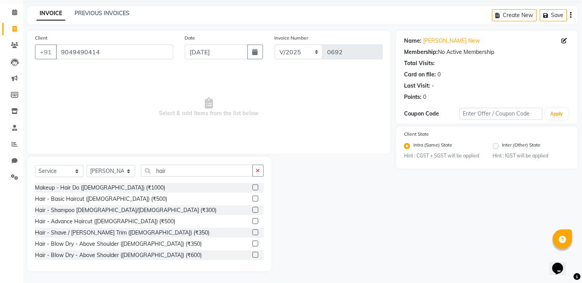
click at [265, 255] on div "Select Service Product Membership Package Voucher Prepaid Gift Card Select Styl…" at bounding box center [149, 214] width 244 height 115
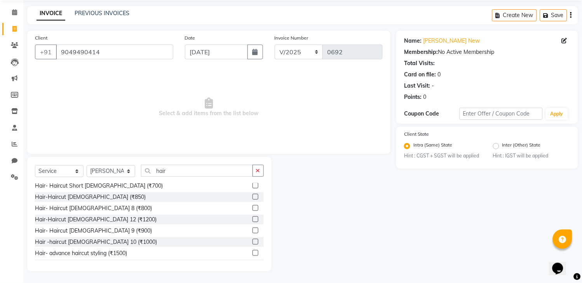
scroll to position [224, 0]
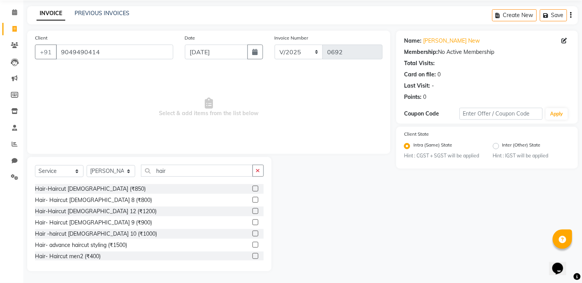
click at [252, 223] on label at bounding box center [255, 223] width 6 height 6
click at [252, 223] on input "checkbox" at bounding box center [254, 223] width 5 height 5
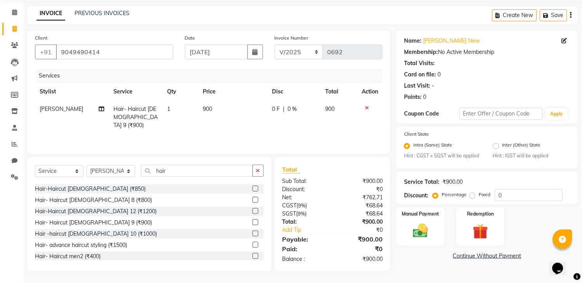
click at [252, 197] on label at bounding box center [255, 200] width 6 height 6
click at [252, 198] on input "checkbox" at bounding box center [254, 200] width 5 height 5
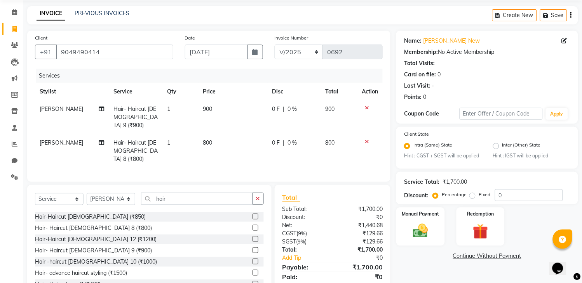
click at [247, 138] on td "800" at bounding box center [232, 151] width 69 height 34
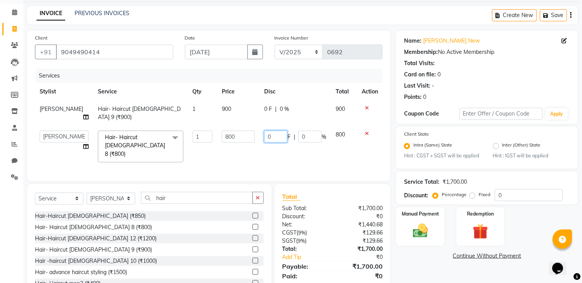
click at [264, 138] on input "0" at bounding box center [275, 137] width 23 height 12
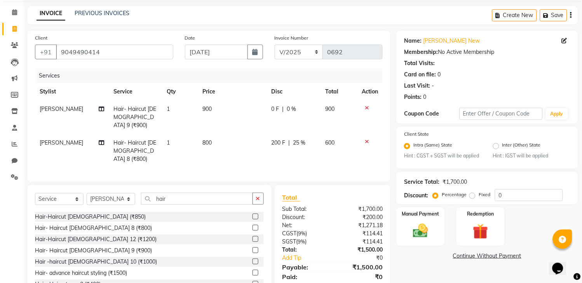
click at [309, 156] on div "Services Stylist Service Qty Price Disc Total Action [PERSON_NAME] Hair- Haircu…" at bounding box center [208, 122] width 347 height 106
click at [431, 232] on img at bounding box center [421, 231] width 26 height 18
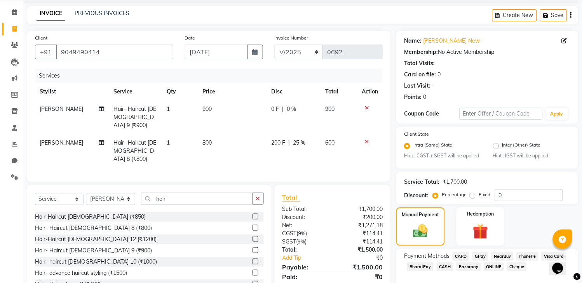
click at [60, 111] on span "[PERSON_NAME]" at bounding box center [61, 109] width 43 height 7
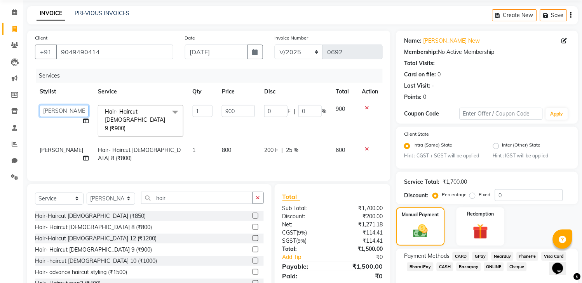
click at [60, 111] on select "[PERSON_NAME] [PERSON_NAME] Reception Reception 2 Rohit [PERSON_NAME] [PERSON_N…" at bounding box center [64, 111] width 49 height 12
click at [111, 201] on select "Select Stylist [PERSON_NAME] [PERSON_NAME] Reception Reception 2 Rohit [PERSON_…" at bounding box center [111, 199] width 49 height 12
click at [87, 193] on select "Select Stylist [PERSON_NAME] [PERSON_NAME] Reception Reception 2 Rohit [PERSON_…" at bounding box center [111, 199] width 49 height 12
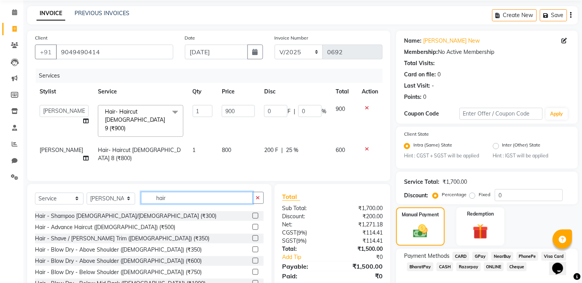
click at [184, 198] on input "hair" at bounding box center [197, 198] width 112 height 12
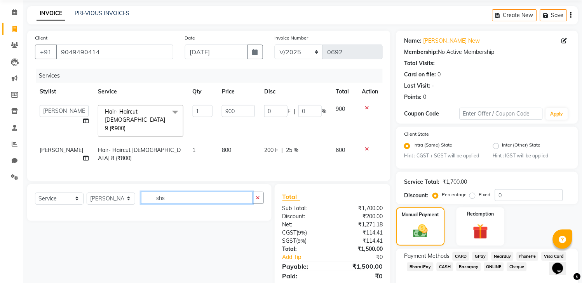
scroll to position [0, 0]
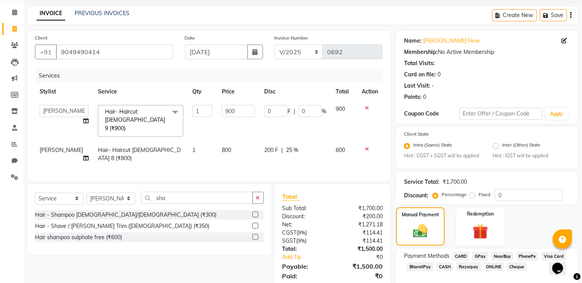
click at [255, 236] on label at bounding box center [255, 238] width 6 height 6
click at [255, 236] on input "checkbox" at bounding box center [254, 237] width 5 height 5
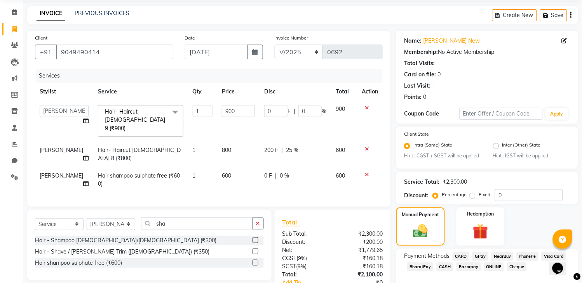
click at [253, 172] on td "600" at bounding box center [238, 180] width 42 height 26
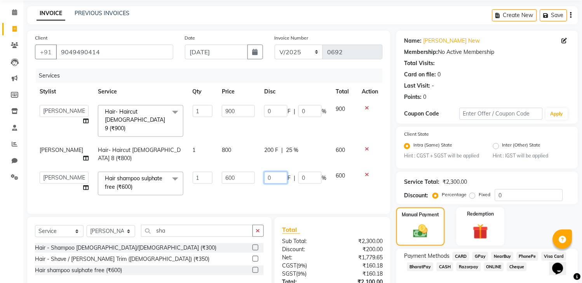
click at [264, 172] on input "0" at bounding box center [275, 178] width 23 height 12
click at [357, 188] on div "Services Stylist Service Qty Price Disc Total Action [PERSON_NAME] [PERSON_NAME…" at bounding box center [208, 138] width 347 height 138
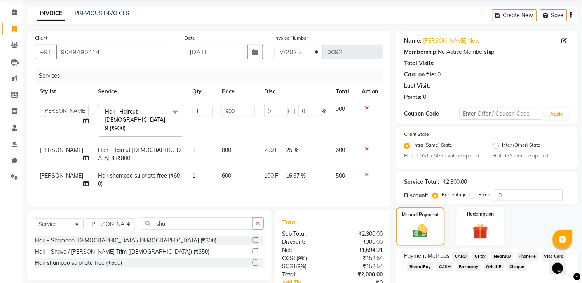
click at [478, 261] on span "GPay" at bounding box center [480, 256] width 16 height 9
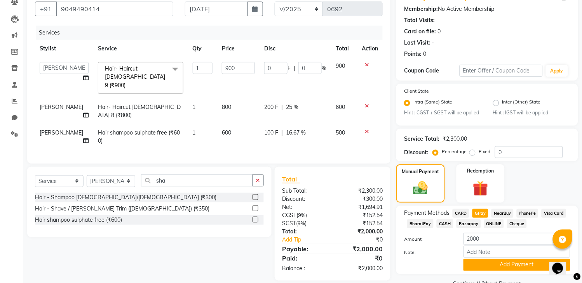
scroll to position [96, 0]
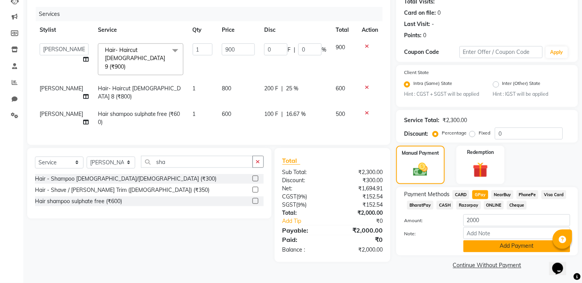
click at [493, 247] on button "Add Payment" at bounding box center [516, 247] width 107 height 12
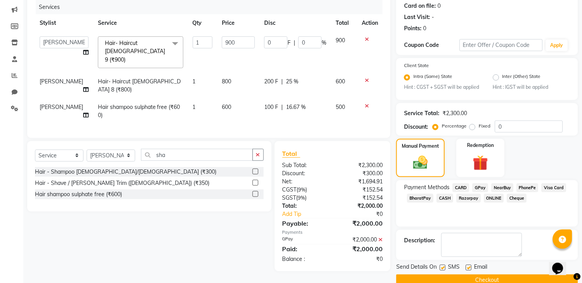
click at [443, 271] on label at bounding box center [443, 268] width 6 height 6
click at [443, 271] on input "checkbox" at bounding box center [442, 268] width 5 height 5
click at [471, 273] on div "Email" at bounding box center [480, 269] width 28 height 10
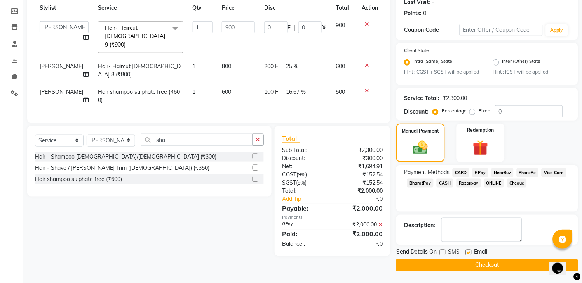
click at [468, 253] on label at bounding box center [469, 253] width 6 height 6
click at [468, 253] on input "checkbox" at bounding box center [468, 253] width 5 height 5
click at [474, 269] on button "Checkout" at bounding box center [487, 266] width 182 height 12
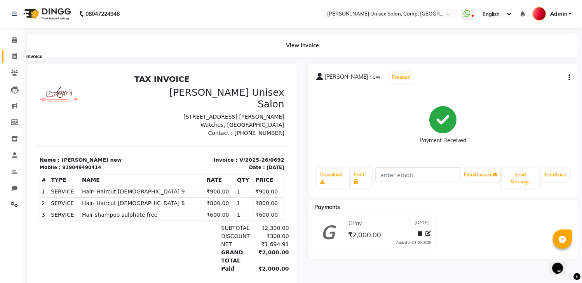
click at [12, 56] on icon at bounding box center [14, 57] width 4 height 6
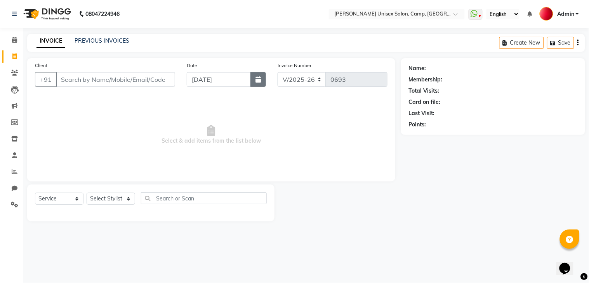
click at [260, 81] on icon "button" at bounding box center [257, 79] width 5 height 6
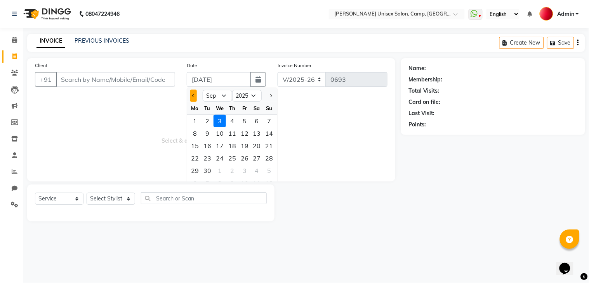
click at [193, 96] on span "Previous month" at bounding box center [193, 95] width 3 height 3
click at [259, 168] on div "30" at bounding box center [257, 171] width 12 height 12
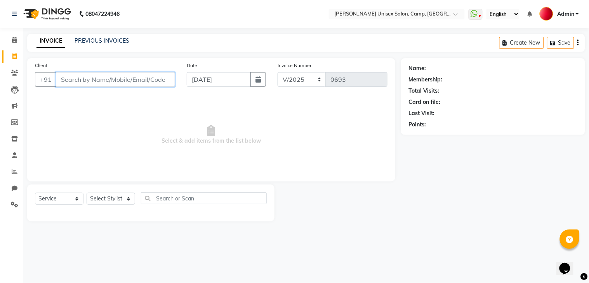
click at [125, 76] on input "Client" at bounding box center [115, 79] width 119 height 15
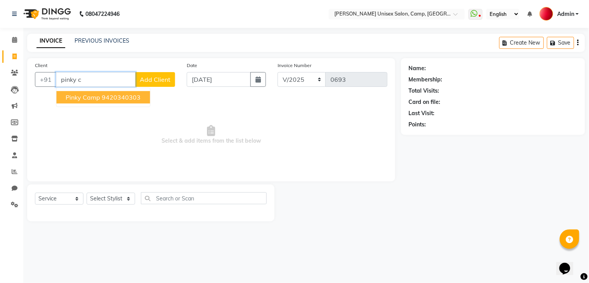
click at [127, 99] on ngb-highlight "9420340303" at bounding box center [121, 98] width 39 height 8
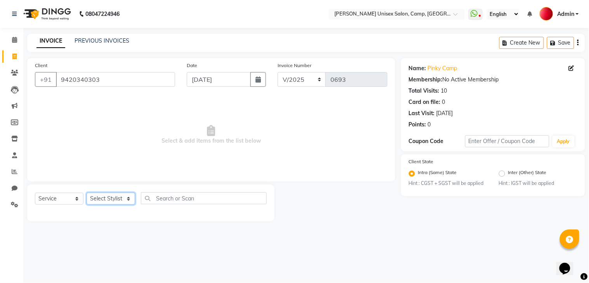
click at [103, 195] on select "Select Stylist [PERSON_NAME] [PERSON_NAME] Reception Reception 2 Rohit [PERSON_…" at bounding box center [111, 199] width 49 height 12
click at [87, 193] on select "Select Stylist [PERSON_NAME] [PERSON_NAME] Reception Reception 2 Rohit [PERSON_…" at bounding box center [111, 199] width 49 height 12
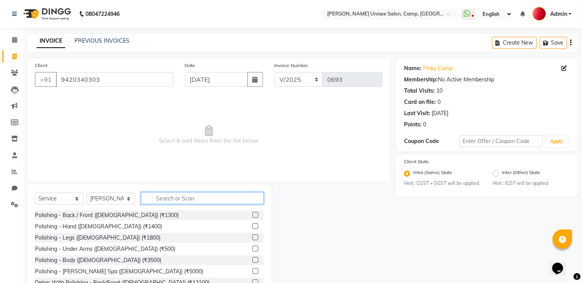
click at [193, 197] on input "text" at bounding box center [202, 199] width 123 height 12
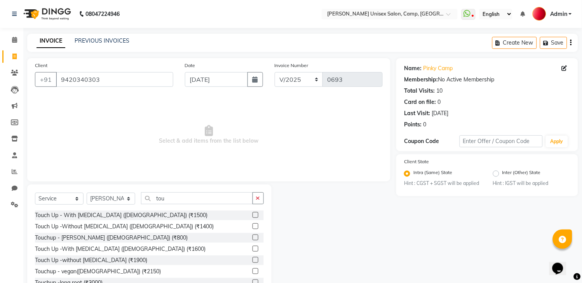
click at [252, 260] on label at bounding box center [255, 260] width 6 height 6
click at [252, 260] on input "checkbox" at bounding box center [254, 260] width 5 height 5
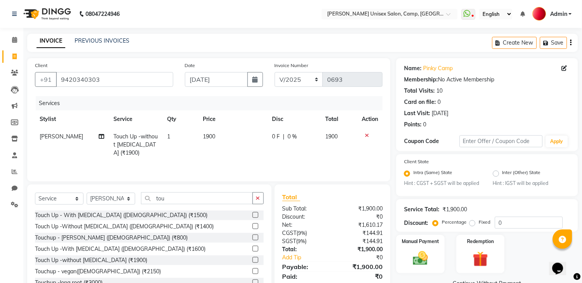
click at [272, 143] on td "0 F | 0 %" at bounding box center [294, 145] width 53 height 34
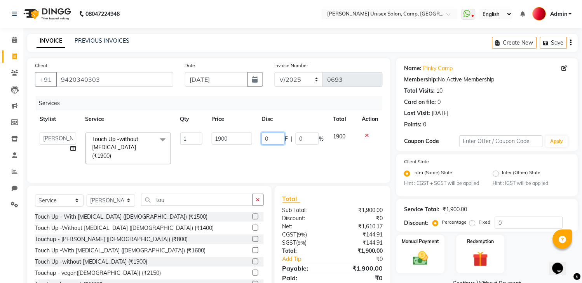
click at [264, 137] on input "0" at bounding box center [272, 139] width 23 height 12
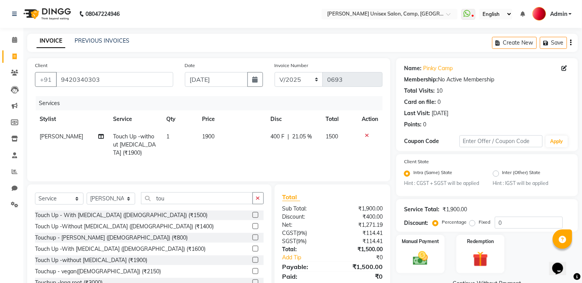
click at [171, 177] on div "Client [PHONE_NUMBER] Date [DATE] Invoice Number V/2025 V/[PHONE_NUMBER] Servic…" at bounding box center [208, 119] width 363 height 123
click at [110, 201] on select "Select Stylist [PERSON_NAME] [PERSON_NAME] Reception Reception 2 Rohit [PERSON_…" at bounding box center [111, 199] width 49 height 12
click at [87, 195] on select "Select Stylist [PERSON_NAME] [PERSON_NAME] Reception Reception 2 Rohit [PERSON_…" at bounding box center [111, 199] width 49 height 12
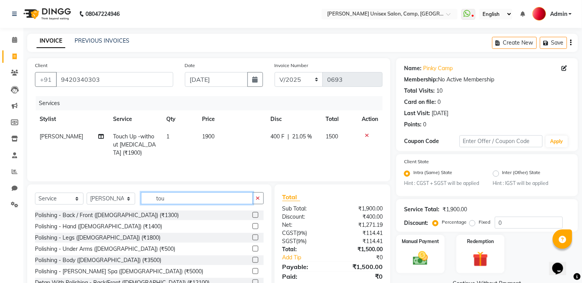
click at [174, 197] on input "tou" at bounding box center [197, 199] width 112 height 12
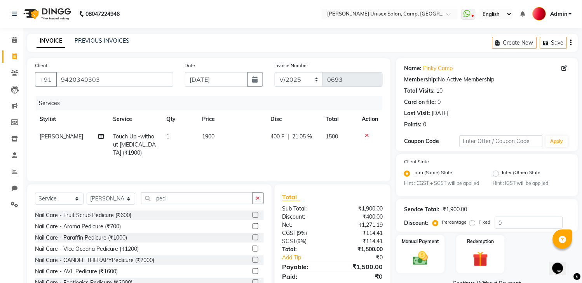
click at [252, 261] on label at bounding box center [255, 260] width 6 height 6
click at [252, 261] on input "checkbox" at bounding box center [254, 260] width 5 height 5
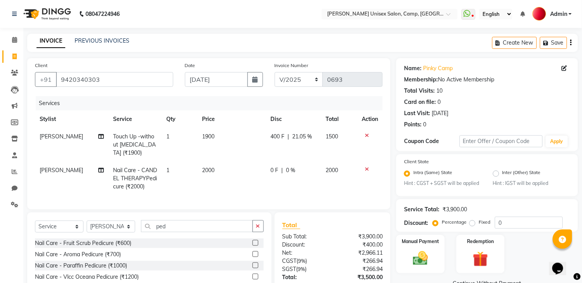
click at [255, 174] on td "2000" at bounding box center [231, 179] width 68 height 34
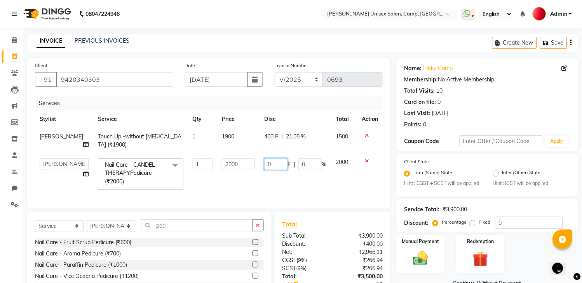
click at [265, 165] on input "0" at bounding box center [275, 164] width 23 height 12
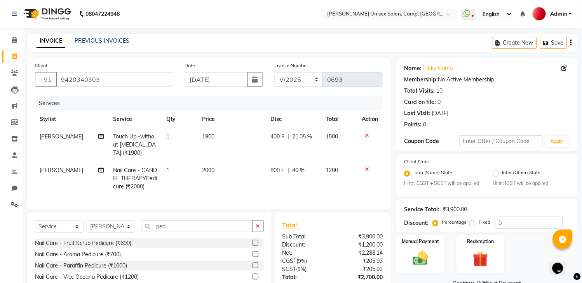
click at [292, 175] on td "800 F | 40 %" at bounding box center [293, 179] width 55 height 34
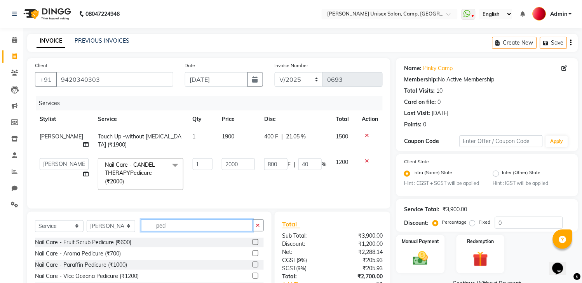
click at [180, 231] on input "ped" at bounding box center [197, 226] width 112 height 12
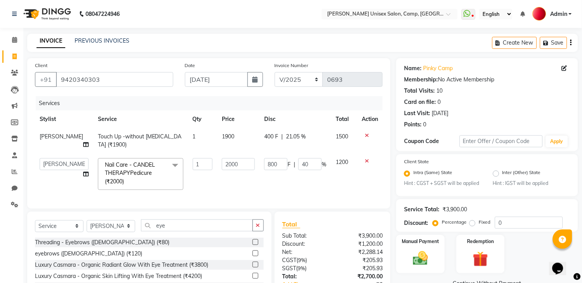
click at [254, 245] on label at bounding box center [255, 243] width 6 height 6
click at [254, 245] on input "checkbox" at bounding box center [254, 242] width 5 height 5
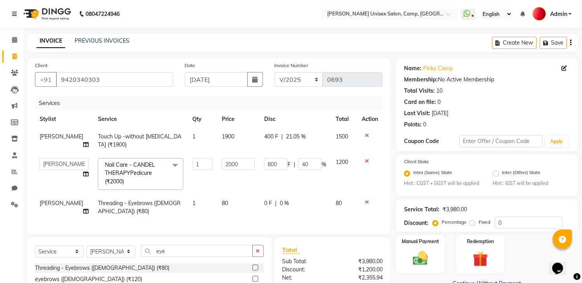
click at [263, 208] on td "0 F | 0 %" at bounding box center [294, 208] width 71 height 26
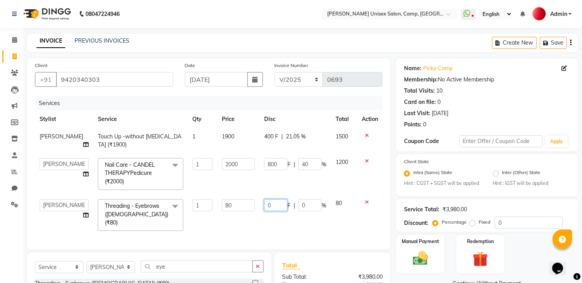
click at [264, 203] on input "0" at bounding box center [275, 206] width 23 height 12
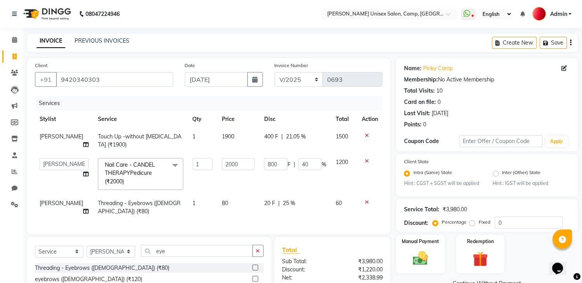
click at [320, 214] on td "20 F | 25 %" at bounding box center [294, 208] width 71 height 26
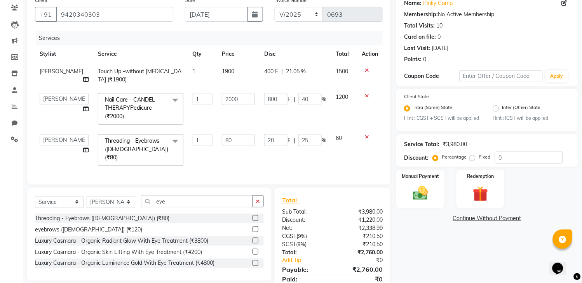
scroll to position [95, 0]
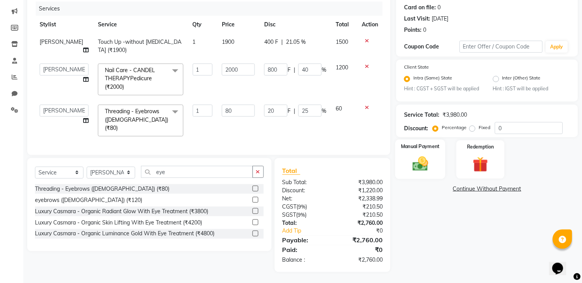
click at [425, 169] on img at bounding box center [421, 164] width 26 height 18
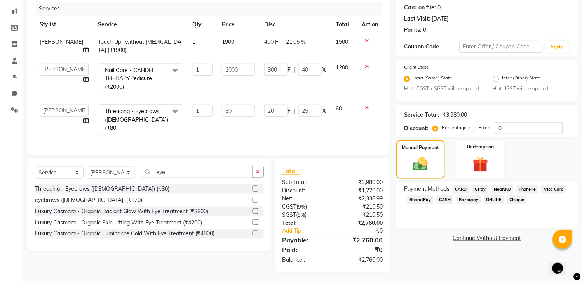
click at [448, 205] on span "CASH" at bounding box center [444, 200] width 17 height 9
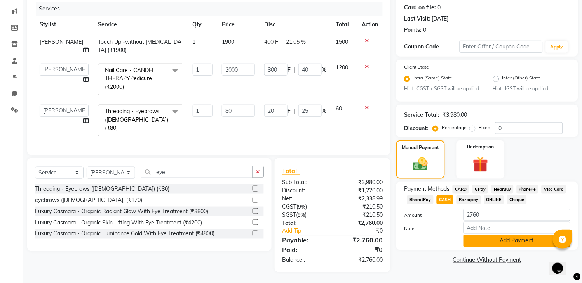
click at [500, 247] on button "Add Payment" at bounding box center [516, 241] width 107 height 12
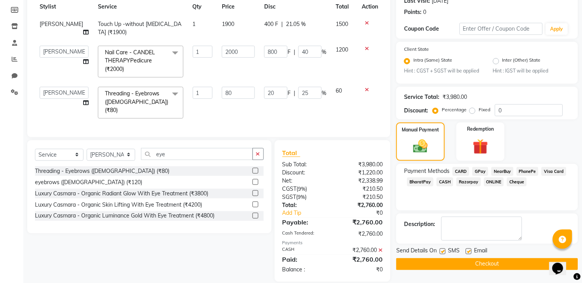
scroll to position [122, 0]
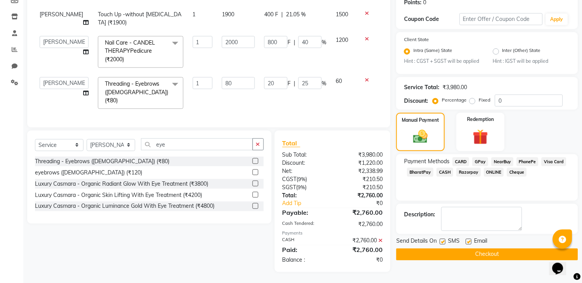
click at [441, 245] on label at bounding box center [443, 242] width 6 height 6
click at [441, 245] on input "checkbox" at bounding box center [442, 242] width 5 height 5
click at [467, 245] on label at bounding box center [469, 242] width 6 height 6
click at [467, 245] on input "checkbox" at bounding box center [468, 242] width 5 height 5
click at [474, 261] on button "Checkout" at bounding box center [487, 255] width 182 height 12
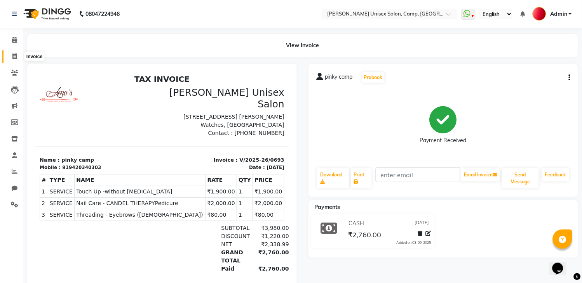
click at [9, 54] on span at bounding box center [15, 56] width 14 height 9
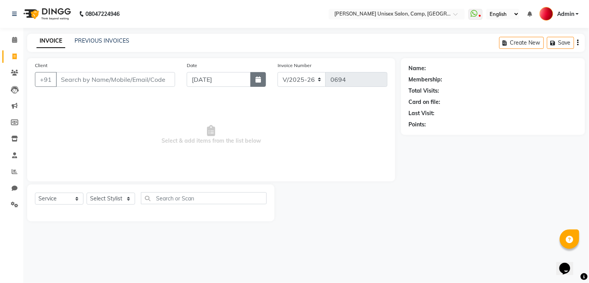
click at [261, 82] on icon "button" at bounding box center [257, 79] width 5 height 6
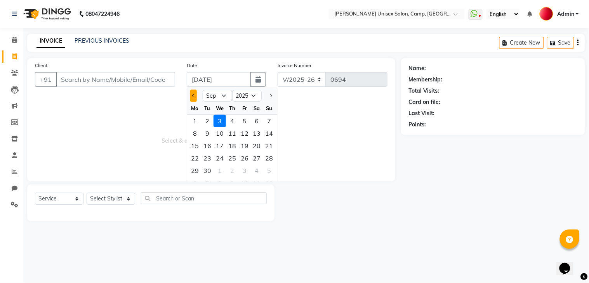
click at [196, 96] on button "Previous month" at bounding box center [193, 96] width 7 height 12
click at [259, 168] on div "30" at bounding box center [257, 171] width 12 height 12
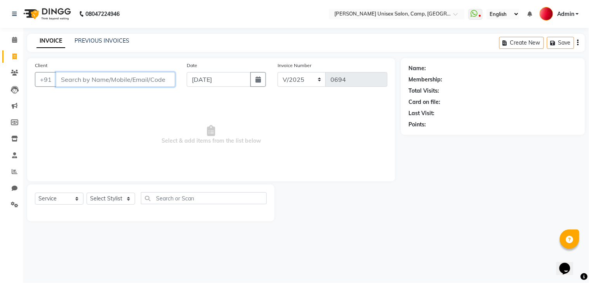
click at [129, 78] on input "Client" at bounding box center [115, 79] width 119 height 15
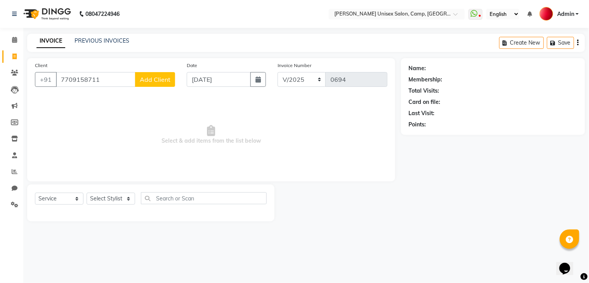
click at [155, 76] on span "Add Client" at bounding box center [155, 80] width 31 height 8
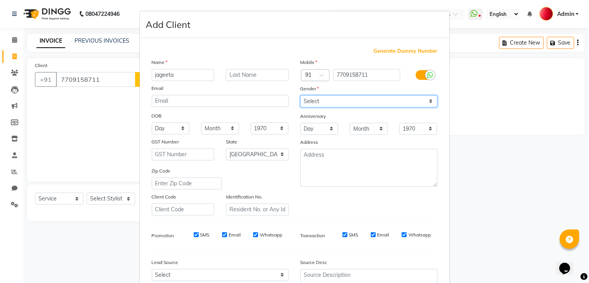
click at [304, 103] on select "Select [DEMOGRAPHIC_DATA] [DEMOGRAPHIC_DATA] Other Prefer Not To Say" at bounding box center [369, 102] width 137 height 12
click at [301, 96] on select "Select [DEMOGRAPHIC_DATA] [DEMOGRAPHIC_DATA] Other Prefer Not To Say" at bounding box center [369, 102] width 137 height 12
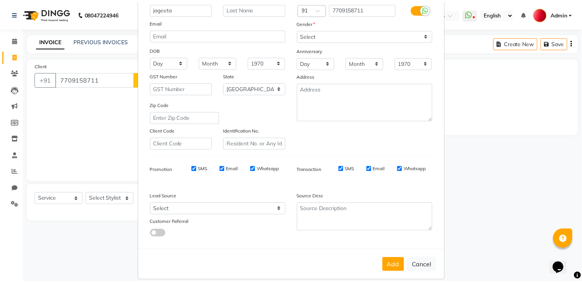
scroll to position [75, 0]
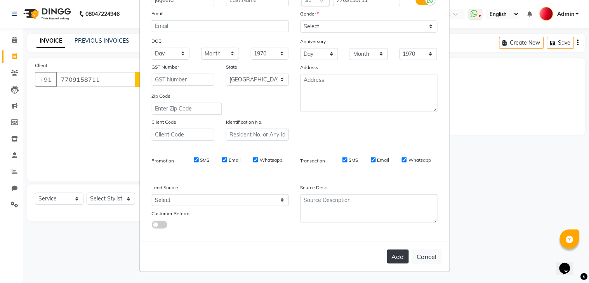
click at [391, 258] on button "Add" at bounding box center [398, 257] width 22 height 14
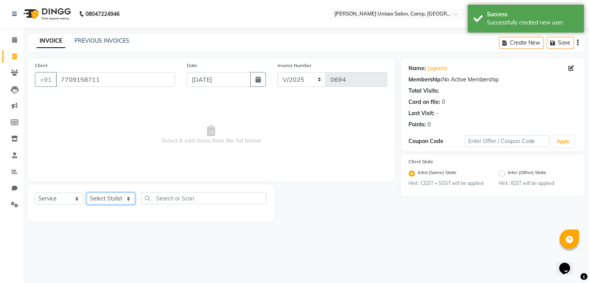
click at [99, 197] on select "Select Stylist [PERSON_NAME] [PERSON_NAME] Reception Reception 2 Rohit [PERSON_…" at bounding box center [111, 199] width 49 height 12
click at [87, 193] on select "Select Stylist [PERSON_NAME] [PERSON_NAME] Reception Reception 2 Rohit [PERSON_…" at bounding box center [111, 199] width 49 height 12
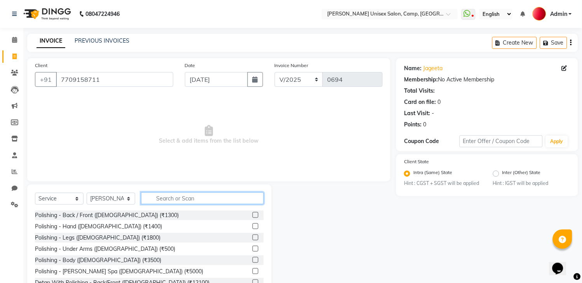
click at [158, 197] on input "text" at bounding box center [202, 199] width 123 height 12
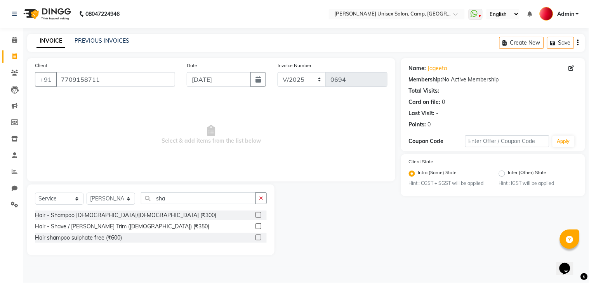
click at [258, 237] on label at bounding box center [258, 238] width 6 height 6
click at [258, 237] on input "checkbox" at bounding box center [257, 238] width 5 height 5
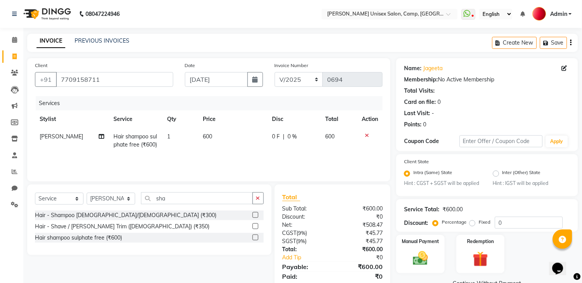
click at [254, 238] on label at bounding box center [255, 238] width 6 height 6
click at [254, 238] on input "checkbox" at bounding box center [254, 238] width 5 height 5
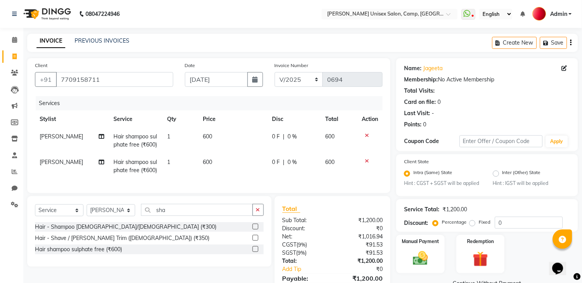
click at [256, 252] on label at bounding box center [255, 250] width 6 height 6
click at [256, 252] on input "checkbox" at bounding box center [254, 249] width 5 height 5
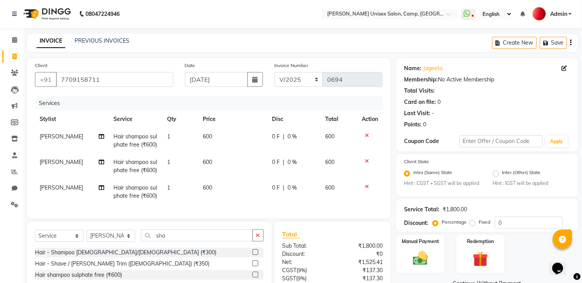
click at [51, 162] on span "[PERSON_NAME]" at bounding box center [61, 162] width 43 height 7
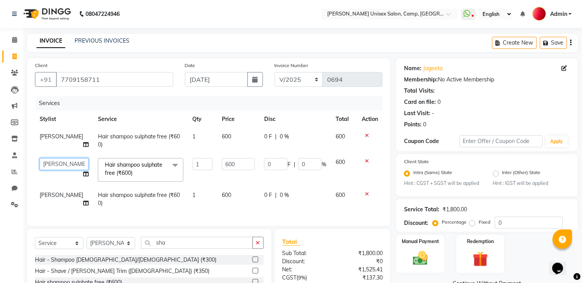
click at [51, 162] on select "[PERSON_NAME] [PERSON_NAME] Reception Reception 2 Rohit [PERSON_NAME] [PERSON_N…" at bounding box center [64, 164] width 49 height 12
click at [50, 196] on span "[PERSON_NAME]" at bounding box center [61, 195] width 43 height 7
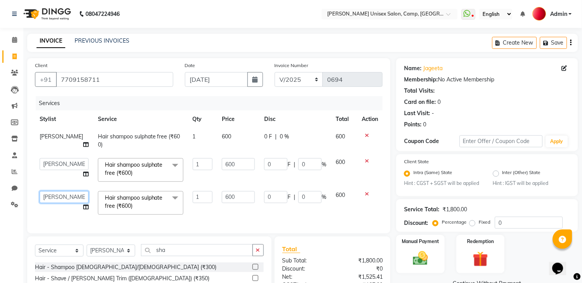
click at [50, 196] on select "[PERSON_NAME] [PERSON_NAME] Reception Reception 2 Rohit [PERSON_NAME] [PERSON_N…" at bounding box center [64, 197] width 49 height 12
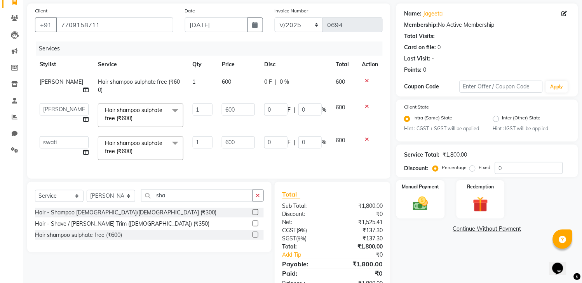
scroll to position [87, 0]
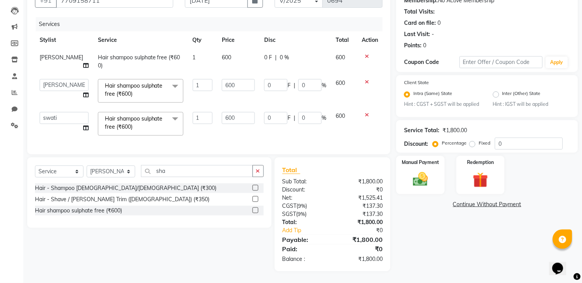
click at [495, 138] on div "0" at bounding box center [529, 144] width 68 height 12
click at [486, 142] on label "Fixed" at bounding box center [484, 143] width 12 height 7
click at [476, 142] on input "Fixed" at bounding box center [473, 143] width 5 height 5
click at [498, 141] on input "0" at bounding box center [529, 144] width 68 height 12
click at [532, 160] on div "Manual Payment Redemption" at bounding box center [486, 175] width 193 height 38
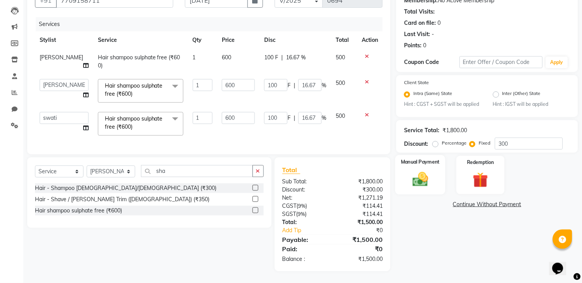
click at [425, 179] on img at bounding box center [421, 180] width 26 height 18
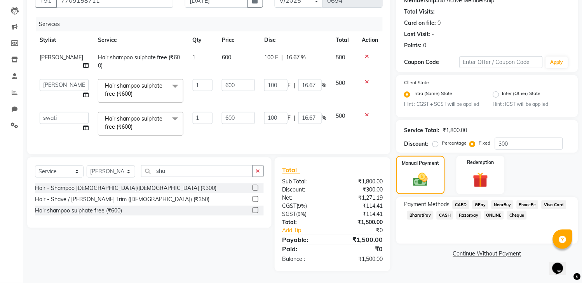
click at [477, 204] on span "GPay" at bounding box center [480, 205] width 16 height 9
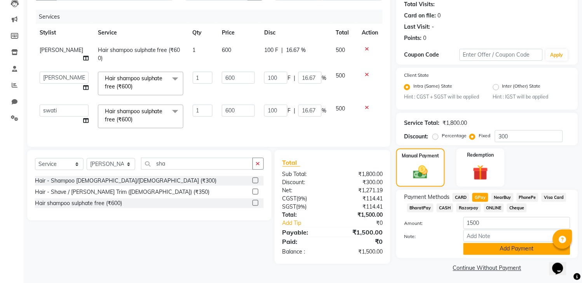
click at [480, 254] on button "Add Payment" at bounding box center [516, 249] width 107 height 12
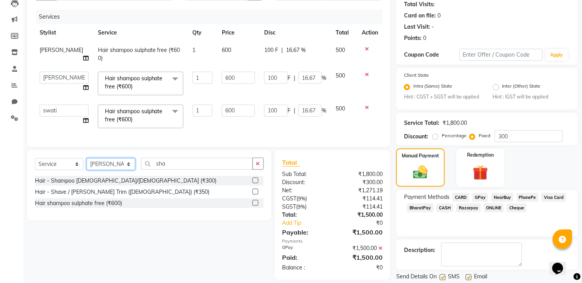
click at [104, 169] on select "Select Stylist [PERSON_NAME] [PERSON_NAME] Reception Reception 2 Rohit [PERSON_…" at bounding box center [111, 164] width 49 height 12
click at [87, 166] on select "Select Stylist [PERSON_NAME] [PERSON_NAME] Reception Reception 2 Rohit [PERSON_…" at bounding box center [111, 164] width 49 height 12
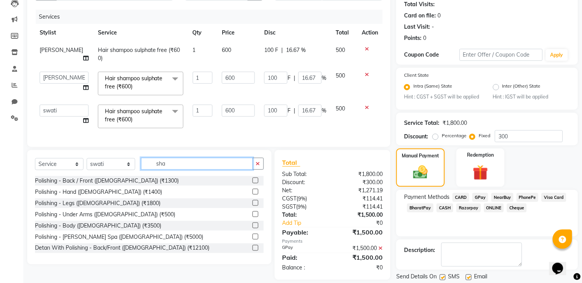
click at [188, 170] on input "sha" at bounding box center [197, 164] width 112 height 12
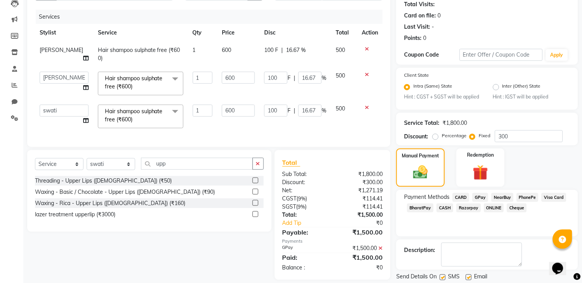
click at [253, 206] on label at bounding box center [255, 203] width 6 height 6
click at [253, 206] on input "checkbox" at bounding box center [254, 203] width 5 height 5
click at [253, 186] on div at bounding box center [257, 181] width 11 height 10
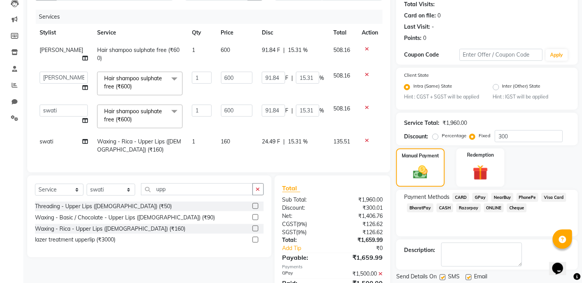
click at [253, 232] on label at bounding box center [255, 229] width 6 height 6
click at [253, 232] on input "checkbox" at bounding box center [254, 229] width 5 height 5
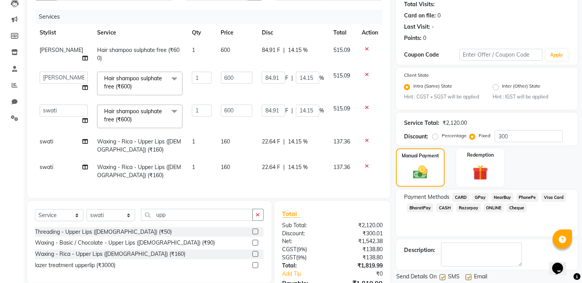
click at [271, 140] on span "22.64 F" at bounding box center [271, 142] width 18 height 8
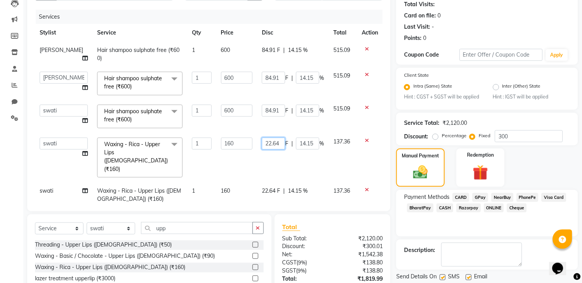
click at [272, 142] on input "22.64" at bounding box center [273, 144] width 23 height 12
click at [281, 144] on input "22.64" at bounding box center [273, 144] width 23 height 12
click at [302, 163] on tbody "[PERSON_NAME] Hair shampoo sulphate free (₹600) 1 600 84.91 F | 14.15 % 515.09 …" at bounding box center [208, 125] width 347 height 167
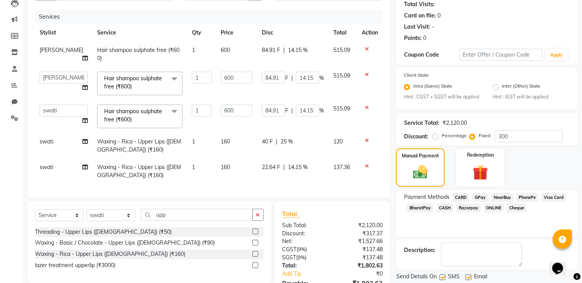
click at [257, 181] on td "22.64 F | 14.15 %" at bounding box center [292, 172] width 71 height 26
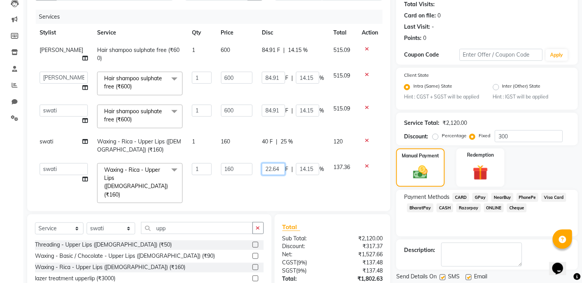
click at [278, 167] on input "22.64" at bounding box center [273, 169] width 23 height 12
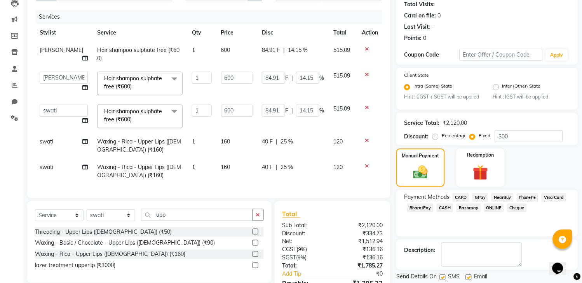
click at [308, 183] on td "40 F | 25 %" at bounding box center [292, 172] width 71 height 26
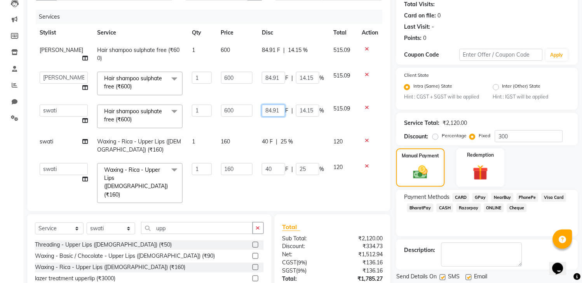
click at [270, 110] on input "84.91" at bounding box center [273, 111] width 23 height 12
click at [273, 75] on input "84.91" at bounding box center [273, 78] width 23 height 12
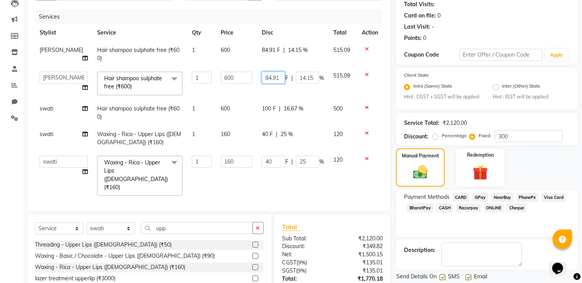
click at [273, 75] on input "84.91" at bounding box center [273, 78] width 23 height 12
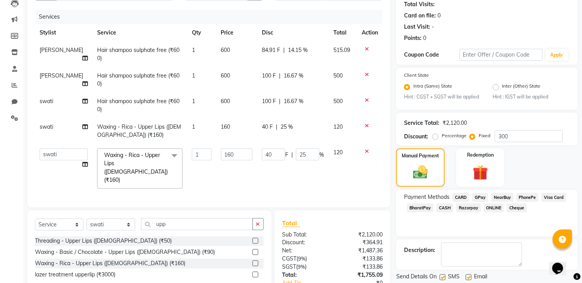
click at [275, 48] on span "84.91 F" at bounding box center [271, 50] width 18 height 8
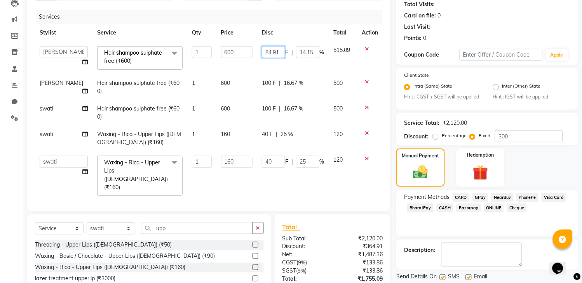
click at [275, 48] on input "84.91" at bounding box center [273, 52] width 23 height 12
click at [350, 70] on tbody "[PERSON_NAME] [PERSON_NAME] Reception Reception 2 Rohit Shweta [PERSON_NAME] sw…" at bounding box center [208, 121] width 347 height 159
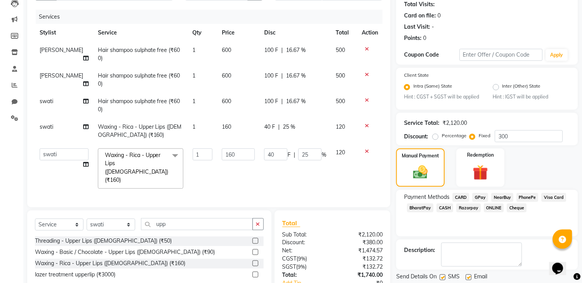
scroll to position [146, 0]
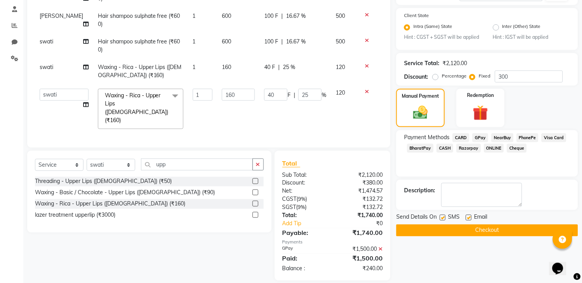
click at [441, 153] on span "CASH" at bounding box center [444, 148] width 17 height 9
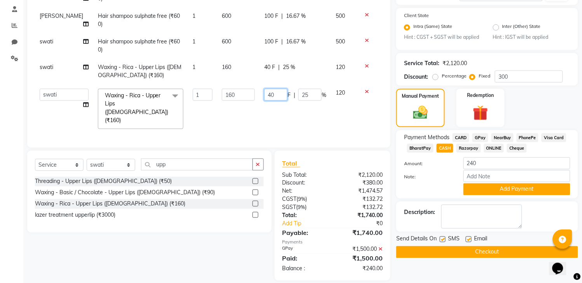
click at [269, 95] on input "40" at bounding box center [275, 95] width 23 height 12
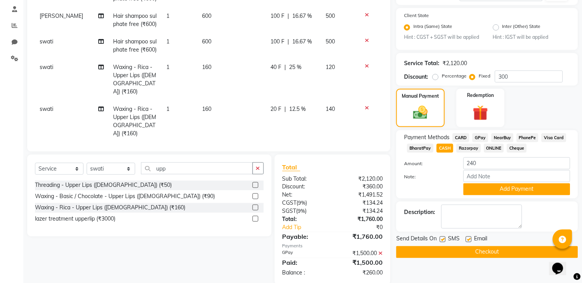
click at [441, 153] on span "CASH" at bounding box center [444, 148] width 17 height 9
click at [481, 196] on button "Add Payment" at bounding box center [516, 190] width 107 height 12
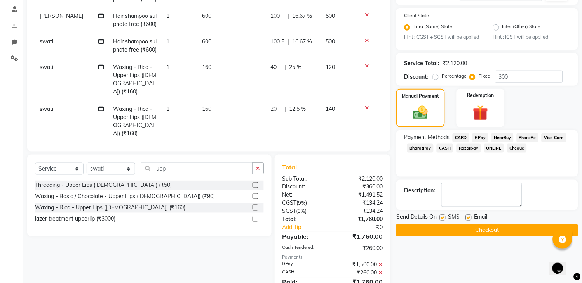
click at [442, 221] on label at bounding box center [443, 218] width 6 height 6
click at [442, 221] on input "checkbox" at bounding box center [442, 218] width 5 height 5
click at [469, 221] on label at bounding box center [469, 218] width 6 height 6
click at [469, 221] on input "checkbox" at bounding box center [468, 218] width 5 height 5
click at [473, 236] on button "Checkout" at bounding box center [487, 231] width 182 height 12
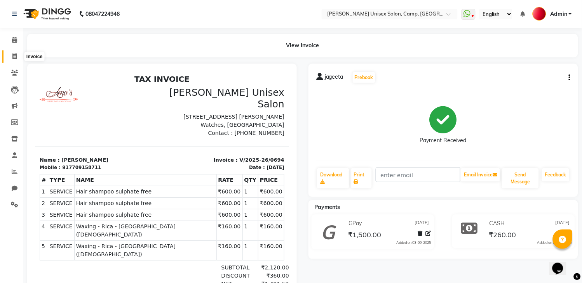
click at [11, 59] on span at bounding box center [15, 56] width 14 height 9
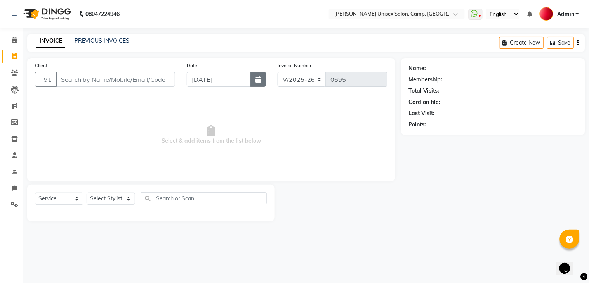
click at [257, 80] on icon "button" at bounding box center [257, 79] width 5 height 6
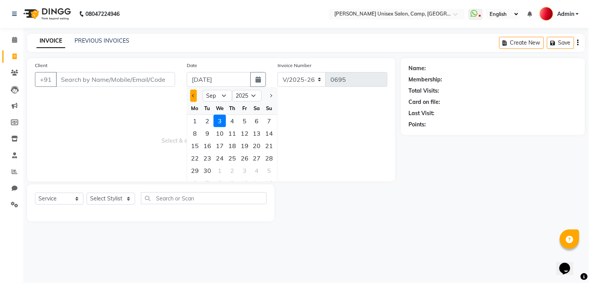
click at [193, 96] on span "Previous month" at bounding box center [193, 95] width 3 height 3
click at [259, 169] on div "30" at bounding box center [257, 171] width 12 height 12
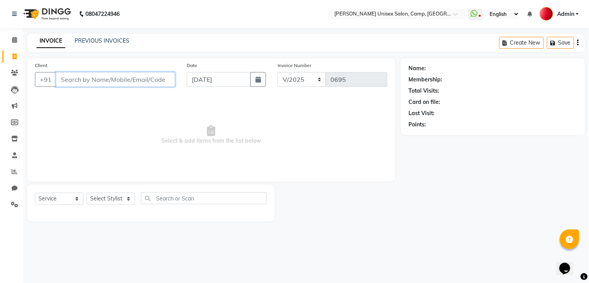
click at [141, 76] on input "Client" at bounding box center [115, 79] width 119 height 15
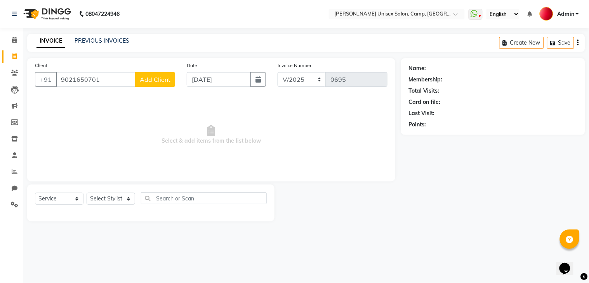
click at [149, 76] on span "Add Client" at bounding box center [155, 80] width 31 height 8
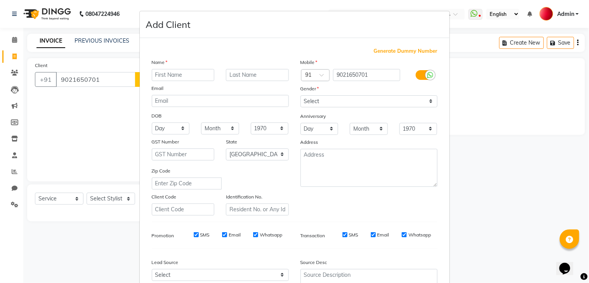
click at [157, 79] on input "text" at bounding box center [183, 75] width 63 height 12
click at [235, 72] on input "text" at bounding box center [257, 75] width 63 height 12
click at [321, 103] on select "Select [DEMOGRAPHIC_DATA] [DEMOGRAPHIC_DATA] Other Prefer Not To Say" at bounding box center [369, 102] width 137 height 12
click at [301, 96] on select "Select [DEMOGRAPHIC_DATA] [DEMOGRAPHIC_DATA] Other Prefer Not To Say" at bounding box center [369, 102] width 137 height 12
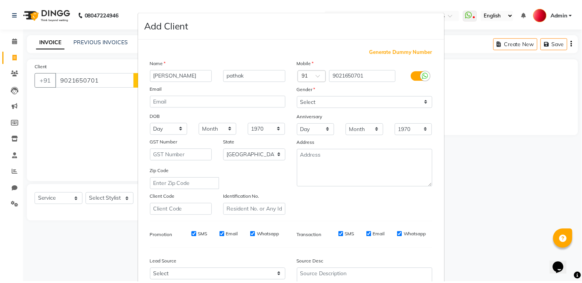
scroll to position [75, 0]
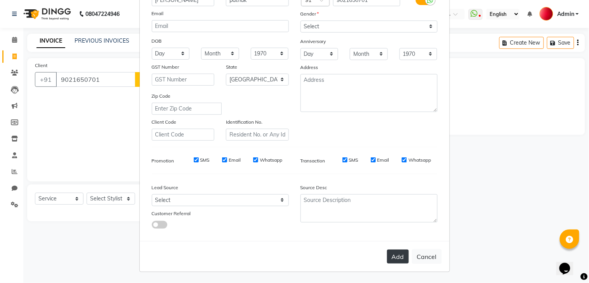
click at [393, 254] on button "Add" at bounding box center [398, 257] width 22 height 14
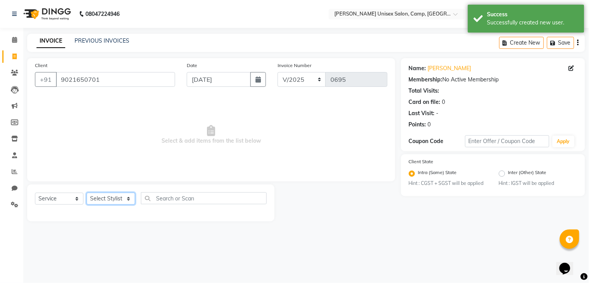
click at [109, 200] on select "Select Stylist [PERSON_NAME] [PERSON_NAME] Reception Reception 2 Rohit [PERSON_…" at bounding box center [111, 199] width 49 height 12
click at [87, 193] on select "Select Stylist [PERSON_NAME] [PERSON_NAME] Reception Reception 2 Rohit [PERSON_…" at bounding box center [111, 199] width 49 height 12
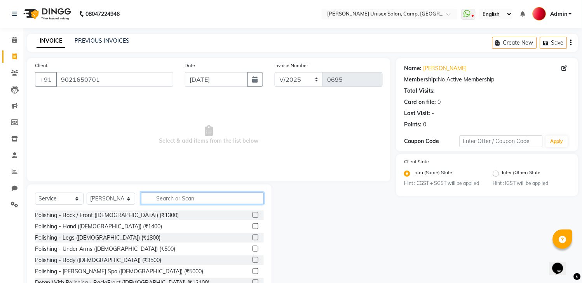
click at [192, 201] on input "text" at bounding box center [202, 199] width 123 height 12
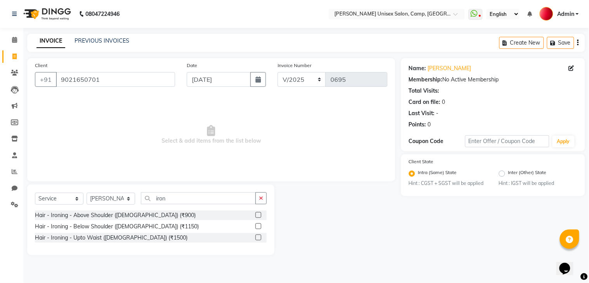
click at [258, 228] on label at bounding box center [258, 227] width 6 height 6
click at [258, 228] on input "checkbox" at bounding box center [257, 226] width 5 height 5
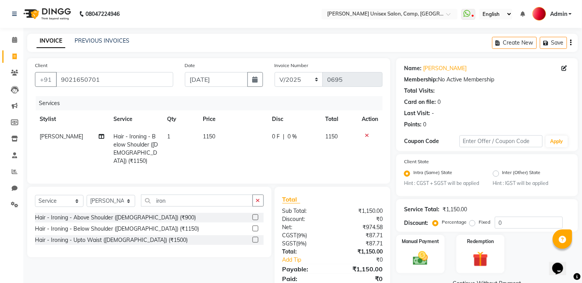
click at [253, 140] on td "1150" at bounding box center [232, 149] width 69 height 42
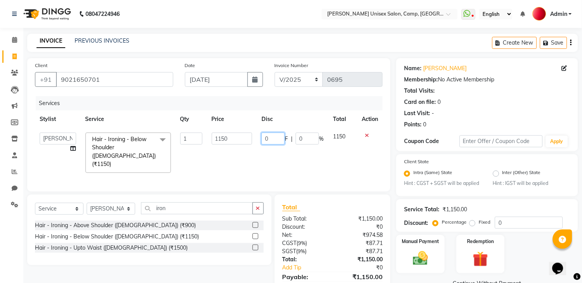
click at [262, 139] on input "0" at bounding box center [272, 139] width 23 height 12
click at [316, 157] on td "150 F | 0 %" at bounding box center [292, 153] width 71 height 50
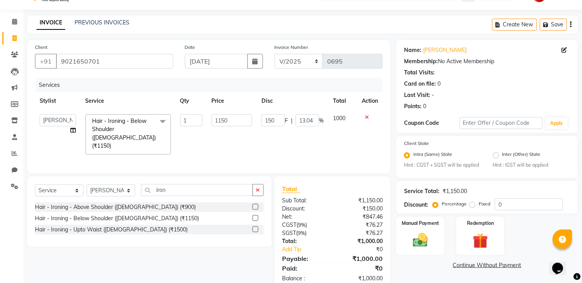
scroll to position [36, 0]
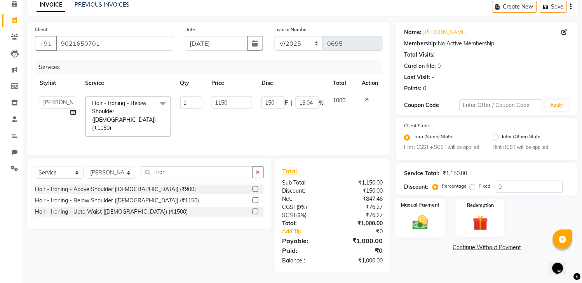
click at [434, 232] on div "Manual Payment" at bounding box center [420, 218] width 50 height 40
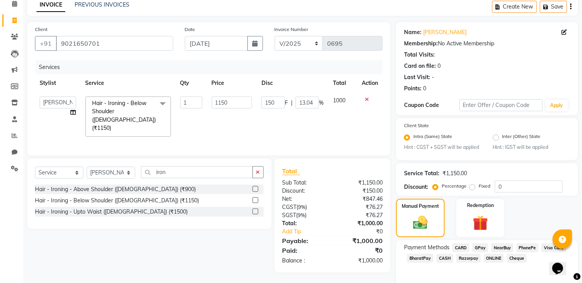
click at [445, 263] on span "CASH" at bounding box center [444, 258] width 17 height 9
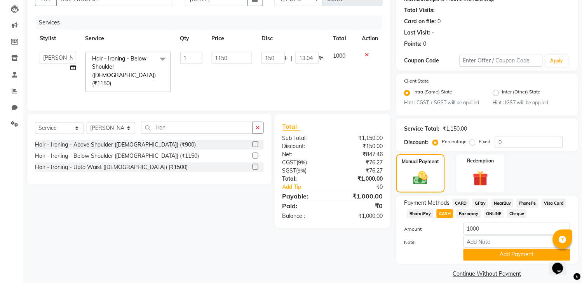
scroll to position [96, 0]
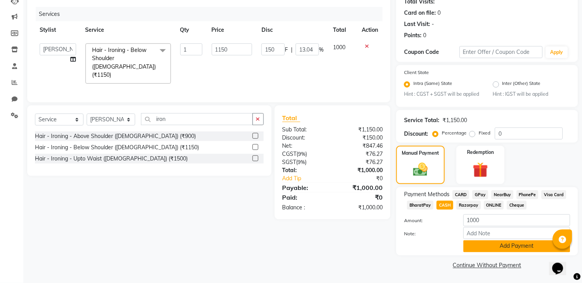
click at [525, 245] on button "Add Payment" at bounding box center [516, 247] width 107 height 12
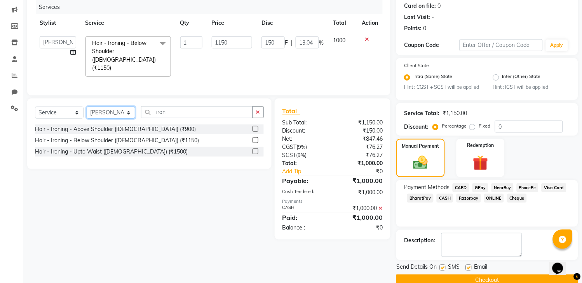
click at [113, 110] on select "Select Stylist [PERSON_NAME] [PERSON_NAME] Reception Reception 2 Rohit [PERSON_…" at bounding box center [111, 113] width 49 height 12
click at [87, 107] on select "Select Stylist [PERSON_NAME] [PERSON_NAME] Reception Reception 2 Rohit [PERSON_…" at bounding box center [111, 113] width 49 height 12
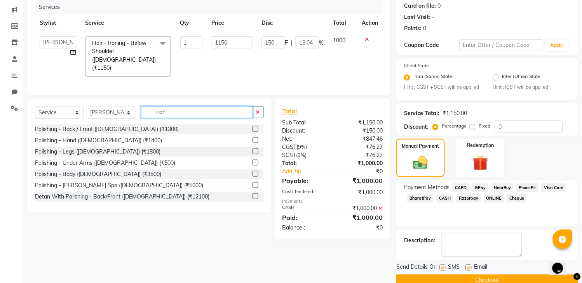
click at [177, 111] on input "iron" at bounding box center [197, 112] width 112 height 12
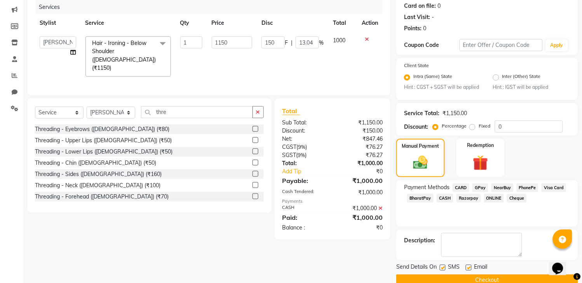
click at [252, 129] on label at bounding box center [255, 129] width 6 height 6
click at [252, 129] on input "checkbox" at bounding box center [254, 129] width 5 height 5
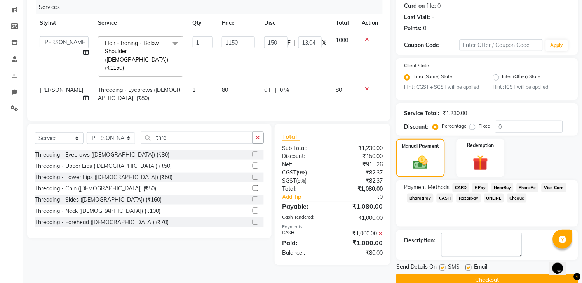
click at [252, 166] on label at bounding box center [255, 166] width 6 height 6
click at [252, 166] on input "checkbox" at bounding box center [254, 166] width 5 height 5
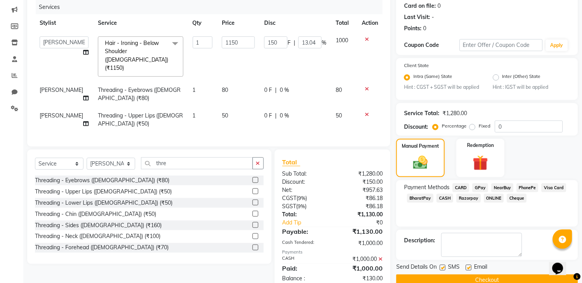
click at [252, 201] on label at bounding box center [255, 203] width 6 height 6
click at [252, 201] on input "checkbox" at bounding box center [254, 203] width 5 height 5
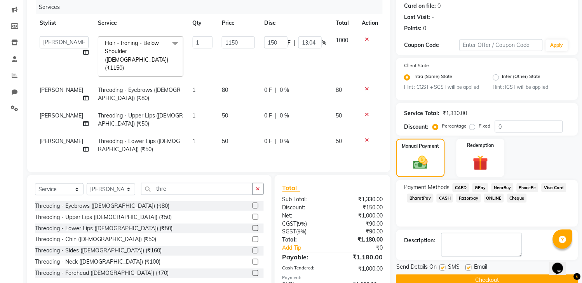
click at [252, 271] on label at bounding box center [255, 274] width 6 height 6
click at [252, 271] on input "checkbox" at bounding box center [254, 273] width 5 height 5
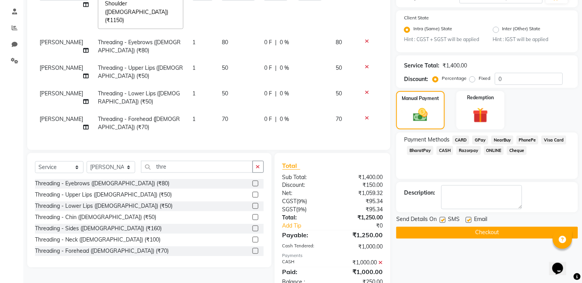
scroll to position [146, 0]
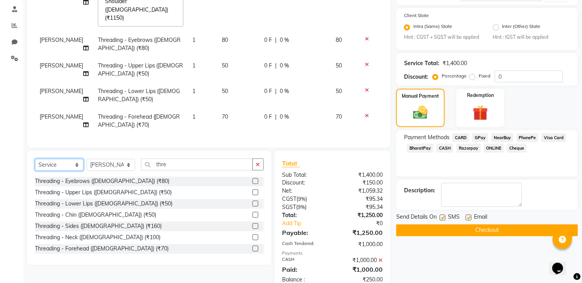
click at [59, 162] on select "Select Service Product Membership Package Voucher Prepaid Gift Card" at bounding box center [59, 165] width 49 height 12
click at [35, 159] on select "Select Service Product Membership Package Voucher Prepaid Gift Card" at bounding box center [59, 165] width 49 height 12
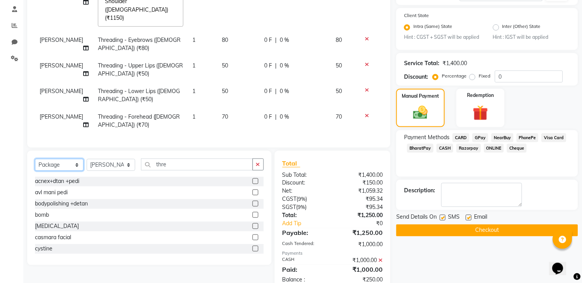
click at [64, 161] on select "Select Service Product Membership Package Voucher Prepaid Gift Card" at bounding box center [59, 165] width 49 height 12
click at [35, 159] on select "Select Service Product Membership Package Voucher Prepaid Gift Card" at bounding box center [59, 165] width 49 height 12
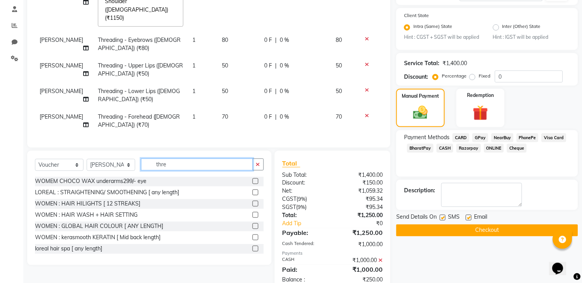
click at [176, 162] on input "thre" at bounding box center [197, 165] width 112 height 12
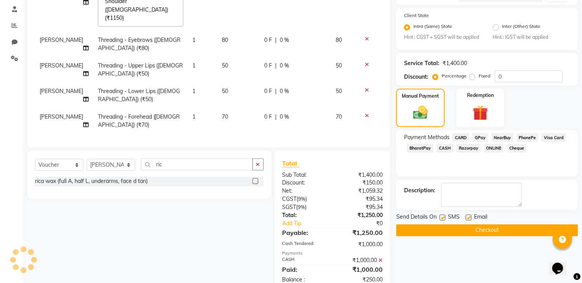
click at [254, 181] on label at bounding box center [255, 182] width 6 height 6
click at [254, 181] on input "checkbox" at bounding box center [254, 181] width 5 height 5
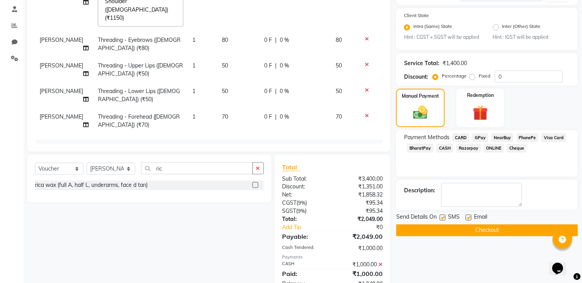
scroll to position [171, 0]
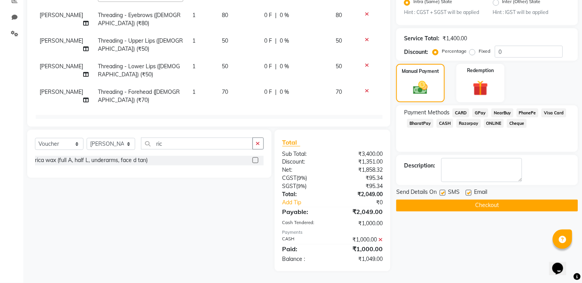
click at [480, 118] on span "GPay" at bounding box center [480, 113] width 16 height 9
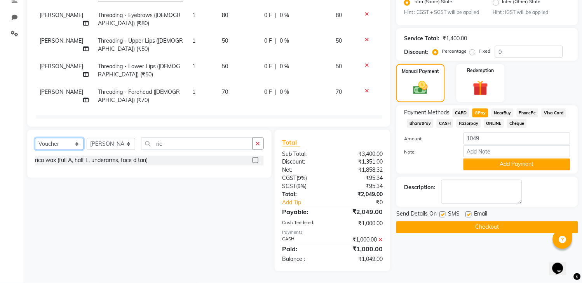
click at [54, 146] on select "Select Service Product Membership Package Voucher Prepaid Gift Card" at bounding box center [59, 144] width 49 height 12
click at [35, 139] on select "Select Service Product Membership Package Voucher Prepaid Gift Card" at bounding box center [59, 144] width 49 height 12
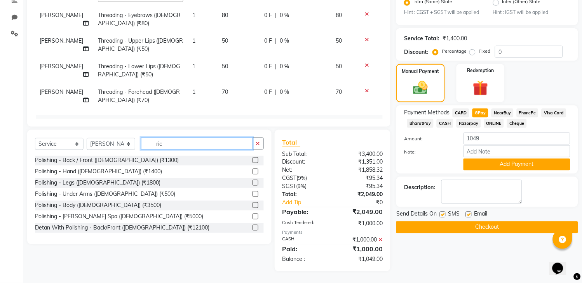
click at [168, 144] on input "ric" at bounding box center [197, 144] width 112 height 12
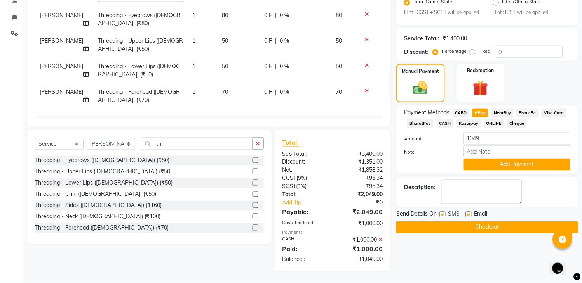
click at [252, 193] on label at bounding box center [255, 194] width 6 height 6
click at [252, 193] on input "checkbox" at bounding box center [254, 194] width 5 height 5
click at [259, 109] on td "0 F | 0 %" at bounding box center [294, 122] width 71 height 26
click at [264, 114] on input "0" at bounding box center [275, 120] width 23 height 12
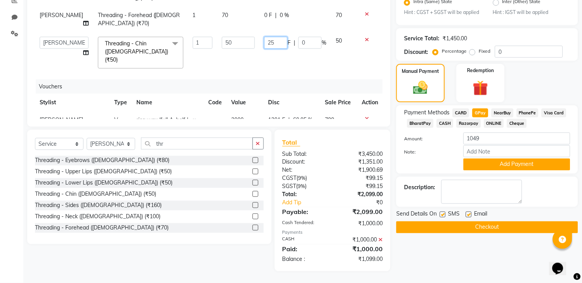
scroll to position [92, 0]
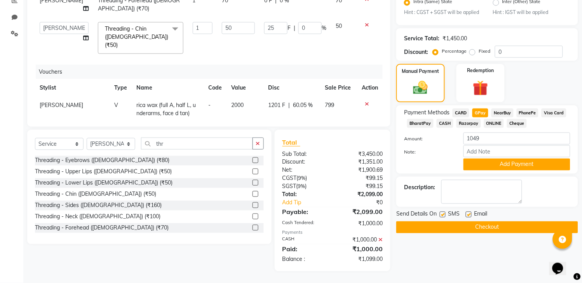
click at [480, 118] on span "GPay" at bounding box center [480, 113] width 16 height 9
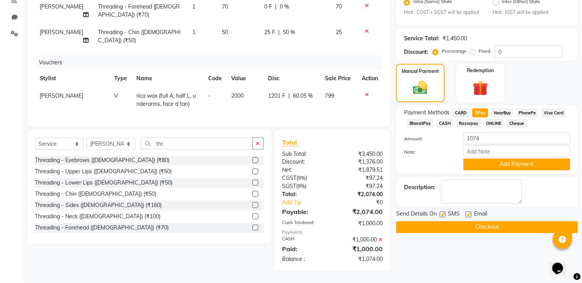
scroll to position [76, 0]
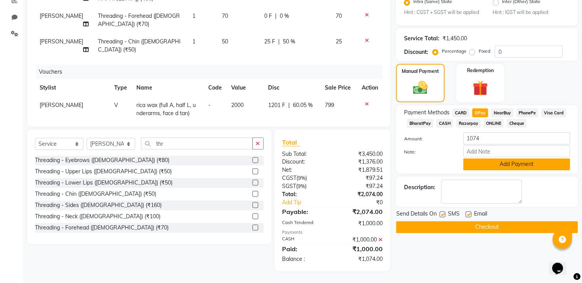
click at [482, 171] on button "Add Payment" at bounding box center [516, 165] width 107 height 12
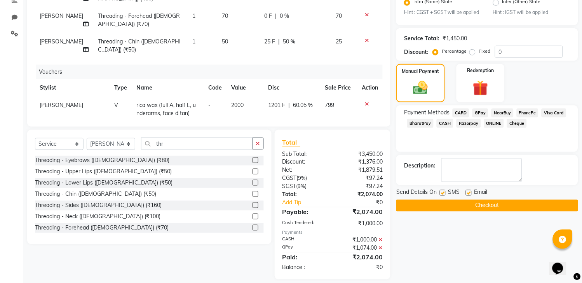
click at [443, 196] on label at bounding box center [443, 193] width 6 height 6
click at [443, 196] on input "checkbox" at bounding box center [442, 193] width 5 height 5
click at [468, 196] on label at bounding box center [469, 193] width 6 height 6
click at [468, 196] on input "checkbox" at bounding box center [468, 193] width 5 height 5
click at [469, 212] on button "Checkout" at bounding box center [487, 206] width 182 height 12
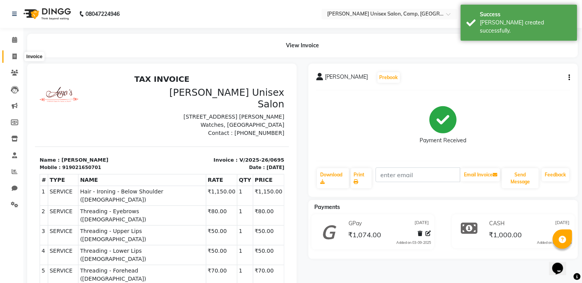
click at [10, 60] on span at bounding box center [15, 56] width 14 height 9
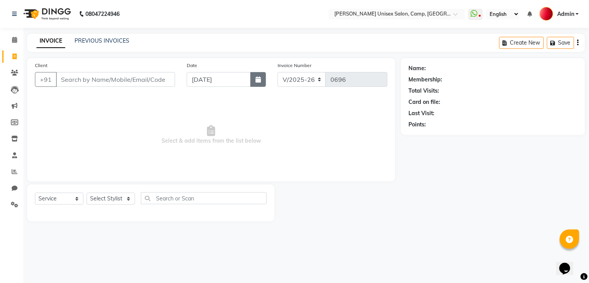
click at [261, 82] on button "button" at bounding box center [258, 79] width 16 height 15
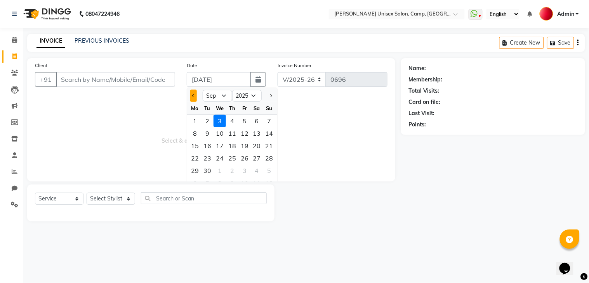
click at [194, 96] on span "Previous month" at bounding box center [193, 95] width 3 height 3
click at [243, 170] on div "29" at bounding box center [244, 171] width 12 height 12
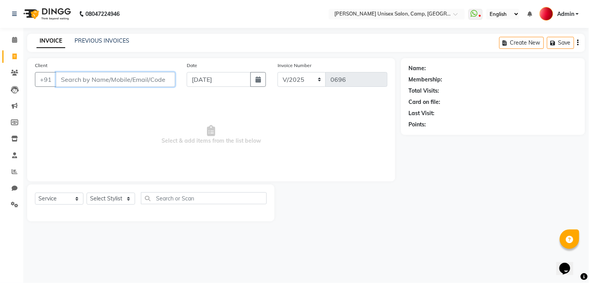
click at [119, 82] on input "Client" at bounding box center [115, 79] width 119 height 15
click at [264, 82] on button "button" at bounding box center [258, 79] width 16 height 15
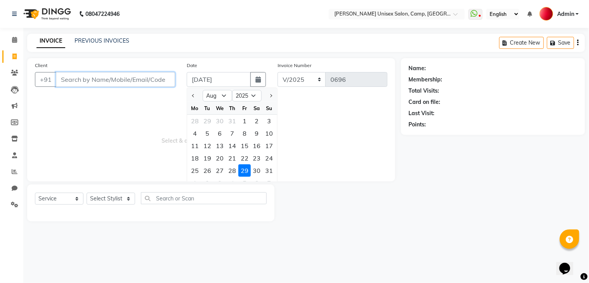
click at [85, 75] on input "Client" at bounding box center [115, 79] width 119 height 15
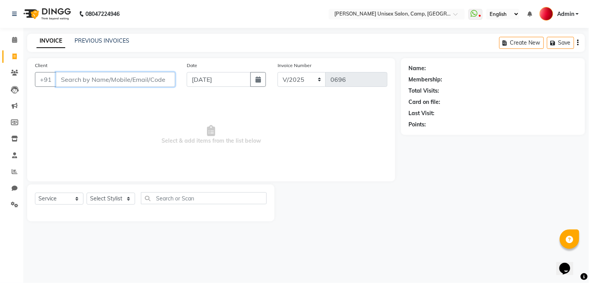
click at [85, 75] on input "Client" at bounding box center [115, 79] width 119 height 15
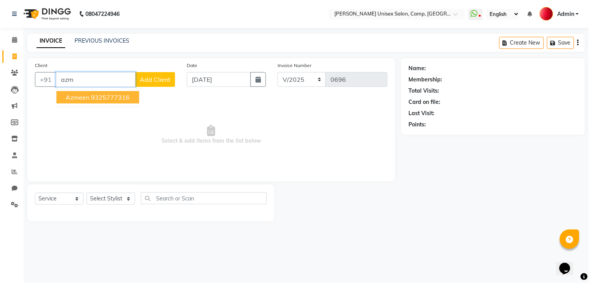
click at [99, 102] on button "Azmeen 9325777316" at bounding box center [97, 97] width 83 height 12
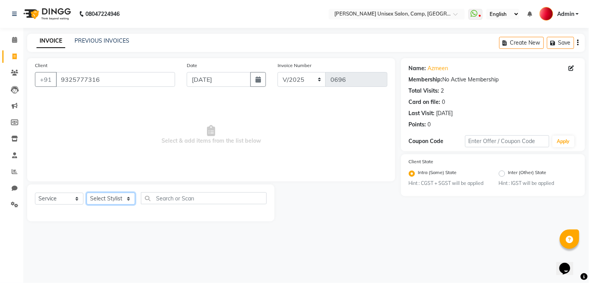
click at [110, 200] on select "Select Stylist [PERSON_NAME] [PERSON_NAME] Reception Reception 2 Rohit [PERSON_…" at bounding box center [111, 199] width 49 height 12
click at [87, 193] on select "Select Stylist [PERSON_NAME] [PERSON_NAME] Reception Reception 2 Rohit [PERSON_…" at bounding box center [111, 199] width 49 height 12
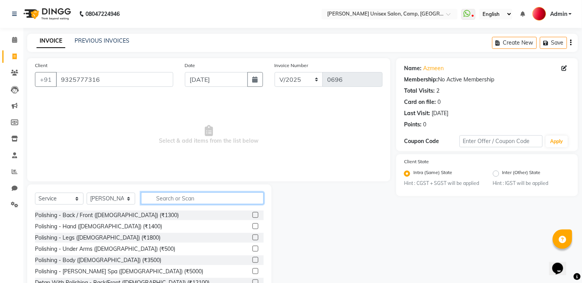
click at [176, 201] on input "text" at bounding box center [202, 199] width 123 height 12
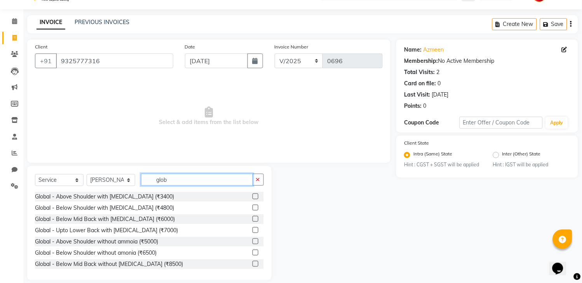
scroll to position [28, 0]
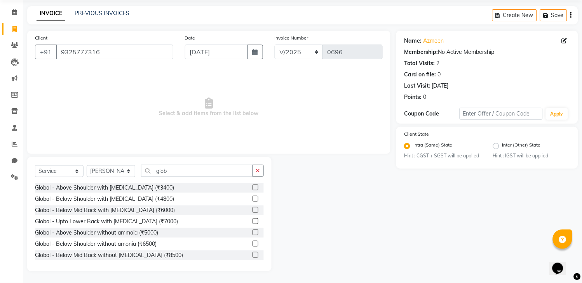
click at [252, 245] on label at bounding box center [255, 244] width 6 height 6
click at [252, 245] on input "checkbox" at bounding box center [254, 244] width 5 height 5
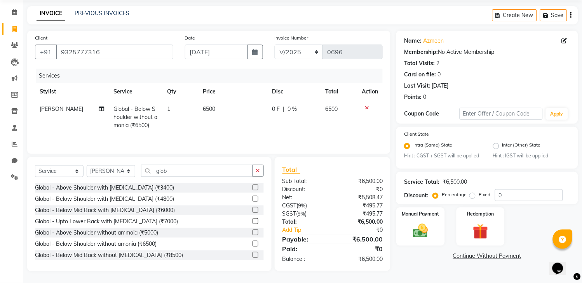
click at [248, 115] on td "6500" at bounding box center [232, 118] width 69 height 34
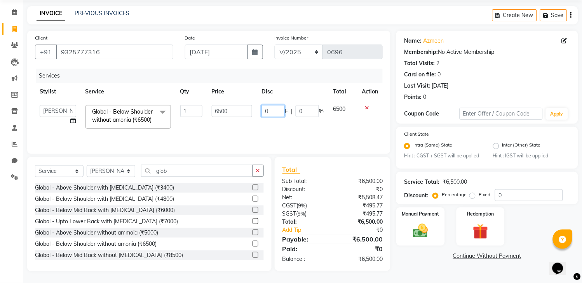
click at [264, 111] on input "0" at bounding box center [272, 111] width 23 height 12
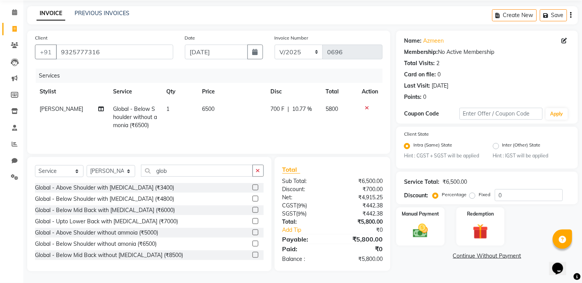
click at [280, 129] on td "700 F | 10.77 %" at bounding box center [293, 118] width 55 height 34
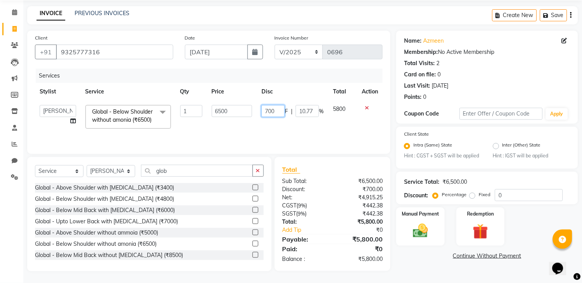
click at [270, 111] on input "700" at bounding box center [272, 111] width 23 height 12
click at [292, 131] on td "800 F | 10.77 %" at bounding box center [292, 117] width 71 height 33
click at [122, 177] on select "Select Stylist [PERSON_NAME] [PERSON_NAME] Reception Reception 2 Rohit [PERSON_…" at bounding box center [111, 171] width 49 height 12
click at [87, 175] on select "Select Stylist [PERSON_NAME] [PERSON_NAME] Reception Reception 2 Rohit [PERSON_…" at bounding box center [111, 171] width 49 height 12
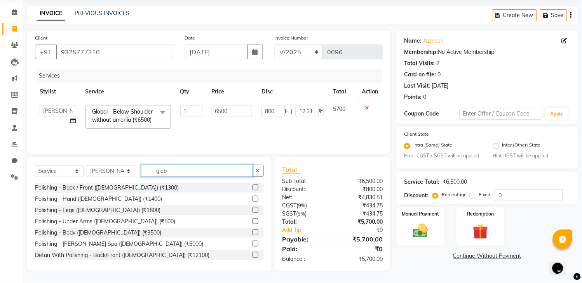
click at [206, 177] on input "glob" at bounding box center [197, 171] width 112 height 12
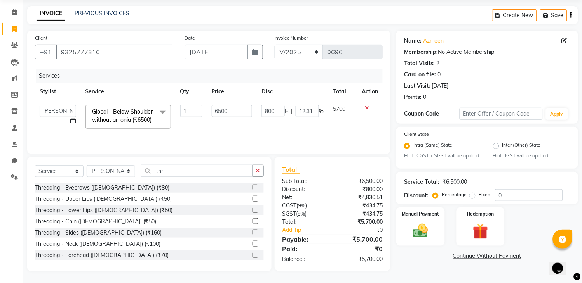
click at [252, 191] on label at bounding box center [255, 188] width 6 height 6
click at [252, 191] on input "checkbox" at bounding box center [254, 188] width 5 height 5
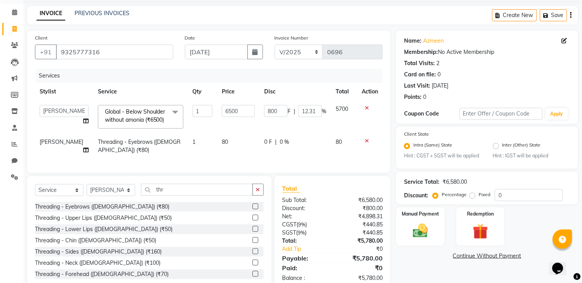
click at [259, 153] on td "0 F | 0 %" at bounding box center [294, 147] width 71 height 26
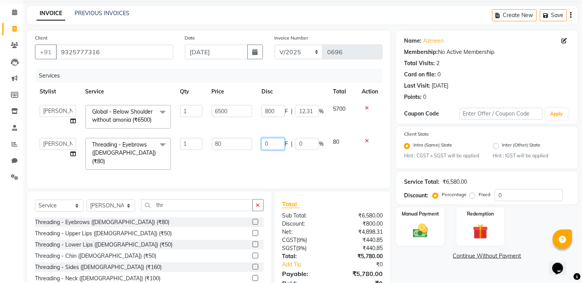
click at [263, 149] on input "0" at bounding box center [272, 144] width 23 height 12
click at [349, 172] on div "Services Stylist Service Qty Price Disc Total Action [PERSON_NAME] [PERSON_NAME…" at bounding box center [208, 125] width 347 height 112
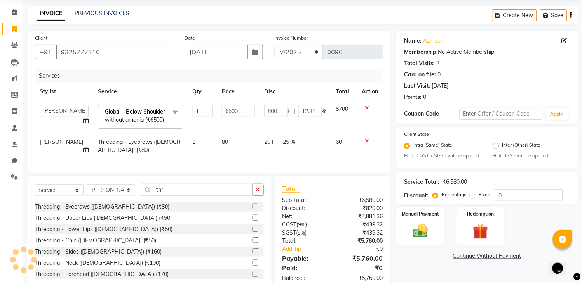
click at [440, 254] on div "Name: Azmeen Membership: No Active Membership Total Visits: 2 Card on file: 0 L…" at bounding box center [490, 161] width 188 height 260
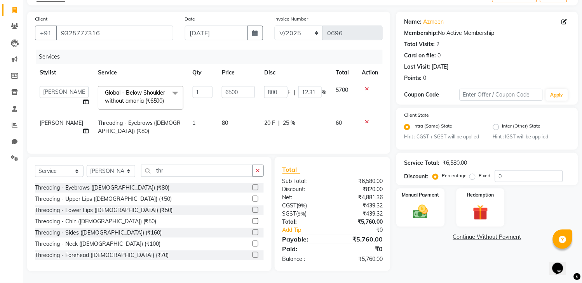
scroll to position [63, 0]
click at [485, 233] on link "Continue Without Payment" at bounding box center [487, 237] width 179 height 8
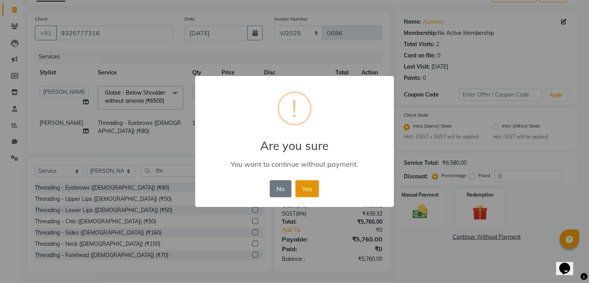
click at [302, 189] on button "Yes" at bounding box center [307, 189] width 24 height 17
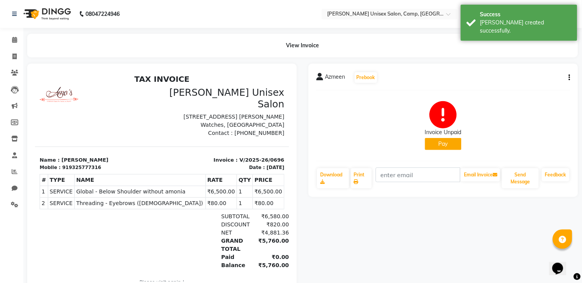
click at [449, 142] on button "Pay" at bounding box center [443, 144] width 36 height 12
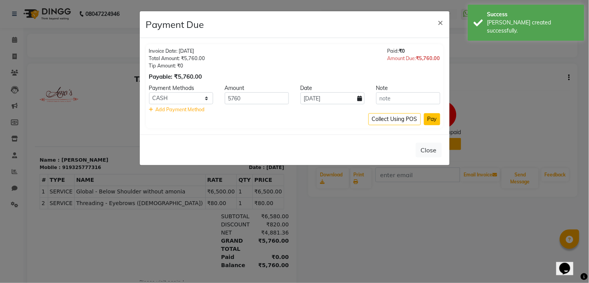
click at [429, 122] on button "Pay" at bounding box center [432, 119] width 16 height 12
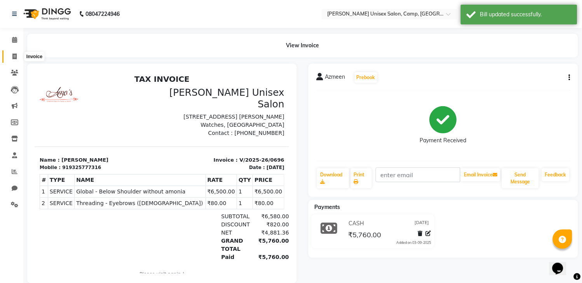
click at [14, 56] on icon at bounding box center [14, 57] width 4 height 6
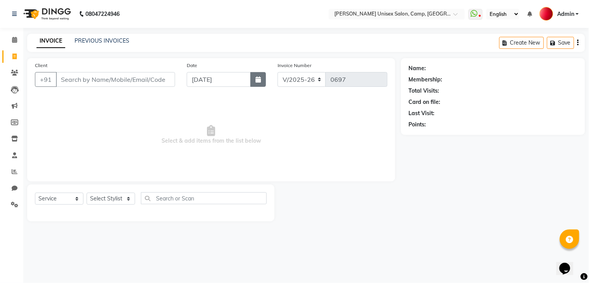
click at [257, 84] on button "button" at bounding box center [258, 79] width 16 height 15
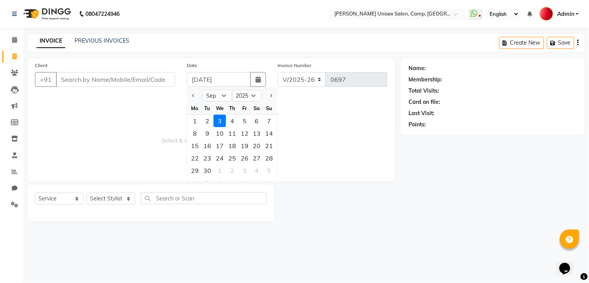
click at [189, 92] on div at bounding box center [195, 96] width 16 height 12
click at [195, 99] on button "Previous month" at bounding box center [193, 96] width 7 height 12
click at [243, 172] on div "29" at bounding box center [244, 171] width 12 height 12
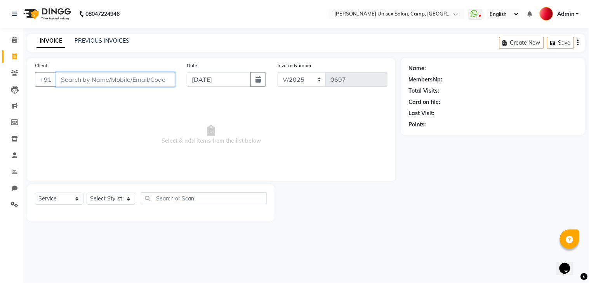
click at [139, 85] on input "Client" at bounding box center [115, 79] width 119 height 15
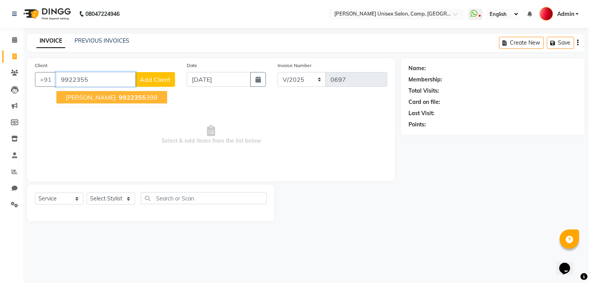
click at [119, 101] on span "9922355" at bounding box center [132, 98] width 27 height 8
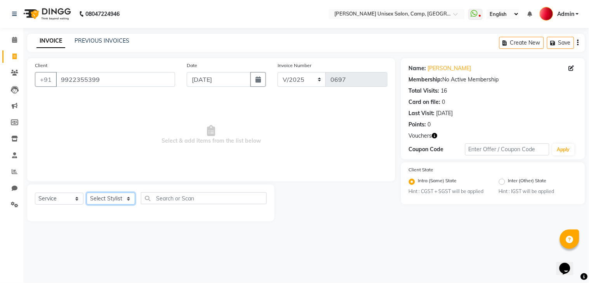
click at [104, 201] on select "Select Stylist [PERSON_NAME] [PERSON_NAME] Reception Reception 2 Rohit [PERSON_…" at bounding box center [111, 199] width 49 height 12
click at [87, 193] on select "Select Stylist [PERSON_NAME] [PERSON_NAME] Reception Reception 2 Rohit [PERSON_…" at bounding box center [111, 199] width 49 height 12
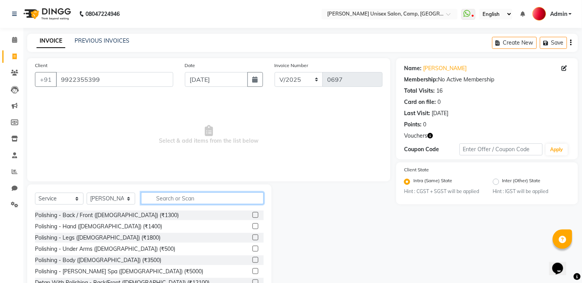
click at [172, 201] on input "text" at bounding box center [202, 199] width 123 height 12
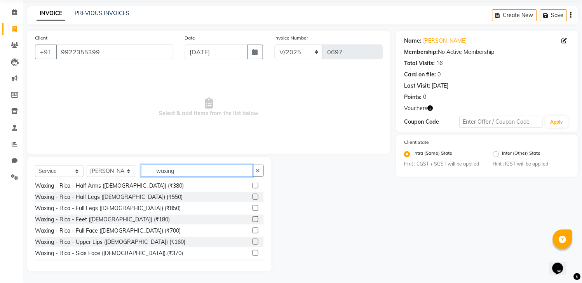
scroll to position [379, 0]
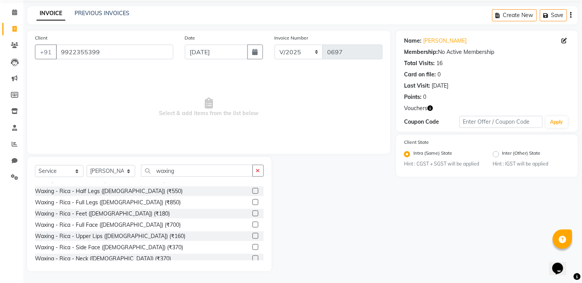
click at [252, 236] on label at bounding box center [255, 236] width 6 height 6
click at [252, 236] on input "checkbox" at bounding box center [254, 236] width 5 height 5
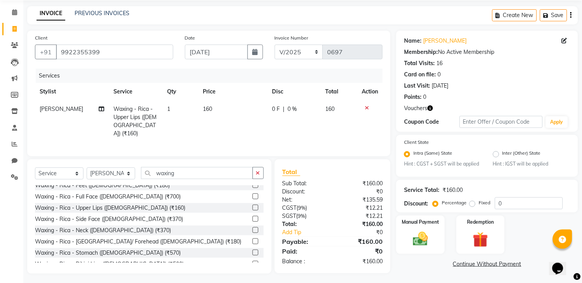
scroll to position [414, 0]
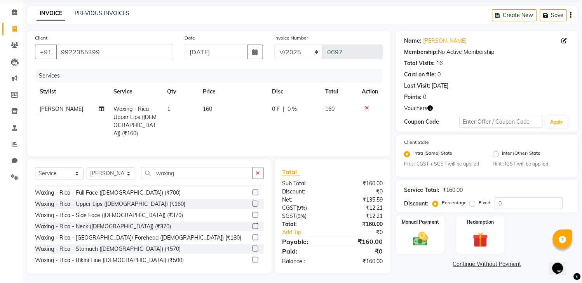
click at [252, 235] on label at bounding box center [255, 238] width 6 height 6
click at [252, 236] on input "checkbox" at bounding box center [254, 238] width 5 height 5
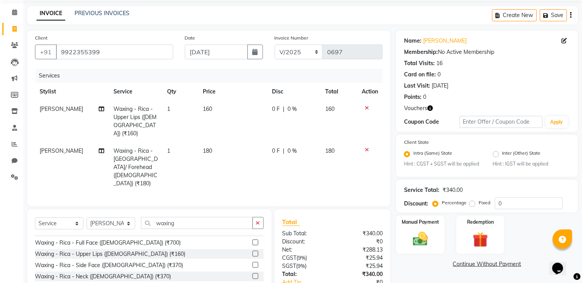
click at [481, 207] on label "Fixed" at bounding box center [484, 203] width 12 height 7
click at [476, 206] on input "Fixed" at bounding box center [473, 202] width 5 height 5
click at [497, 210] on input "0" at bounding box center [529, 204] width 68 height 12
click at [428, 245] on img at bounding box center [421, 240] width 26 height 18
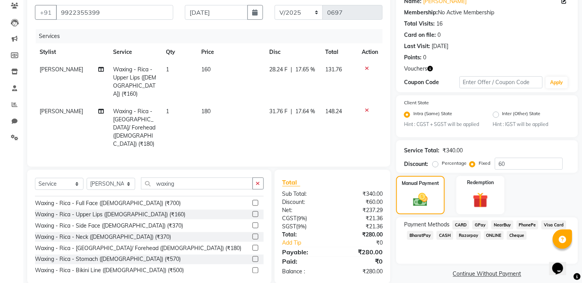
scroll to position [83, 0]
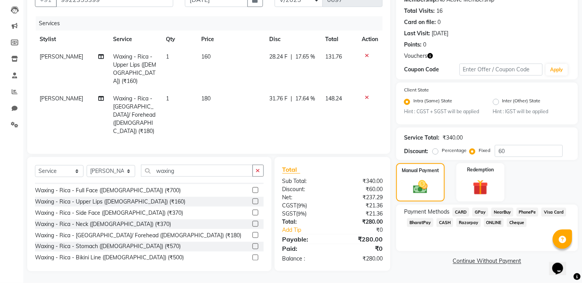
click at [481, 216] on span "GPay" at bounding box center [480, 212] width 16 height 9
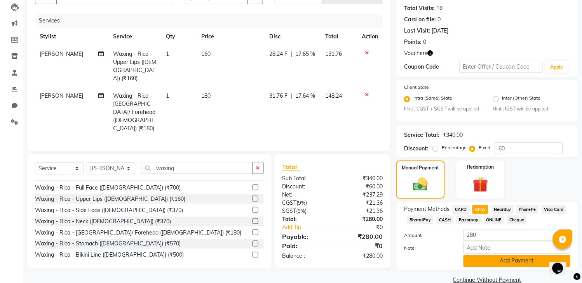
click at [475, 267] on button "Add Payment" at bounding box center [516, 261] width 107 height 12
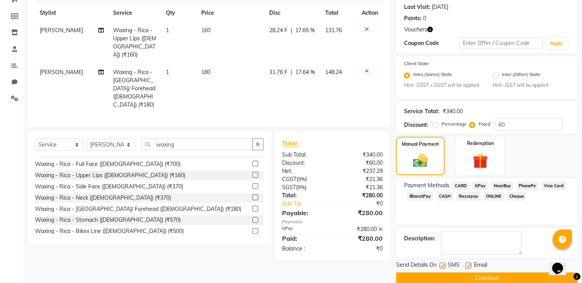
scroll to position [127, 0]
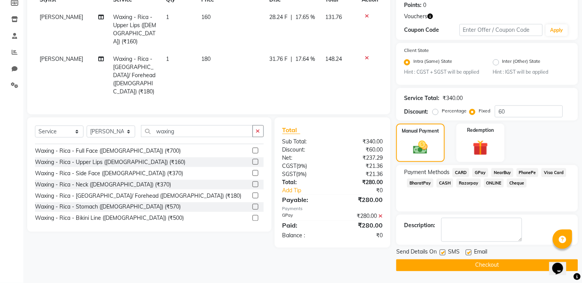
click at [442, 252] on label at bounding box center [443, 253] width 6 height 6
click at [442, 252] on input "checkbox" at bounding box center [442, 253] width 5 height 5
click at [469, 254] on label at bounding box center [469, 253] width 6 height 6
click at [469, 254] on input "checkbox" at bounding box center [468, 253] width 5 height 5
click at [470, 263] on button "Checkout" at bounding box center [487, 266] width 182 height 12
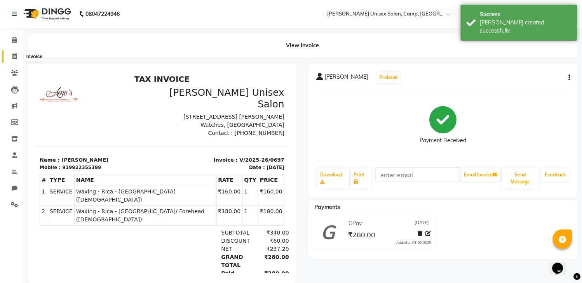
click at [14, 56] on icon at bounding box center [14, 57] width 4 height 6
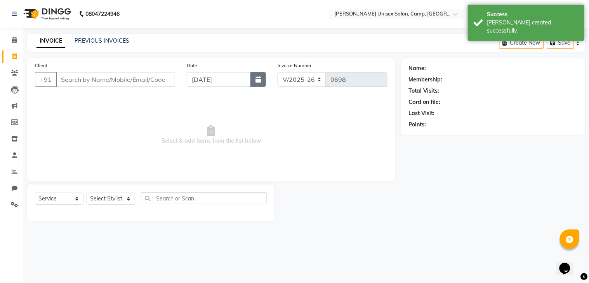
click at [262, 83] on button "button" at bounding box center [258, 79] width 16 height 15
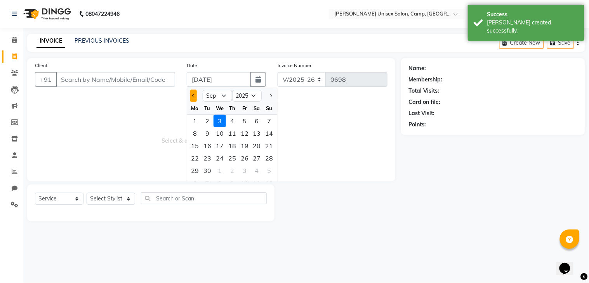
click at [195, 96] on span "Previous month" at bounding box center [193, 95] width 3 height 3
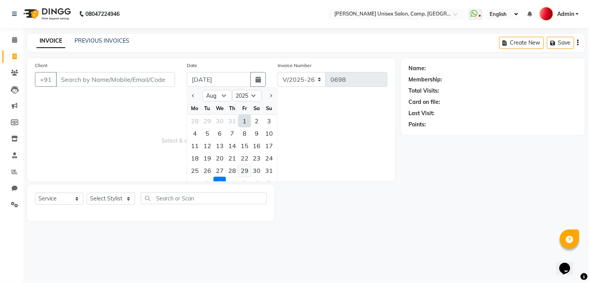
click at [243, 169] on div "29" at bounding box center [244, 171] width 12 height 12
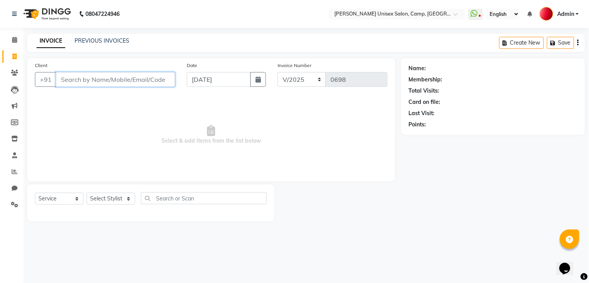
click at [139, 82] on input "Client" at bounding box center [115, 79] width 119 height 15
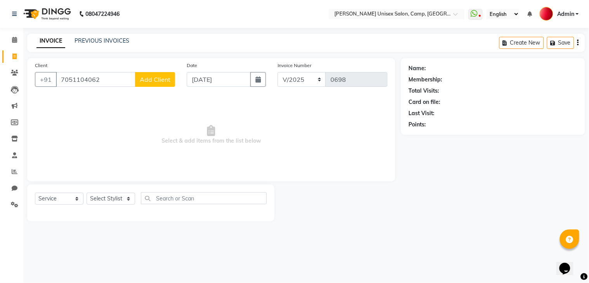
click at [156, 76] on span "Add Client" at bounding box center [155, 80] width 31 height 8
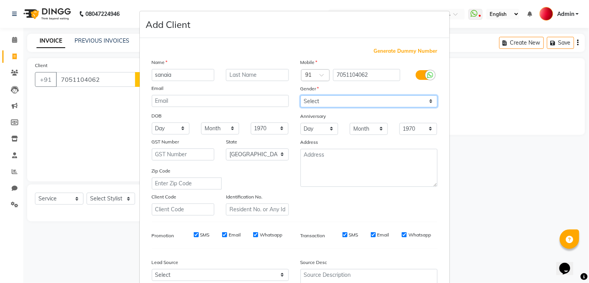
click at [312, 104] on select "Select [DEMOGRAPHIC_DATA] [DEMOGRAPHIC_DATA] Other Prefer Not To Say" at bounding box center [369, 102] width 137 height 12
click at [301, 96] on select "Select [DEMOGRAPHIC_DATA] [DEMOGRAPHIC_DATA] Other Prefer Not To Say" at bounding box center [369, 102] width 137 height 12
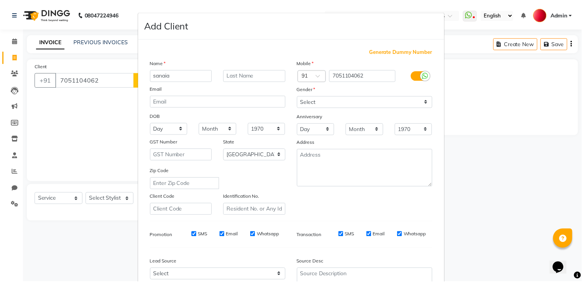
scroll to position [75, 0]
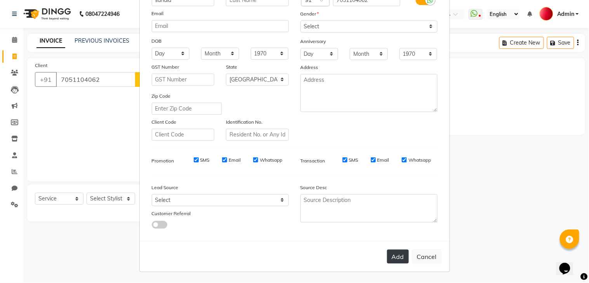
click at [398, 262] on button "Add" at bounding box center [398, 257] width 22 height 14
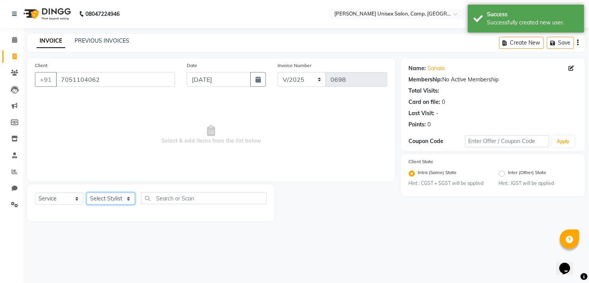
click at [118, 200] on select "Select Stylist [PERSON_NAME] [PERSON_NAME] Reception Reception 2 Rohit [PERSON_…" at bounding box center [111, 199] width 49 height 12
click at [87, 193] on select "Select Stylist [PERSON_NAME] [PERSON_NAME] Reception Reception 2 Rohit [PERSON_…" at bounding box center [111, 199] width 49 height 12
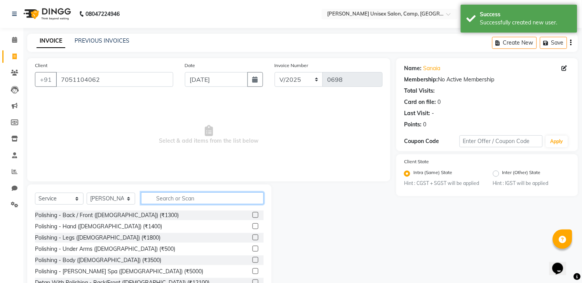
click at [195, 198] on input "text" at bounding box center [202, 199] width 123 height 12
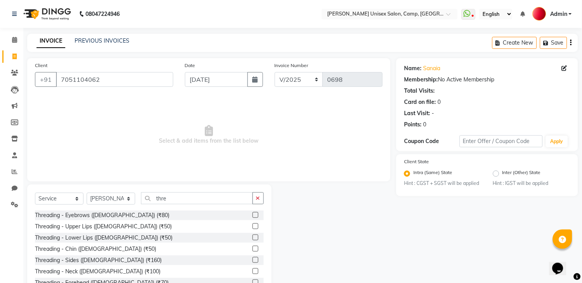
click at [252, 215] on label at bounding box center [255, 215] width 6 height 6
click at [252, 215] on input "checkbox" at bounding box center [254, 215] width 5 height 5
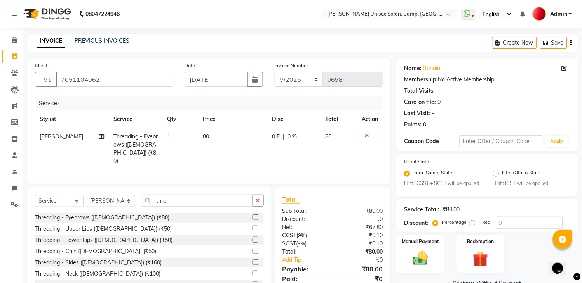
click at [252, 228] on label at bounding box center [255, 229] width 6 height 6
click at [252, 228] on input "checkbox" at bounding box center [254, 229] width 5 height 5
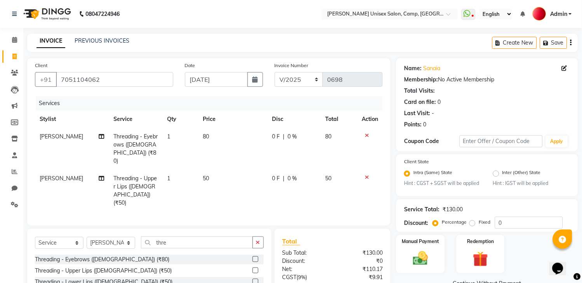
scroll to position [63, 0]
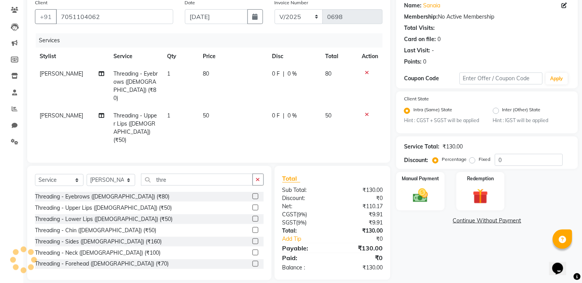
click at [252, 228] on label at bounding box center [255, 231] width 6 height 6
click at [252, 228] on input "checkbox" at bounding box center [254, 230] width 5 height 5
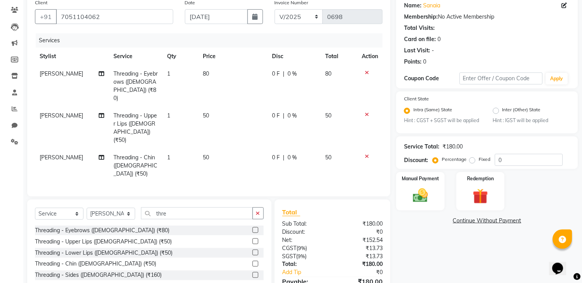
click at [256, 117] on td "50" at bounding box center [232, 128] width 69 height 42
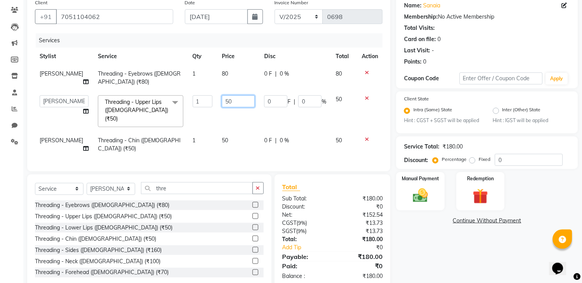
click at [222, 101] on input "50" at bounding box center [238, 102] width 33 height 12
click at [224, 73] on td "80" at bounding box center [238, 78] width 42 height 26
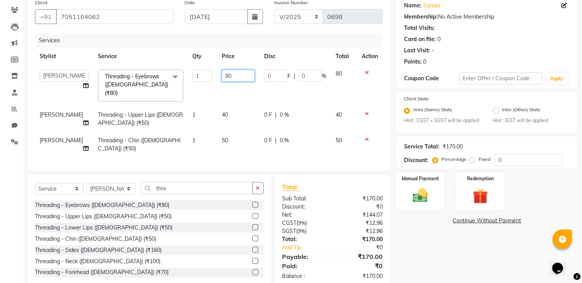
click at [224, 73] on input "80" at bounding box center [238, 76] width 33 height 12
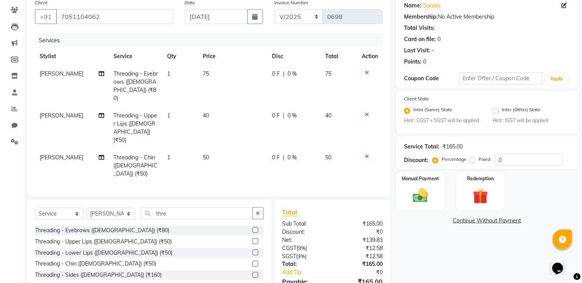
click at [377, 112] on div at bounding box center [369, 114] width 16 height 5
click at [417, 194] on img at bounding box center [421, 196] width 26 height 18
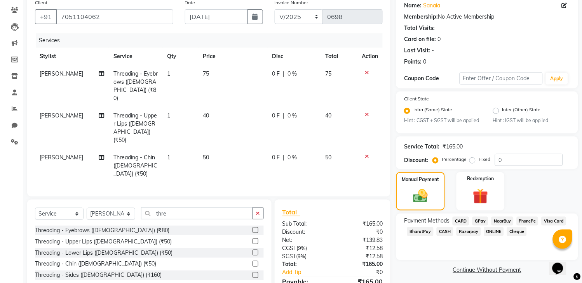
click at [481, 226] on span "GPay" at bounding box center [480, 221] width 16 height 9
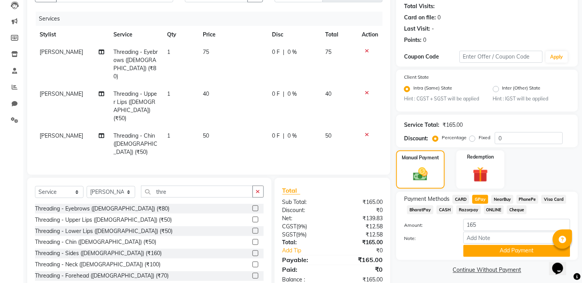
scroll to position [96, 0]
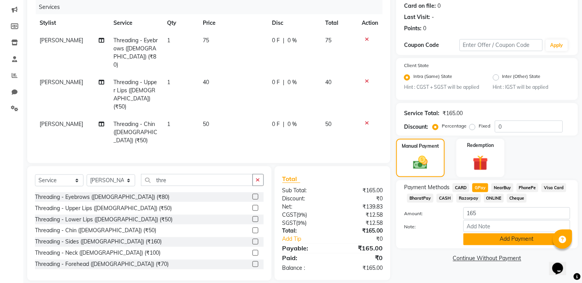
click at [488, 246] on button "Add Payment" at bounding box center [516, 240] width 107 height 12
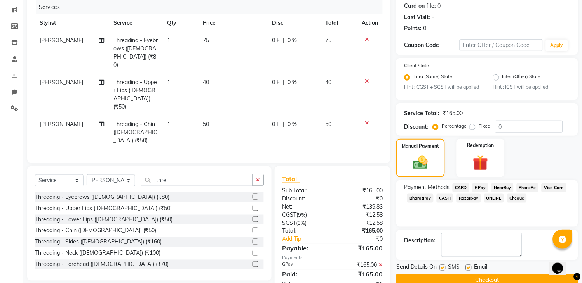
click at [440, 271] on label at bounding box center [443, 268] width 6 height 6
click at [440, 271] on input "checkbox" at bounding box center [442, 268] width 5 height 5
click at [467, 271] on label at bounding box center [469, 268] width 6 height 6
click at [467, 271] on input "checkbox" at bounding box center [468, 268] width 5 height 5
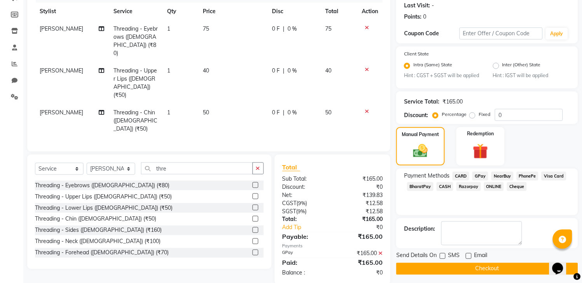
scroll to position [118, 0]
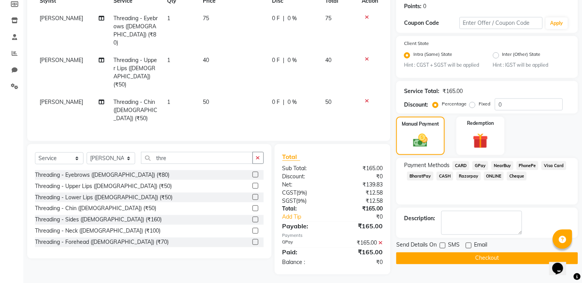
click at [483, 265] on button "Checkout" at bounding box center [487, 259] width 182 height 12
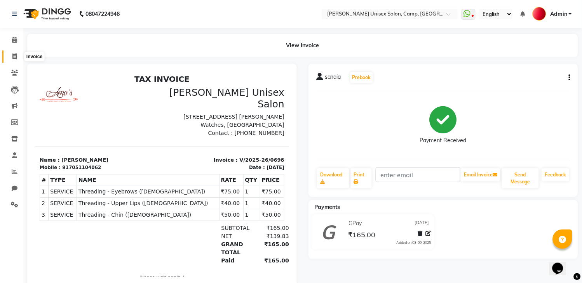
click at [13, 54] on icon at bounding box center [14, 57] width 4 height 6
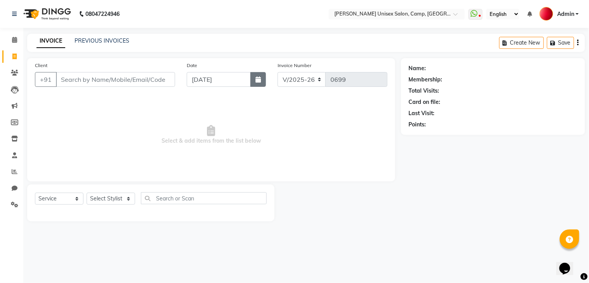
click at [256, 76] on icon "button" at bounding box center [257, 79] width 5 height 6
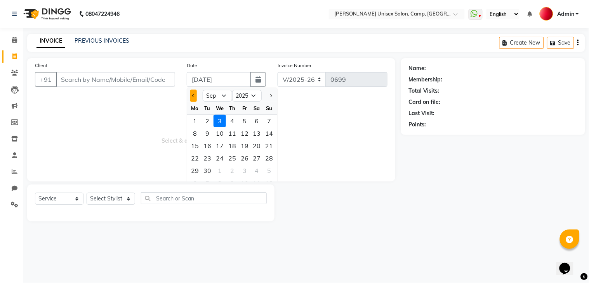
click at [191, 99] on button "Previous month" at bounding box center [193, 96] width 7 height 12
click at [247, 167] on div "29" at bounding box center [244, 171] width 12 height 12
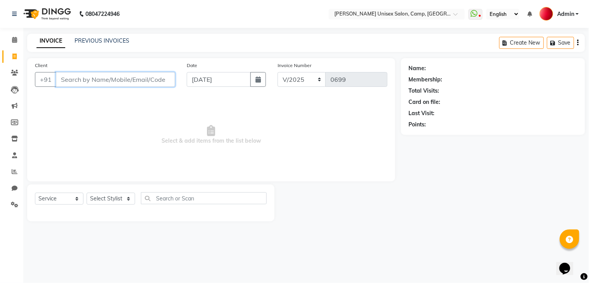
click at [108, 78] on input "Client" at bounding box center [115, 79] width 119 height 15
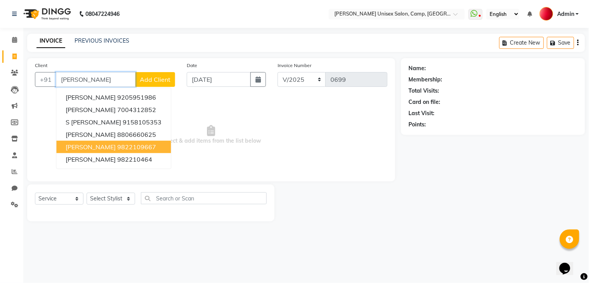
click at [118, 147] on ngb-highlight "9822109667" at bounding box center [136, 147] width 39 height 8
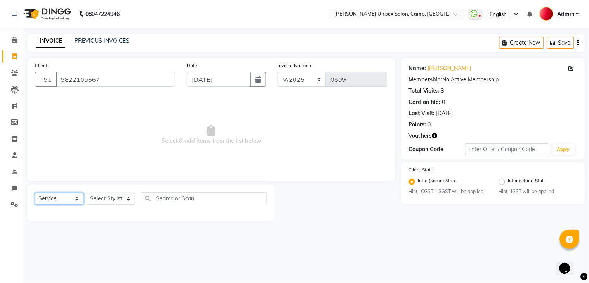
click at [40, 195] on select "Select Service Product Membership Package Voucher Prepaid Gift Card" at bounding box center [59, 199] width 49 height 12
click at [35, 193] on select "Select Service Product Membership Package Voucher Prepaid Gift Card" at bounding box center [59, 199] width 49 height 12
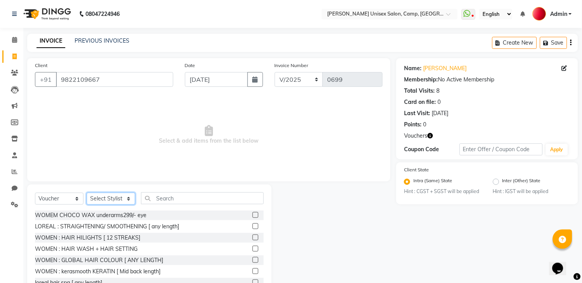
click at [107, 196] on select "Select Stylist [PERSON_NAME] [PERSON_NAME] Reception Reception 2 Rohit [PERSON_…" at bounding box center [111, 199] width 49 height 12
click at [87, 193] on select "Select Stylist [PERSON_NAME] [PERSON_NAME] Reception Reception 2 Rohit [PERSON_…" at bounding box center [111, 199] width 49 height 12
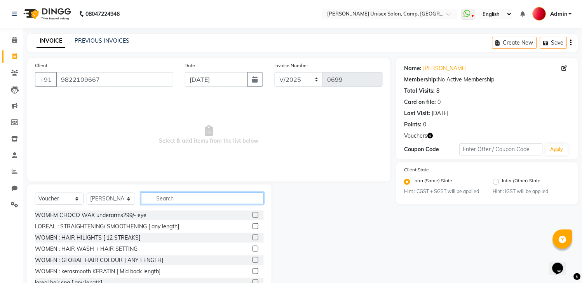
click at [186, 197] on input "text" at bounding box center [202, 199] width 123 height 12
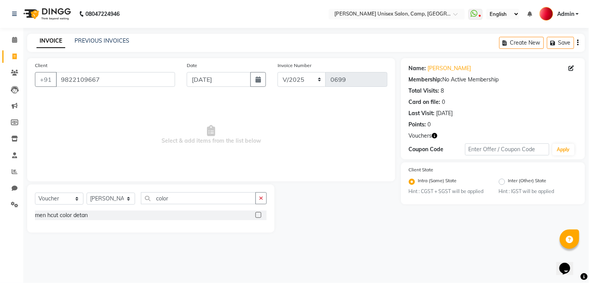
click at [258, 215] on label at bounding box center [258, 215] width 6 height 6
click at [258, 215] on input "checkbox" at bounding box center [257, 215] width 5 height 5
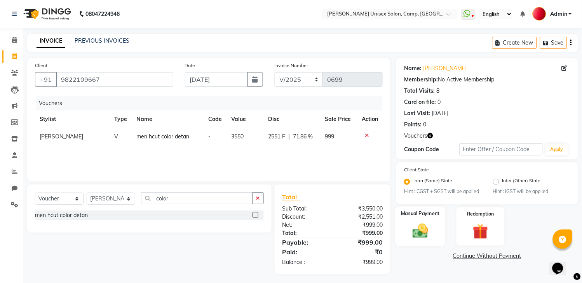
click at [429, 236] on img at bounding box center [421, 231] width 26 height 18
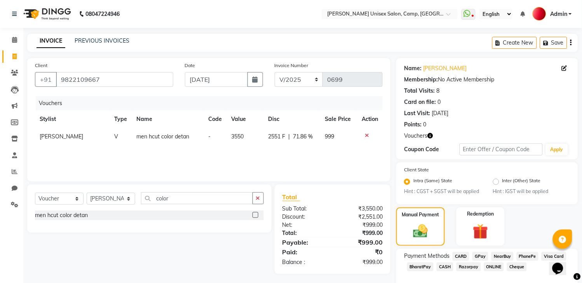
scroll to position [47, 0]
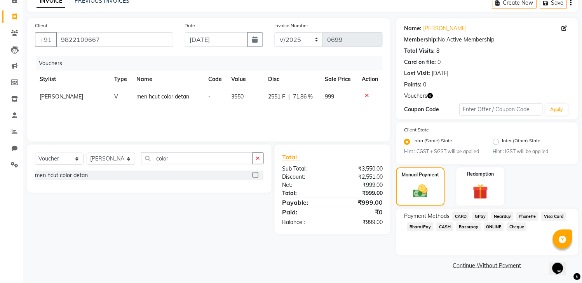
click at [505, 215] on span "NearBuy" at bounding box center [502, 216] width 22 height 9
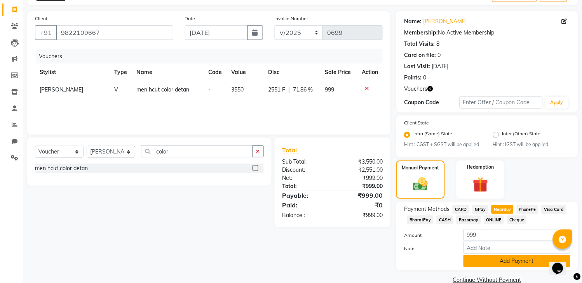
click at [481, 268] on button "Add Payment" at bounding box center [516, 261] width 107 height 12
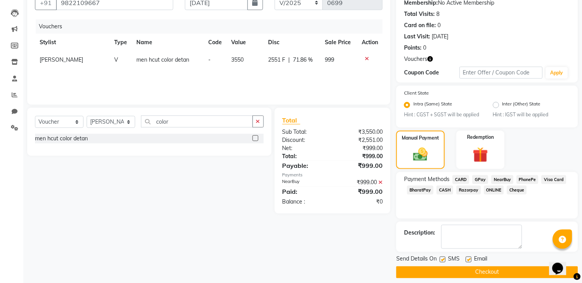
scroll to position [91, 0]
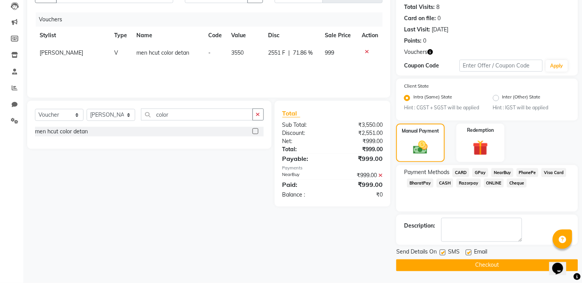
click at [442, 255] on label at bounding box center [443, 253] width 6 height 6
click at [442, 255] on input "checkbox" at bounding box center [442, 253] width 5 height 5
click at [468, 253] on label at bounding box center [469, 253] width 6 height 6
click at [468, 253] on input "checkbox" at bounding box center [468, 253] width 5 height 5
click at [469, 263] on button "Checkout" at bounding box center [487, 266] width 182 height 12
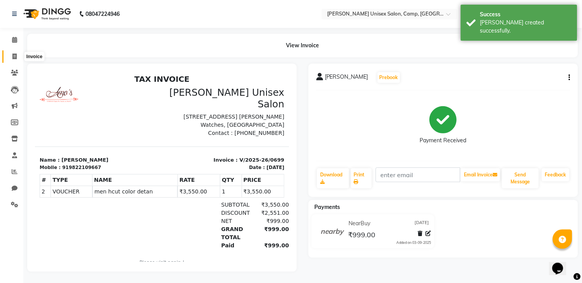
click at [14, 57] on icon at bounding box center [14, 57] width 4 height 6
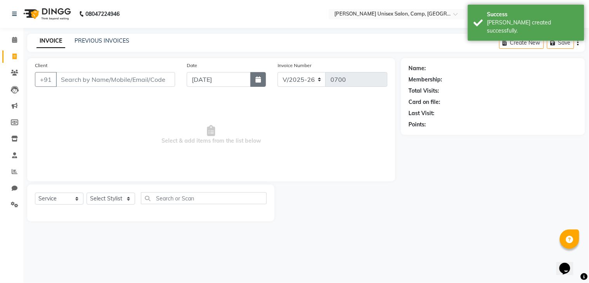
click at [263, 77] on button "button" at bounding box center [258, 79] width 16 height 15
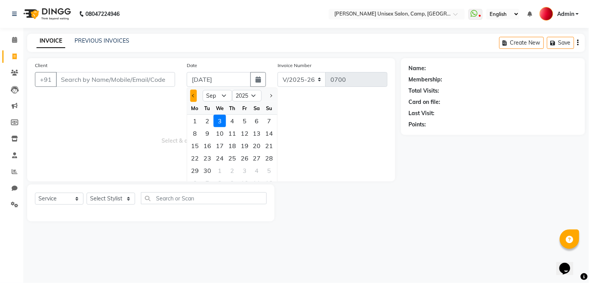
click at [194, 93] on button "Previous month" at bounding box center [193, 96] width 7 height 12
click at [246, 169] on div "29" at bounding box center [244, 171] width 12 height 12
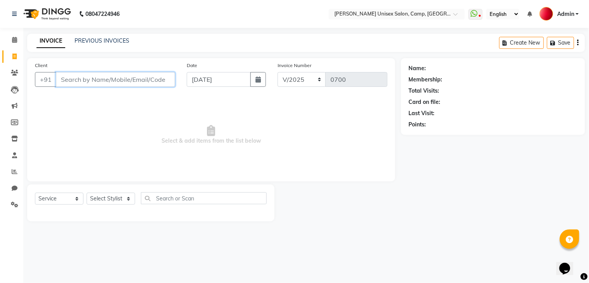
click at [88, 78] on input "Client" at bounding box center [115, 79] width 119 height 15
click at [165, 80] on span "Add Client" at bounding box center [155, 80] width 31 height 8
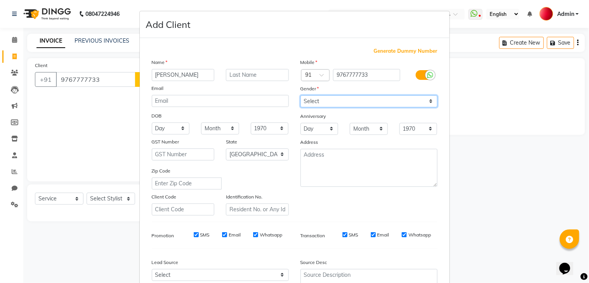
click at [373, 96] on select "Select [DEMOGRAPHIC_DATA] [DEMOGRAPHIC_DATA] Other Prefer Not To Say" at bounding box center [369, 102] width 137 height 12
click at [301, 96] on select "Select [DEMOGRAPHIC_DATA] [DEMOGRAPHIC_DATA] Other Prefer Not To Say" at bounding box center [369, 102] width 137 height 12
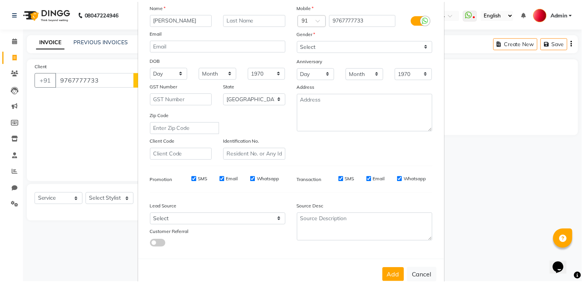
scroll to position [75, 0]
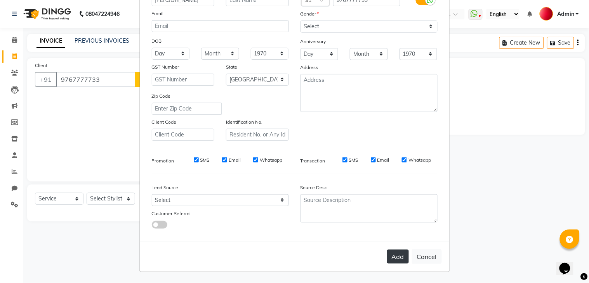
click at [387, 260] on button "Add" at bounding box center [398, 257] width 22 height 14
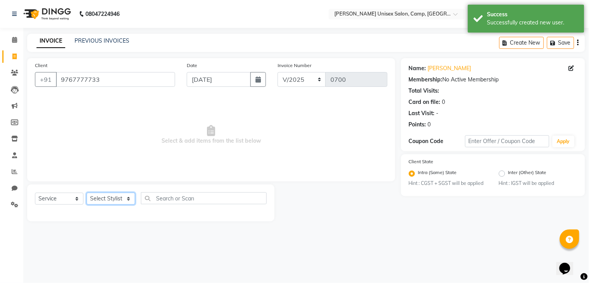
click at [111, 200] on select "Select Stylist [PERSON_NAME] [PERSON_NAME] Reception Reception 2 Rohit [PERSON_…" at bounding box center [111, 199] width 49 height 12
click at [87, 193] on select "Select Stylist [PERSON_NAME] [PERSON_NAME] Reception Reception 2 Rohit [PERSON_…" at bounding box center [111, 199] width 49 height 12
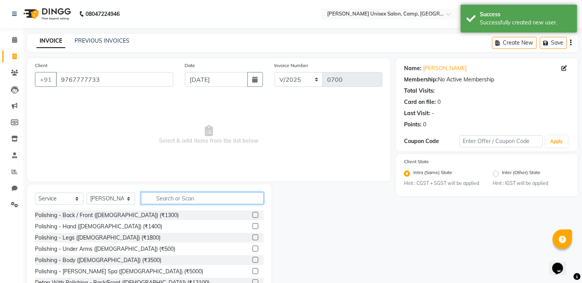
click at [166, 195] on input "text" at bounding box center [202, 199] width 123 height 12
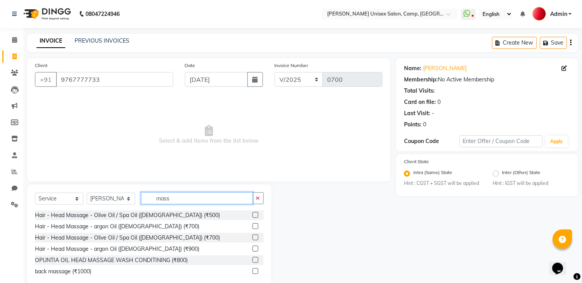
scroll to position [17, 0]
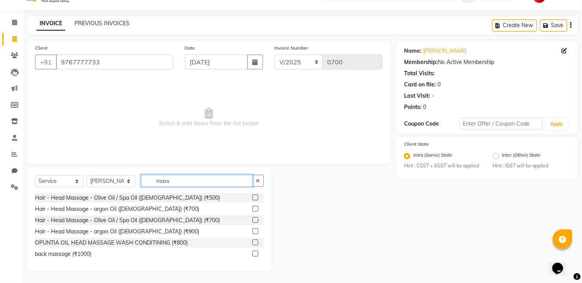
click at [184, 182] on input "mass" at bounding box center [197, 181] width 112 height 12
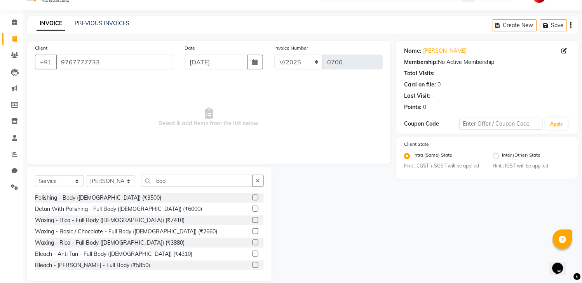
click at [252, 196] on label at bounding box center [255, 198] width 6 height 6
click at [252, 196] on input "checkbox" at bounding box center [254, 198] width 5 height 5
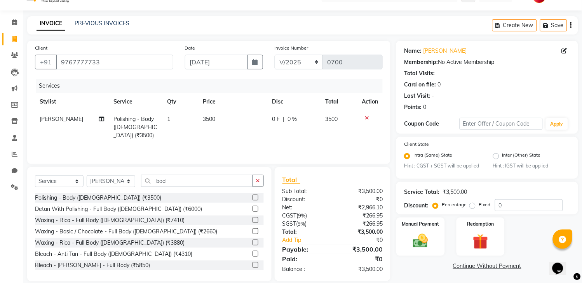
click at [210, 127] on td "3500" at bounding box center [232, 128] width 69 height 34
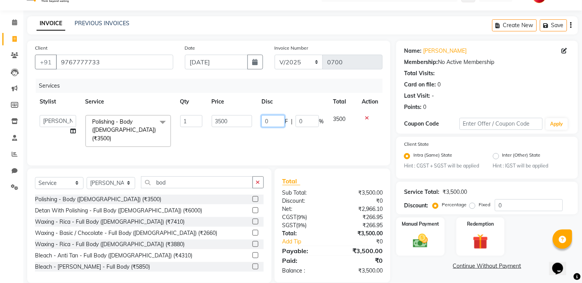
click at [262, 118] on input "0" at bounding box center [272, 121] width 23 height 12
click at [318, 134] on td "1500 F | 0 %" at bounding box center [292, 131] width 71 height 41
click at [426, 243] on img at bounding box center [421, 242] width 26 height 18
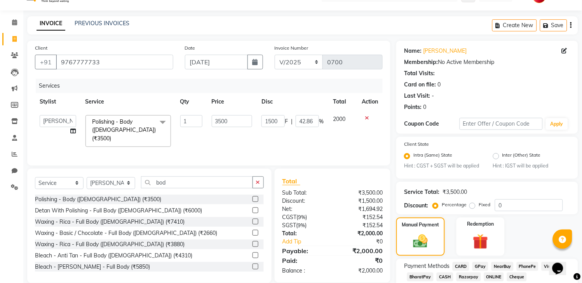
scroll to position [75, 0]
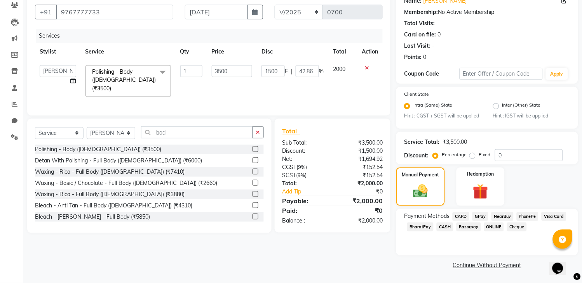
click at [443, 226] on span "CASH" at bounding box center [444, 227] width 17 height 9
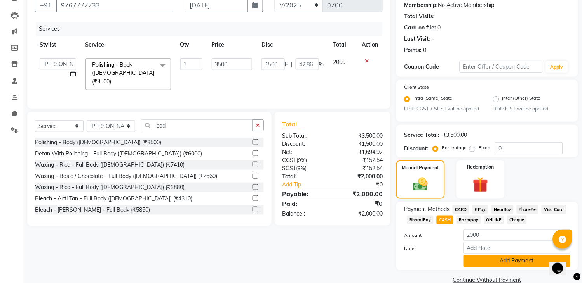
click at [485, 267] on button "Add Payment" at bounding box center [516, 261] width 107 height 12
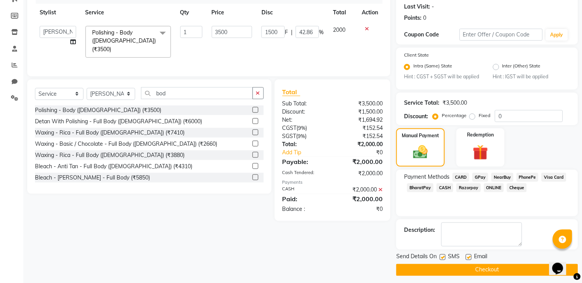
scroll to position [118, 0]
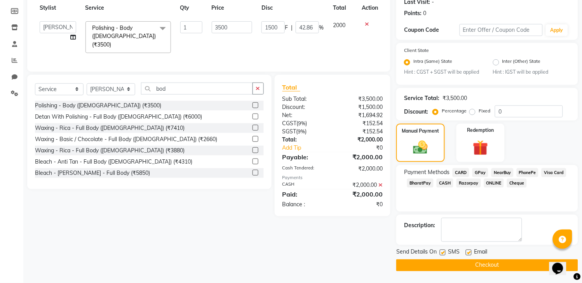
click at [441, 252] on label at bounding box center [443, 253] width 6 height 6
click at [441, 252] on input "checkbox" at bounding box center [442, 253] width 5 height 5
click at [468, 252] on label at bounding box center [469, 253] width 6 height 6
click at [468, 252] on input "checkbox" at bounding box center [468, 253] width 5 height 5
click at [471, 264] on button "Checkout" at bounding box center [487, 266] width 182 height 12
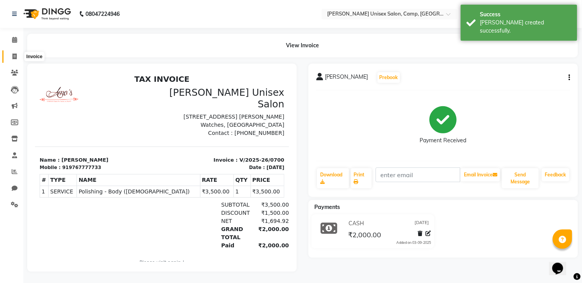
click at [14, 56] on icon at bounding box center [14, 57] width 4 height 6
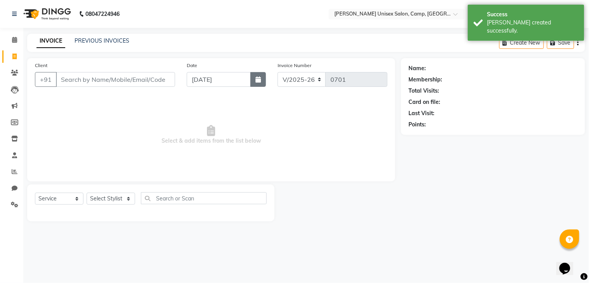
click at [255, 86] on button "button" at bounding box center [258, 79] width 16 height 15
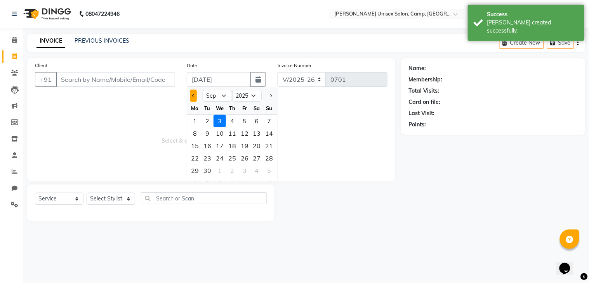
click at [191, 99] on button "Previous month" at bounding box center [193, 96] width 7 height 12
click at [242, 170] on div "29" at bounding box center [244, 171] width 12 height 12
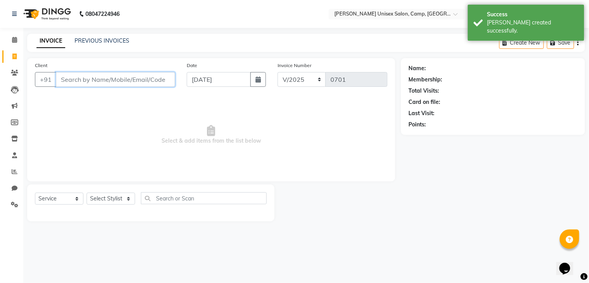
click at [127, 83] on input "Client" at bounding box center [115, 79] width 119 height 15
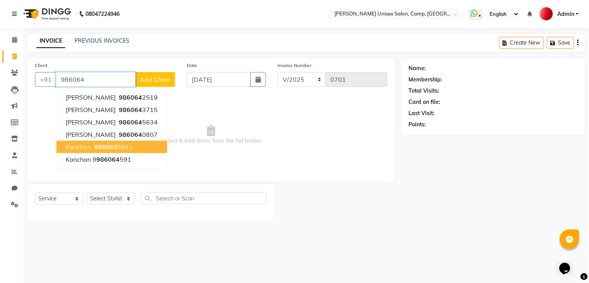
click at [117, 149] on ngb-highlight "986064 5911" at bounding box center [112, 147] width 40 height 8
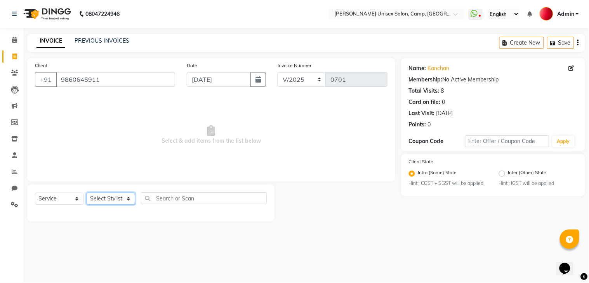
click at [112, 196] on select "Select Stylist [PERSON_NAME] [PERSON_NAME] Reception Reception 2 Rohit [PERSON_…" at bounding box center [111, 199] width 49 height 12
click at [87, 193] on select "Select Stylist [PERSON_NAME] [PERSON_NAME] Reception Reception 2 Rohit [PERSON_…" at bounding box center [111, 199] width 49 height 12
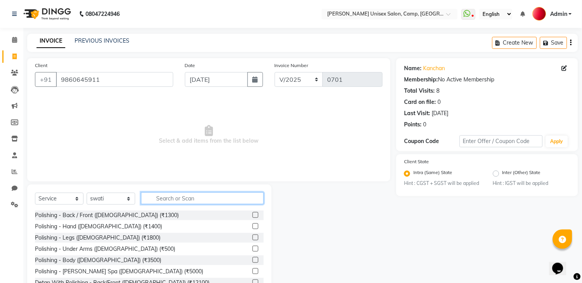
click at [172, 202] on input "text" at bounding box center [202, 199] width 123 height 12
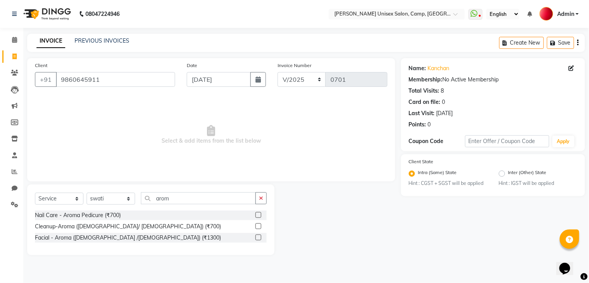
click at [259, 217] on label at bounding box center [258, 215] width 6 height 6
click at [259, 217] on input "checkbox" at bounding box center [257, 215] width 5 height 5
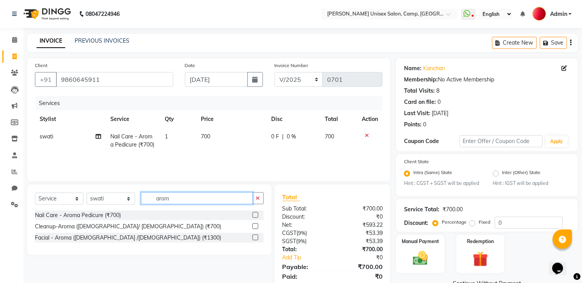
click at [181, 202] on input "arom" at bounding box center [197, 199] width 112 height 12
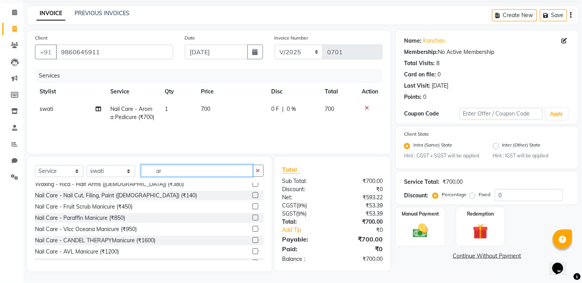
scroll to position [241, 0]
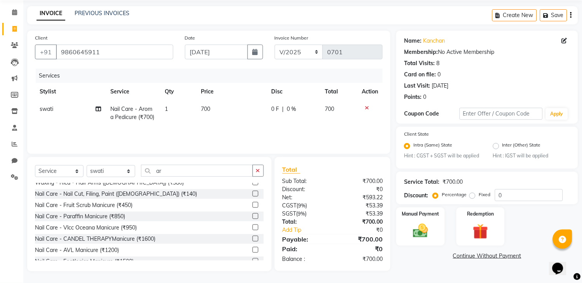
click at [252, 203] on label at bounding box center [255, 205] width 6 height 6
click at [252, 203] on input "checkbox" at bounding box center [254, 205] width 5 height 5
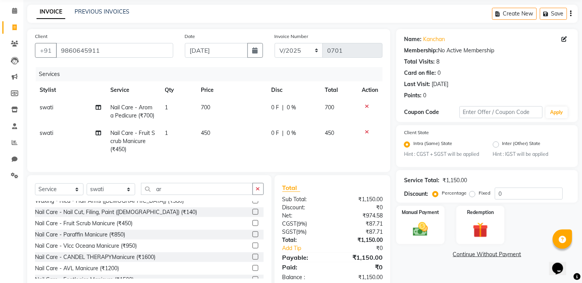
click at [486, 197] on label "Fixed" at bounding box center [484, 193] width 12 height 7
click at [476, 196] on input "Fixed" at bounding box center [473, 193] width 5 height 5
click at [497, 199] on input "0" at bounding box center [529, 194] width 68 height 12
click at [539, 226] on div "Manual Payment Redemption" at bounding box center [486, 225] width 193 height 38
click at [419, 224] on div "Manual Payment" at bounding box center [420, 225] width 50 height 40
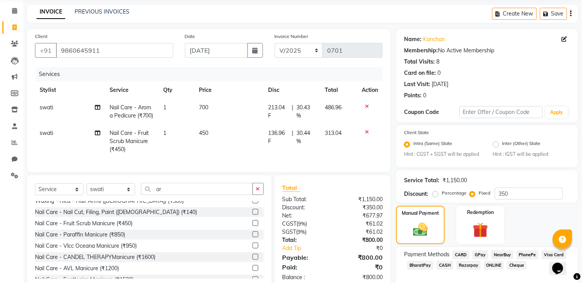
scroll to position [75, 0]
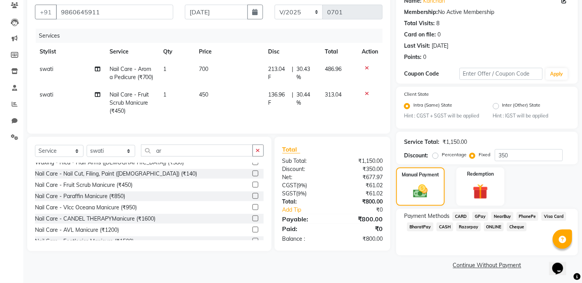
click at [480, 216] on span "GPay" at bounding box center [480, 216] width 16 height 9
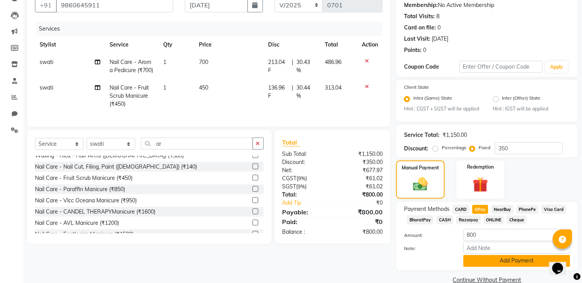
click at [490, 265] on button "Add Payment" at bounding box center [516, 261] width 107 height 12
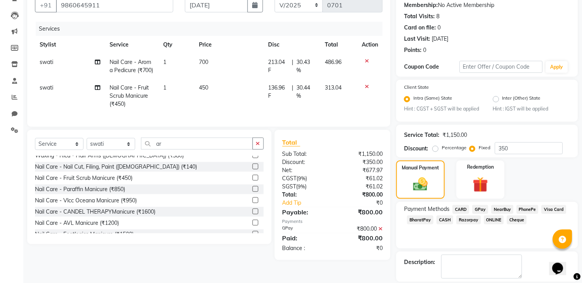
scroll to position [118, 0]
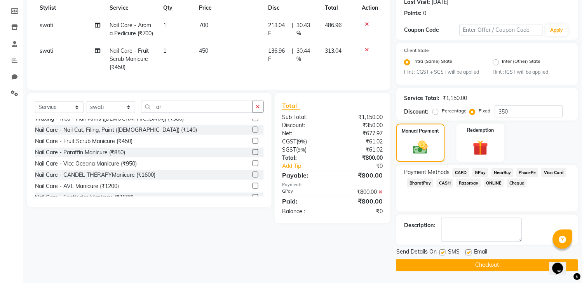
click at [443, 251] on label at bounding box center [443, 253] width 6 height 6
click at [443, 251] on input "checkbox" at bounding box center [442, 253] width 5 height 5
click at [469, 254] on label at bounding box center [469, 253] width 6 height 6
click at [469, 254] on input "checkbox" at bounding box center [468, 253] width 5 height 5
click at [471, 266] on button "Checkout" at bounding box center [487, 266] width 182 height 12
